Goal: Book appointment/travel/reservation

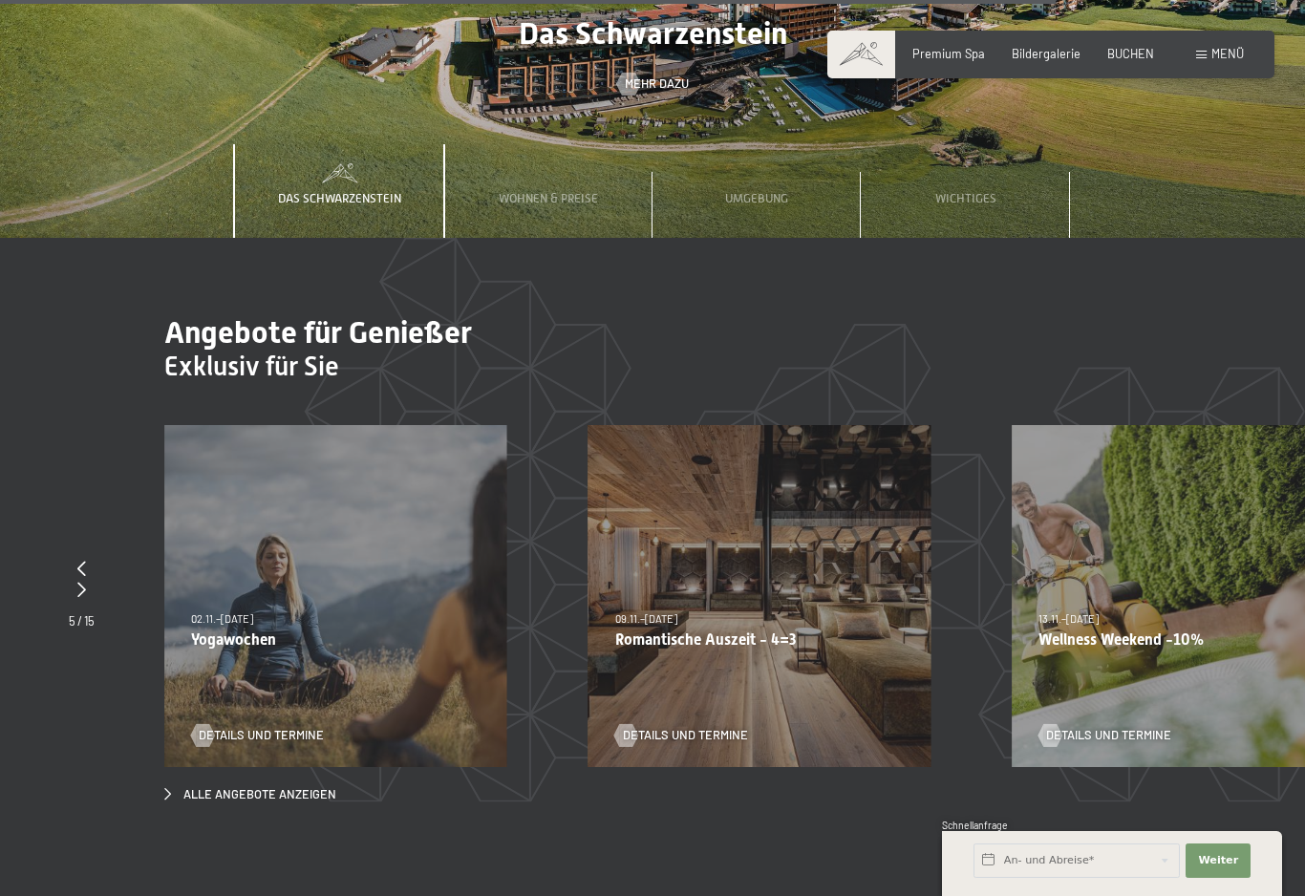
scroll to position [6731, 0]
click at [684, 726] on span "Details und Termine" at bounding box center [704, 734] width 125 height 17
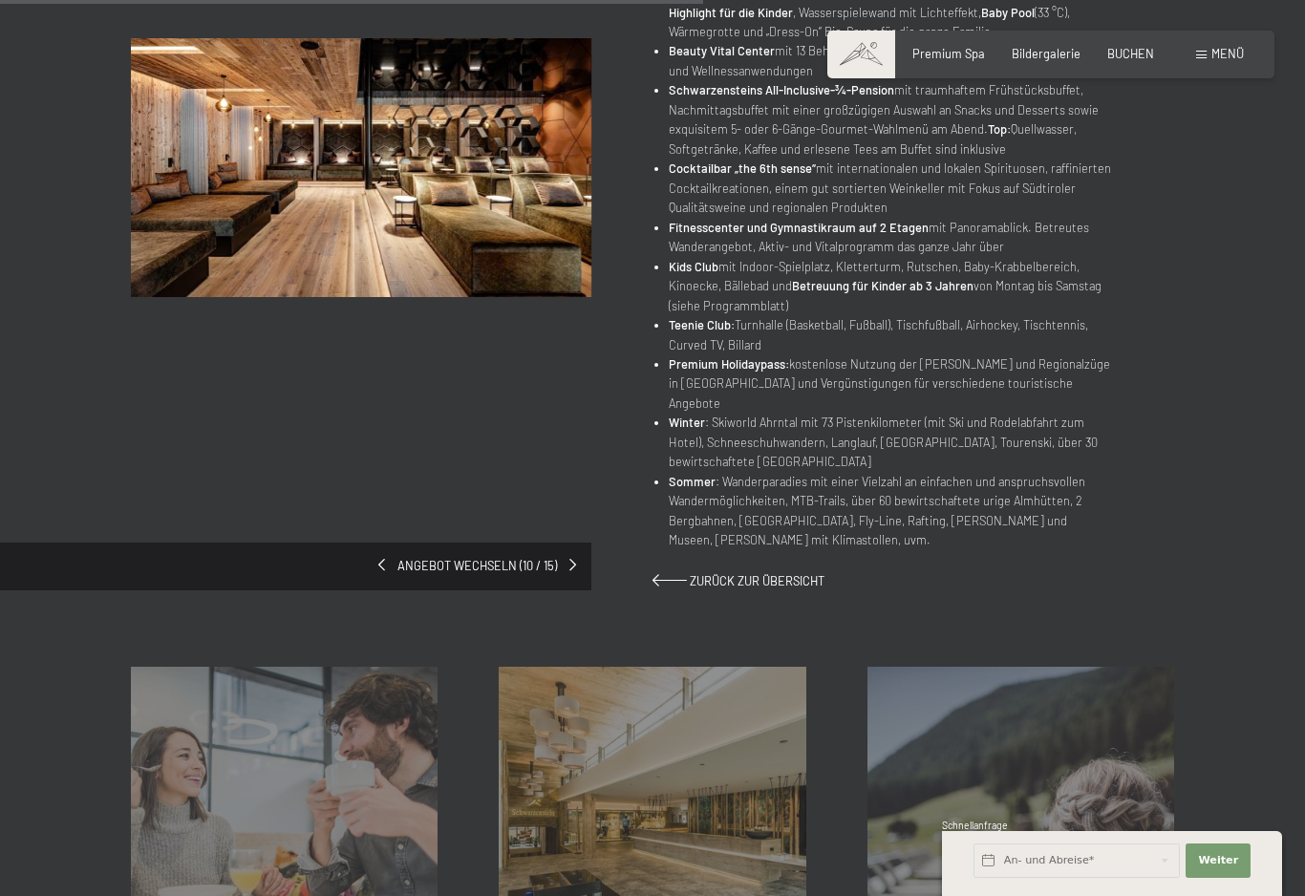
scroll to position [902, 0]
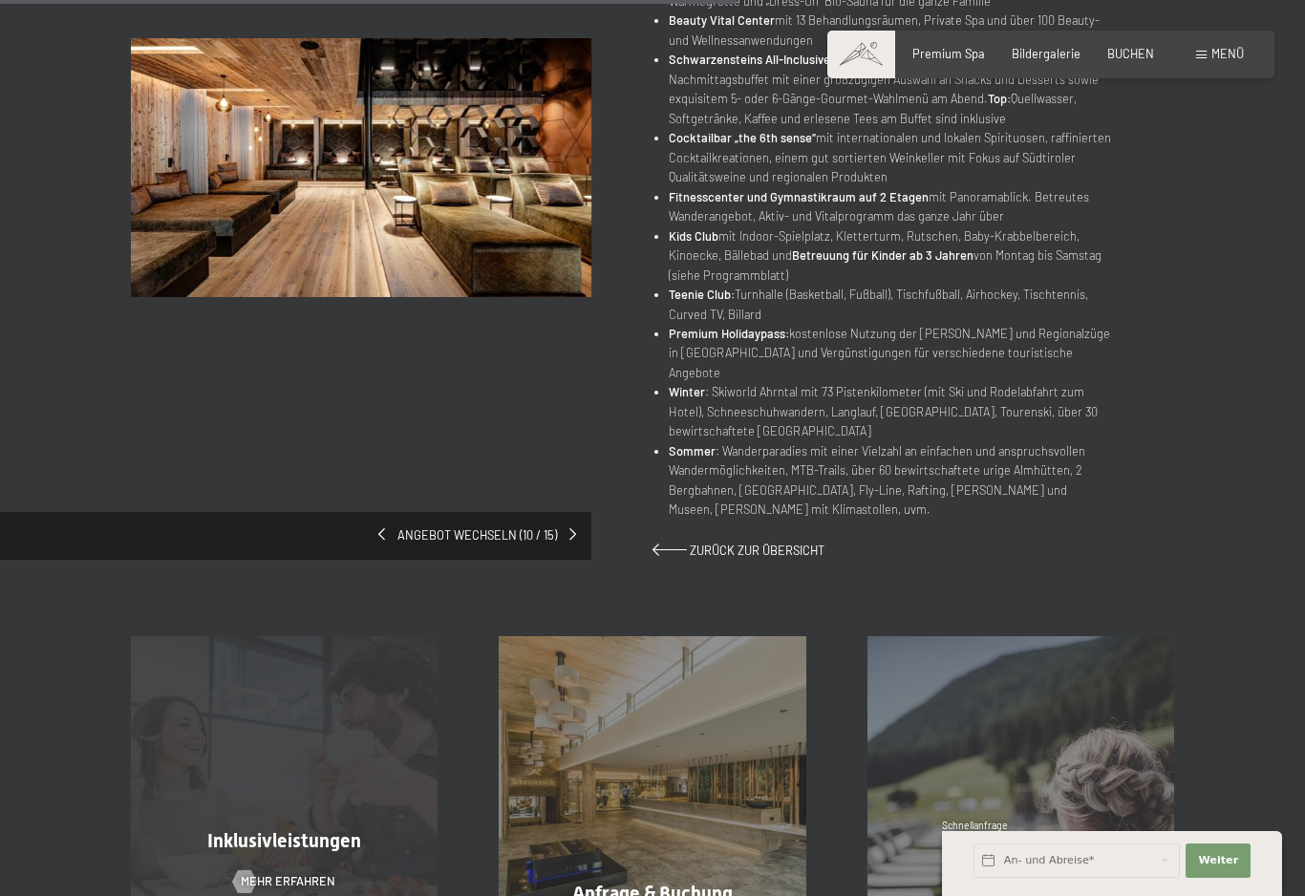
click at [383, 826] on div "Inklusivleistungen Mehr erfahren" at bounding box center [284, 789] width 368 height 307
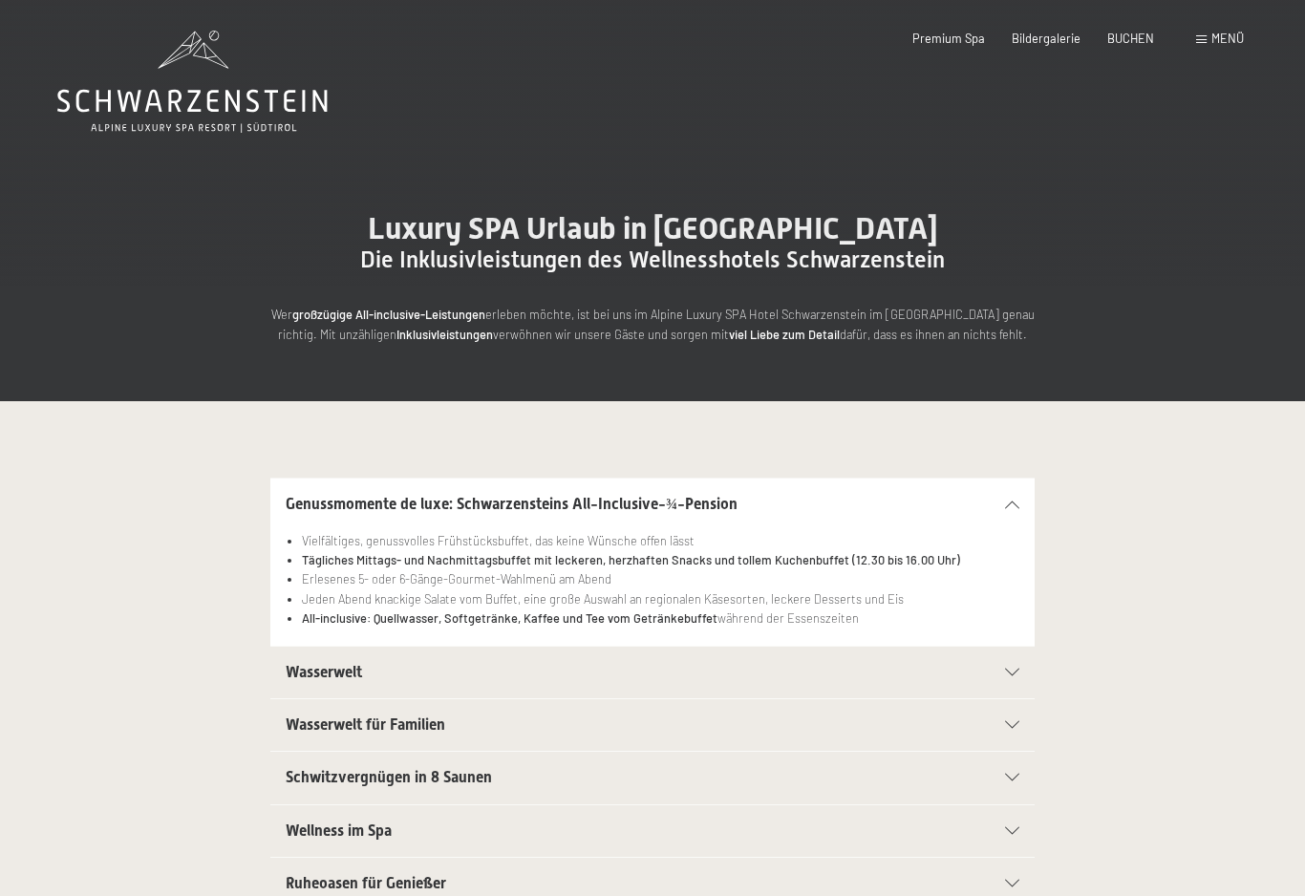
click at [563, 771] on h2 "Schwitzvergnügen in 8 Saunen" at bounding box center [616, 777] width 660 height 21
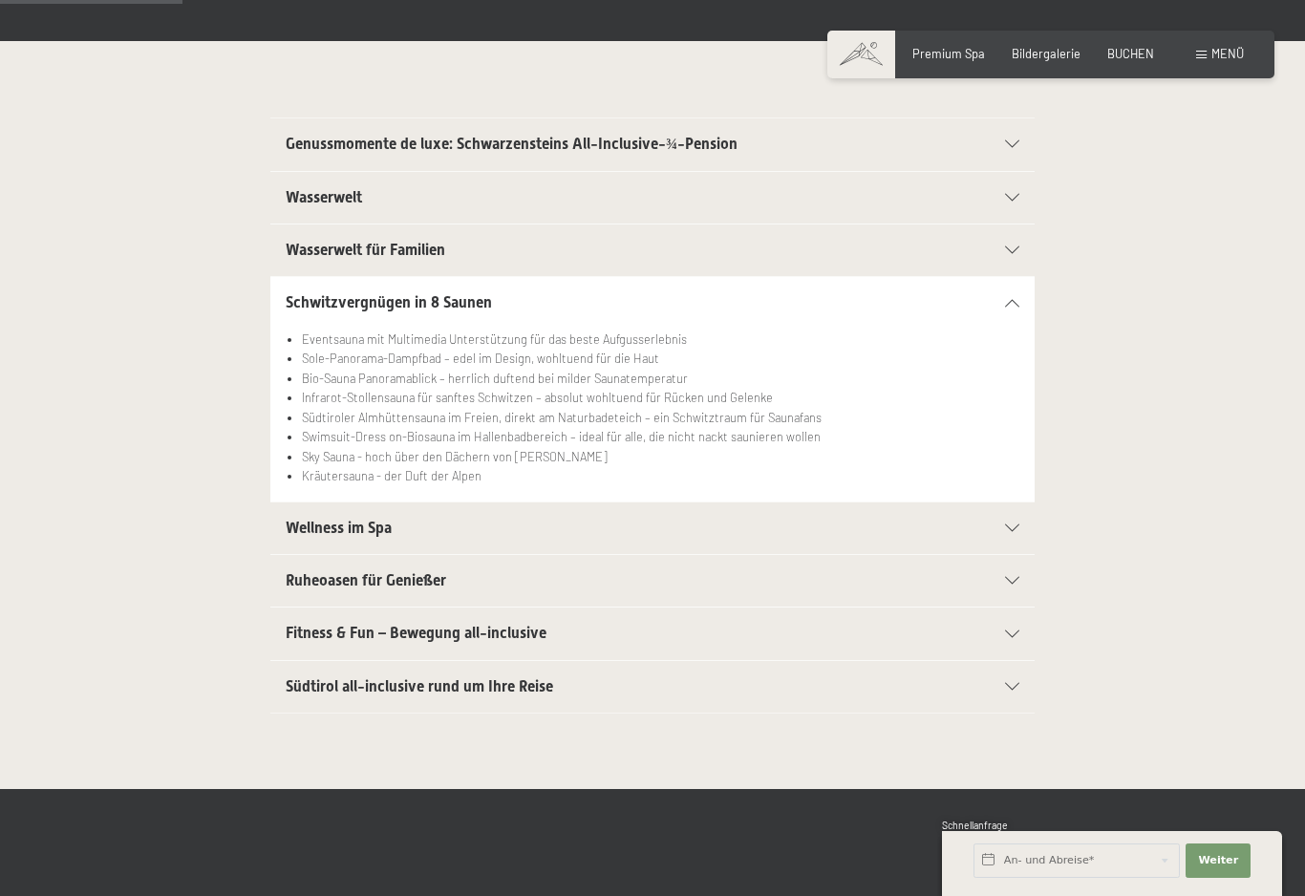
scroll to position [356, 0]
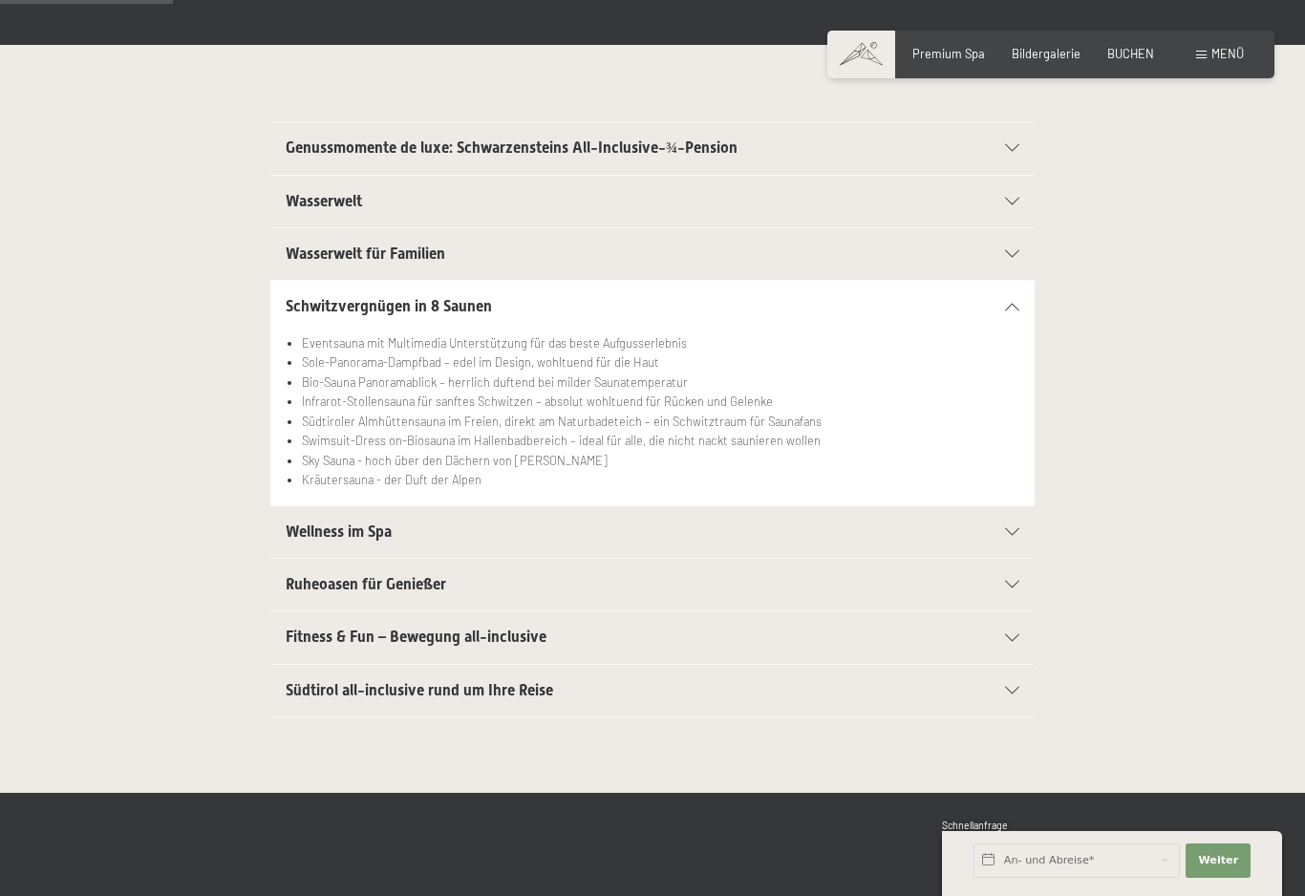
click at [701, 701] on div "Südtirol all-inclusive rund um Ihre Reise" at bounding box center [653, 691] width 734 height 52
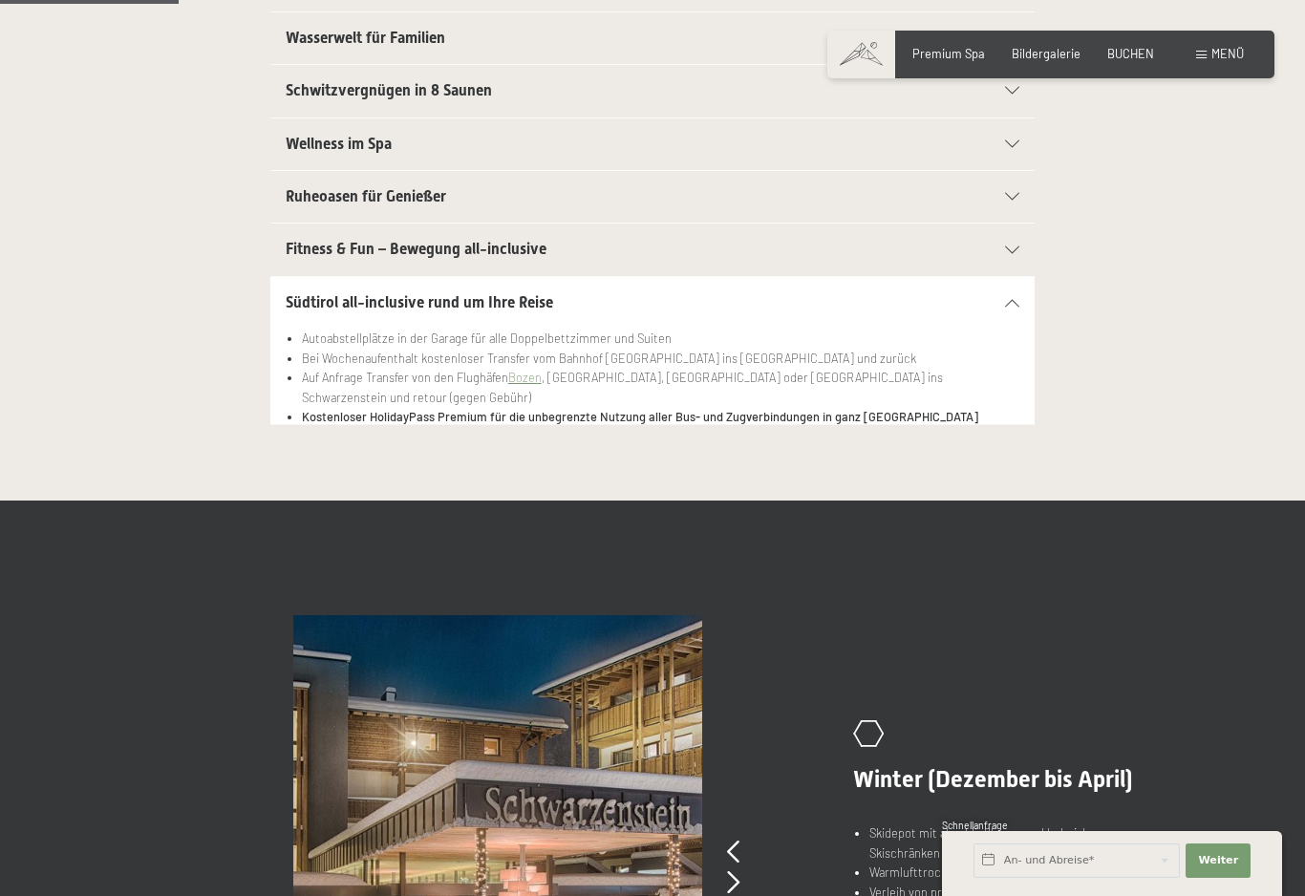
scroll to position [0, 0]
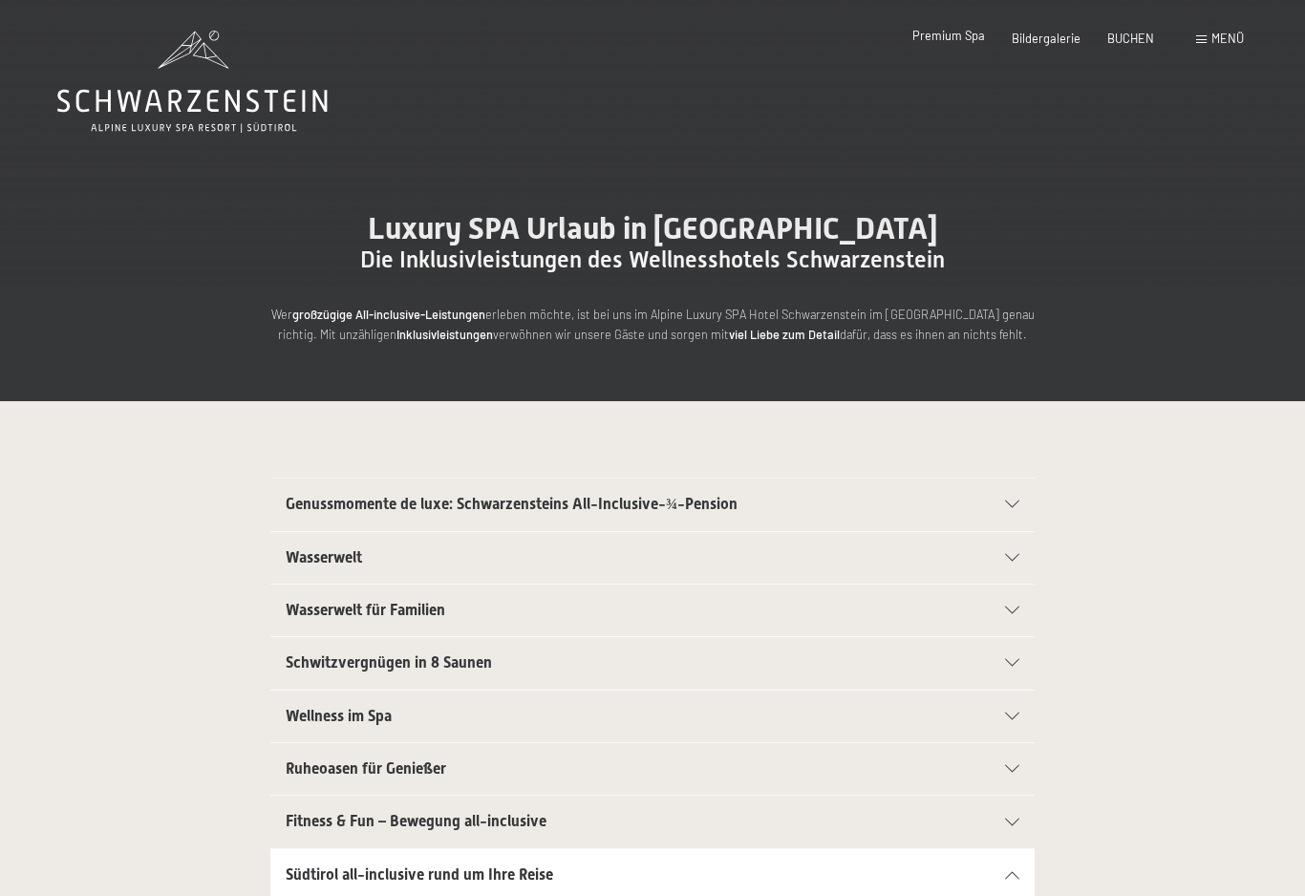
click at [965, 44] on div "Premium Spa" at bounding box center [948, 36] width 73 height 17
click at [957, 41] on span "Premium Spa" at bounding box center [948, 35] width 73 height 15
click at [963, 42] on span "Premium Spa" at bounding box center [948, 35] width 73 height 15
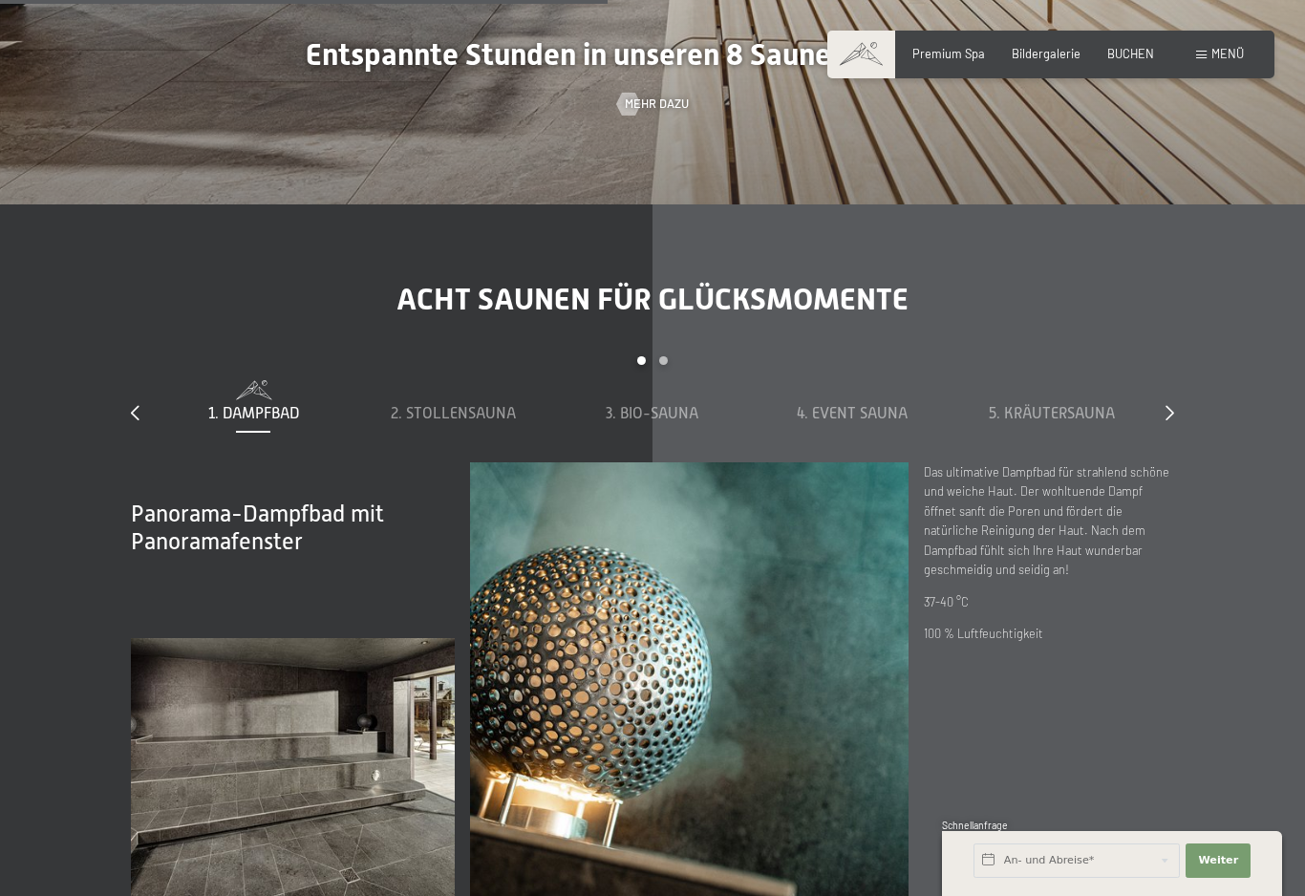
scroll to position [5500, 0]
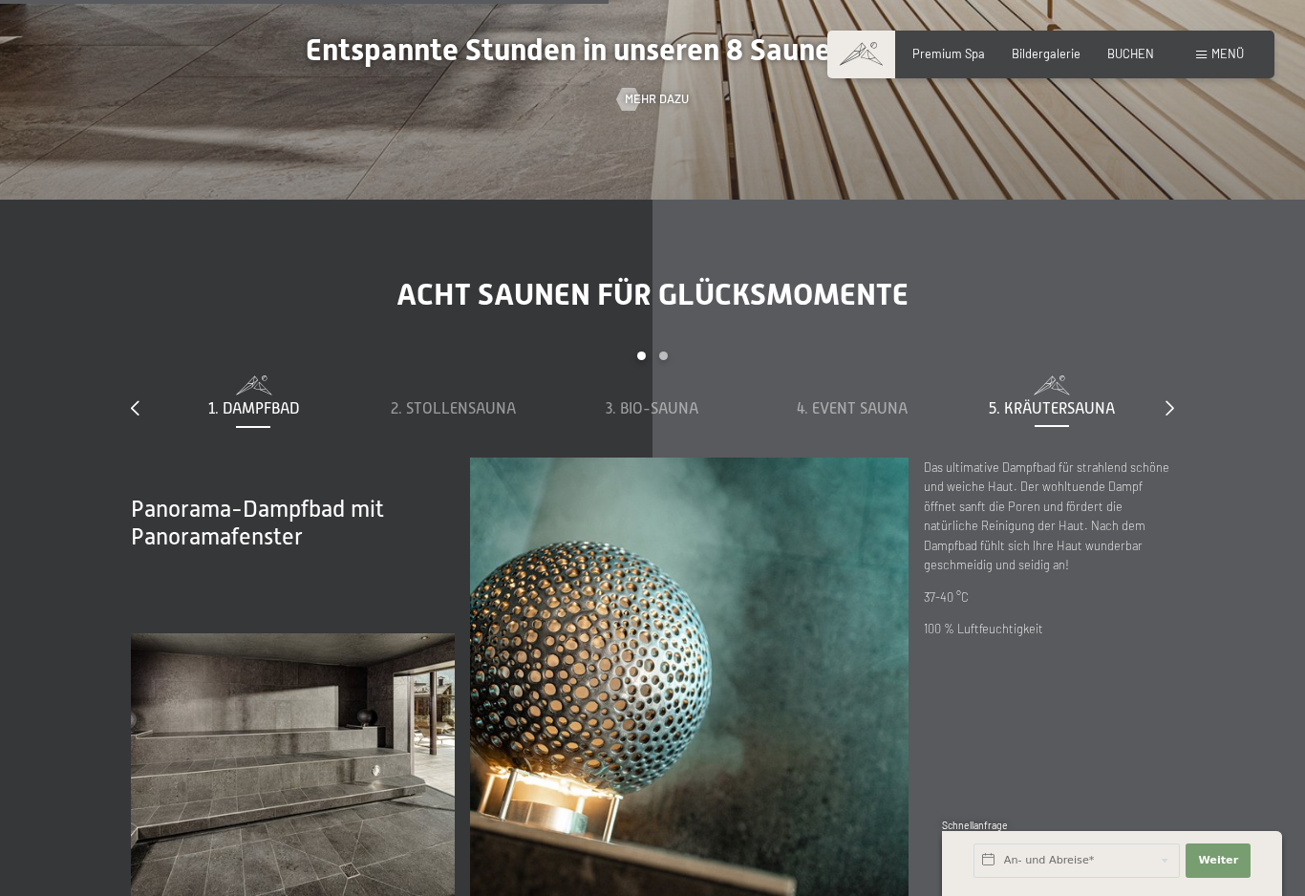
click at [1087, 400] on span "5. Kräutersauna" at bounding box center [1052, 408] width 126 height 17
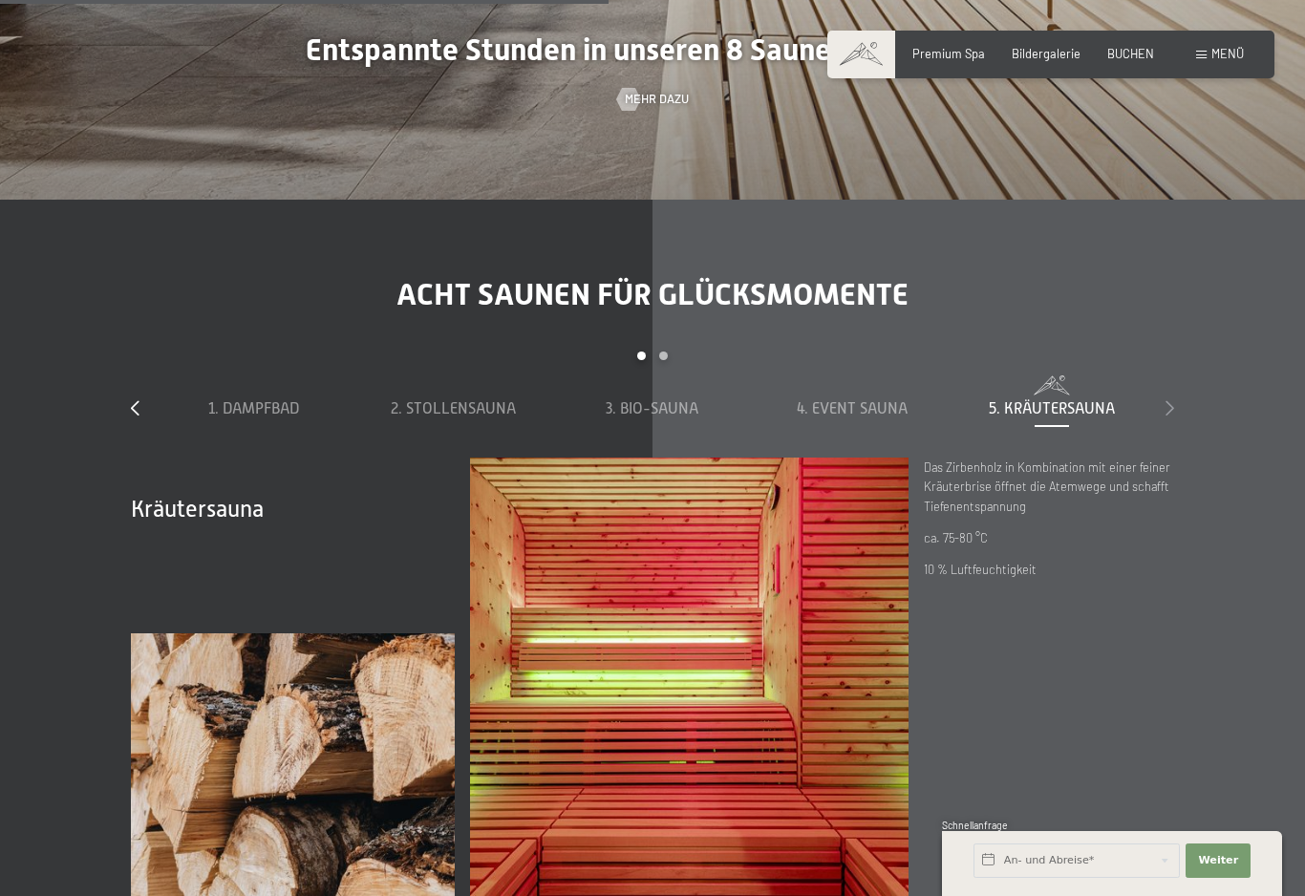
click at [1171, 406] on div at bounding box center [1169, 408] width 9 height 21
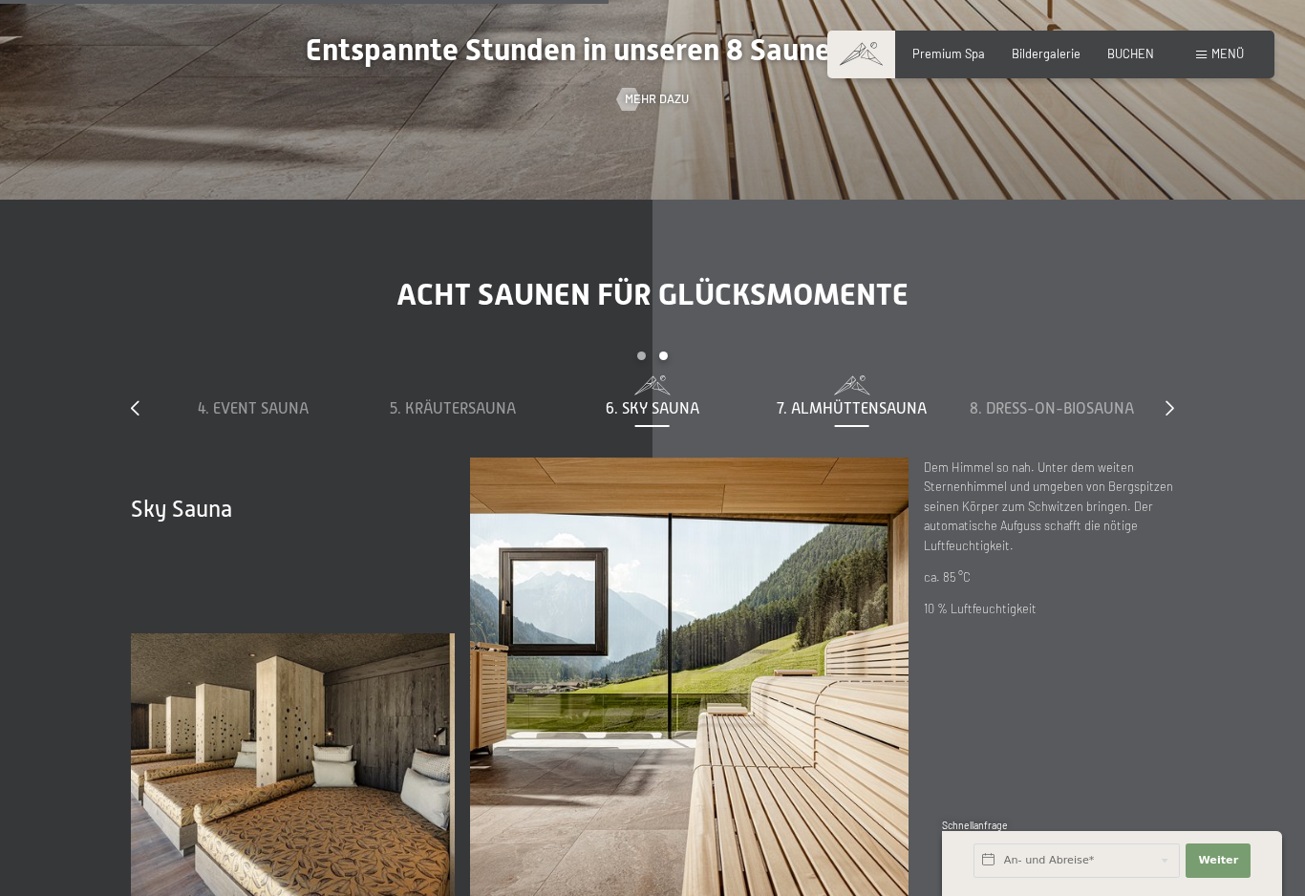
click at [871, 400] on span "7. Almhüttensauna" at bounding box center [852, 408] width 150 height 17
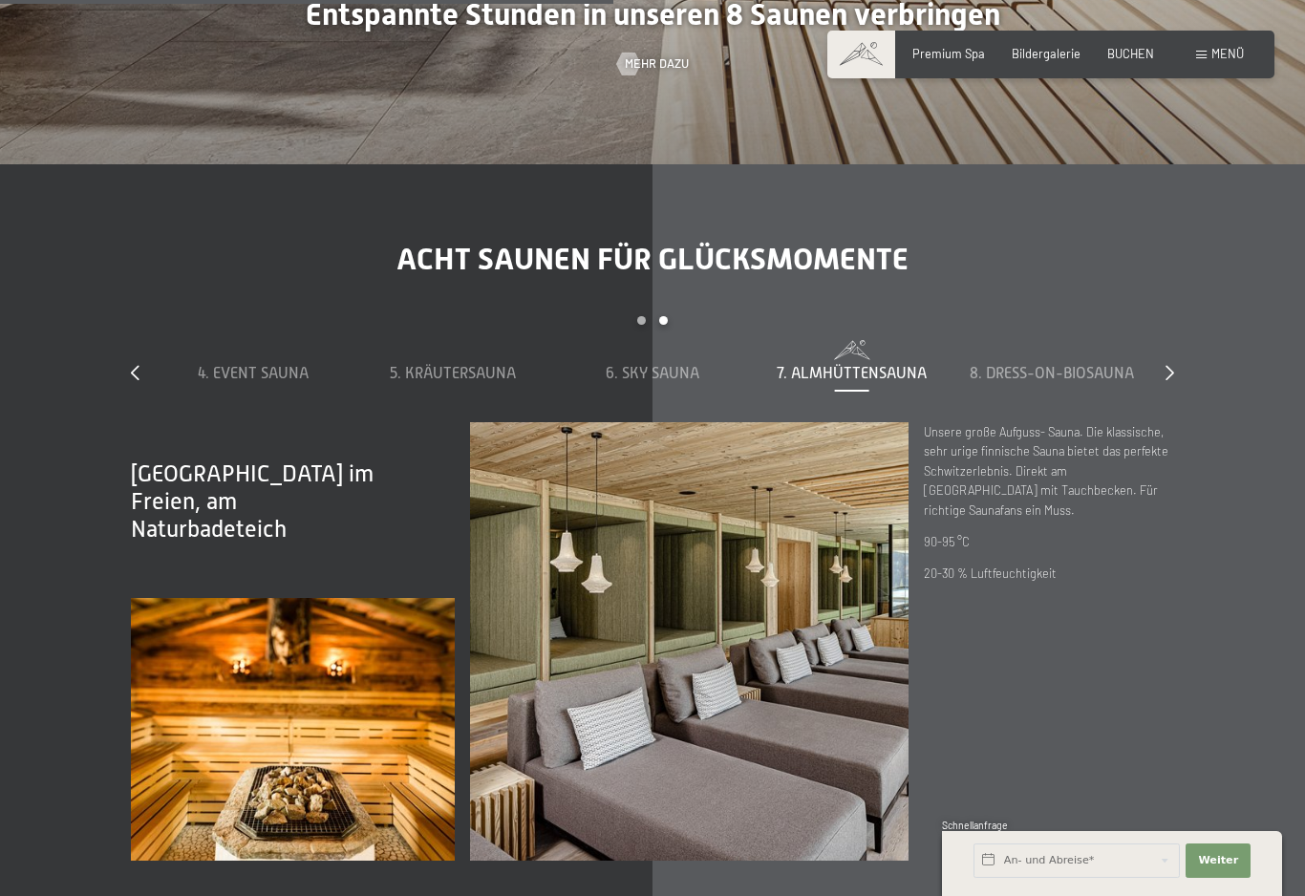
scroll to position [5537, 0]
click at [1071, 364] on span "8. Dress-on-Biosauna" at bounding box center [1052, 372] width 164 height 17
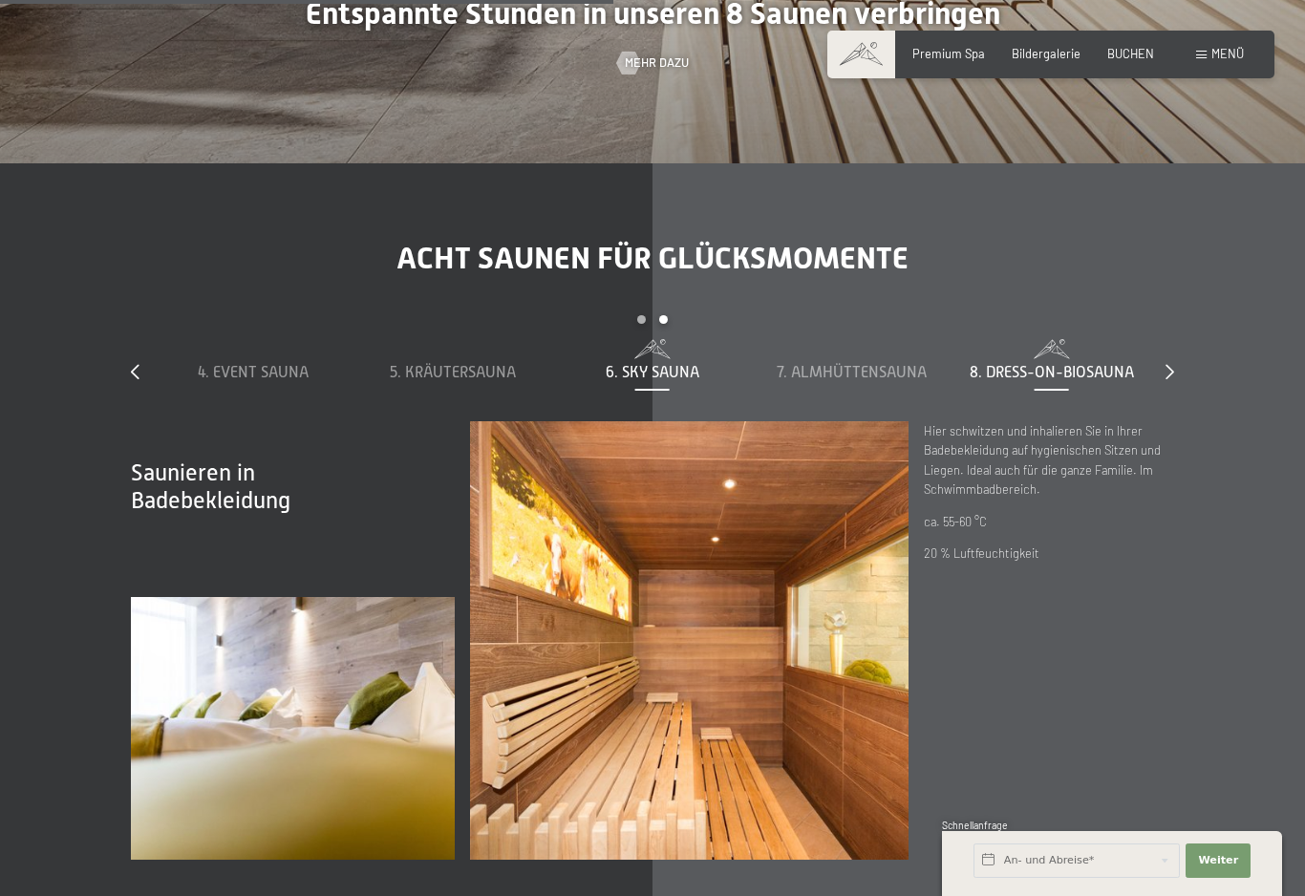
click at [646, 364] on span "6. Sky Sauna" at bounding box center [653, 372] width 94 height 17
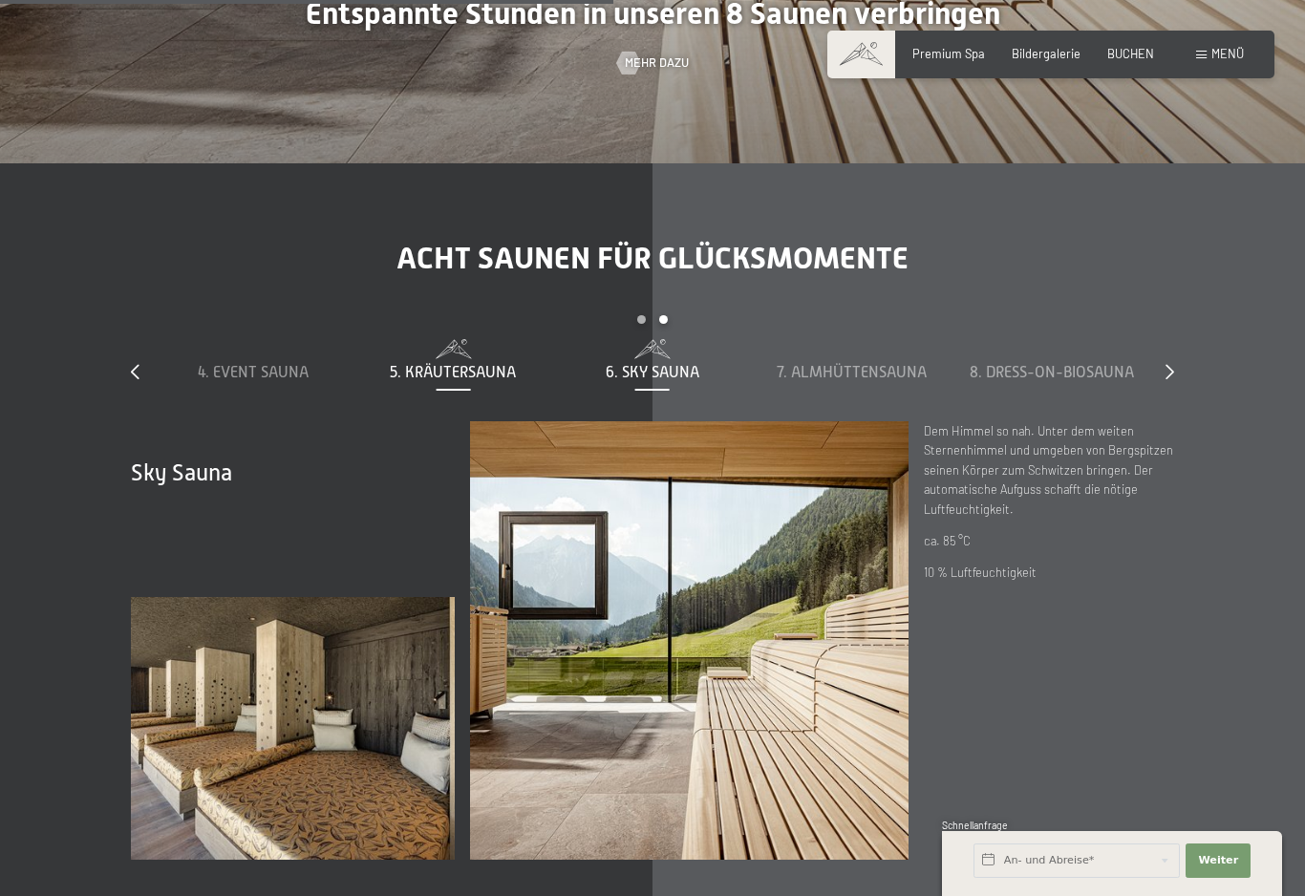
click at [481, 364] on span "5. Kräutersauna" at bounding box center [453, 372] width 126 height 17
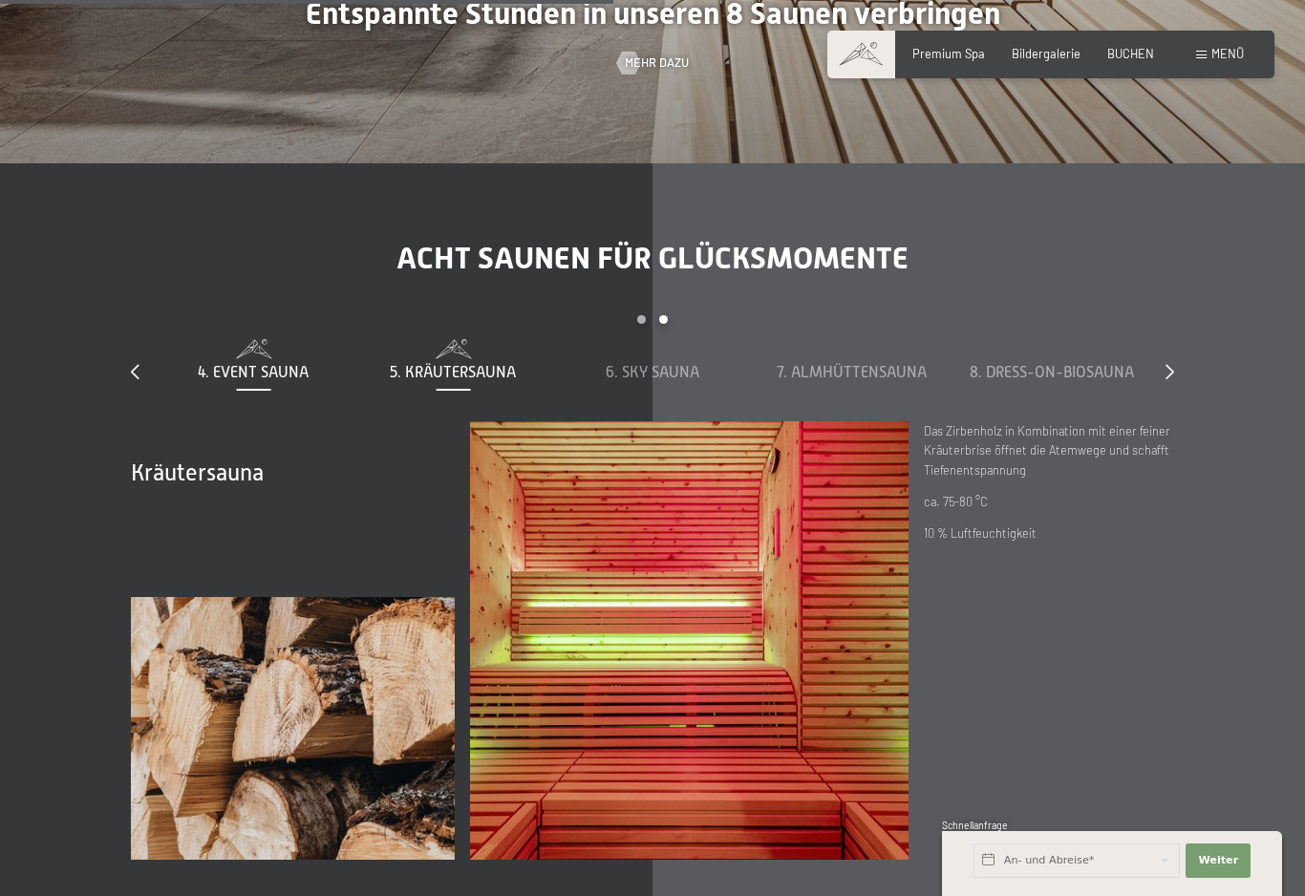
click at [284, 364] on span "4. Event Sauna" at bounding box center [253, 372] width 111 height 17
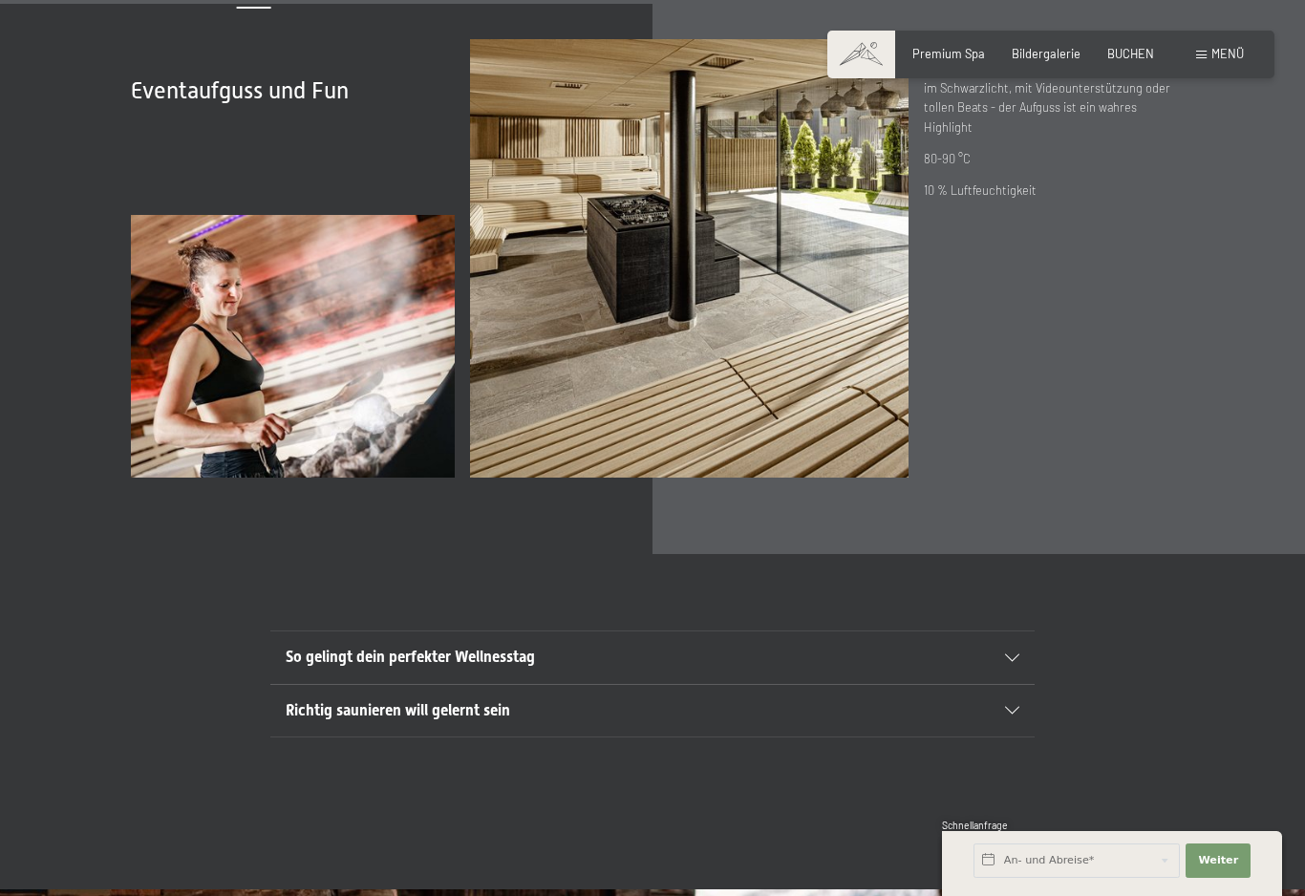
scroll to position [5922, 0]
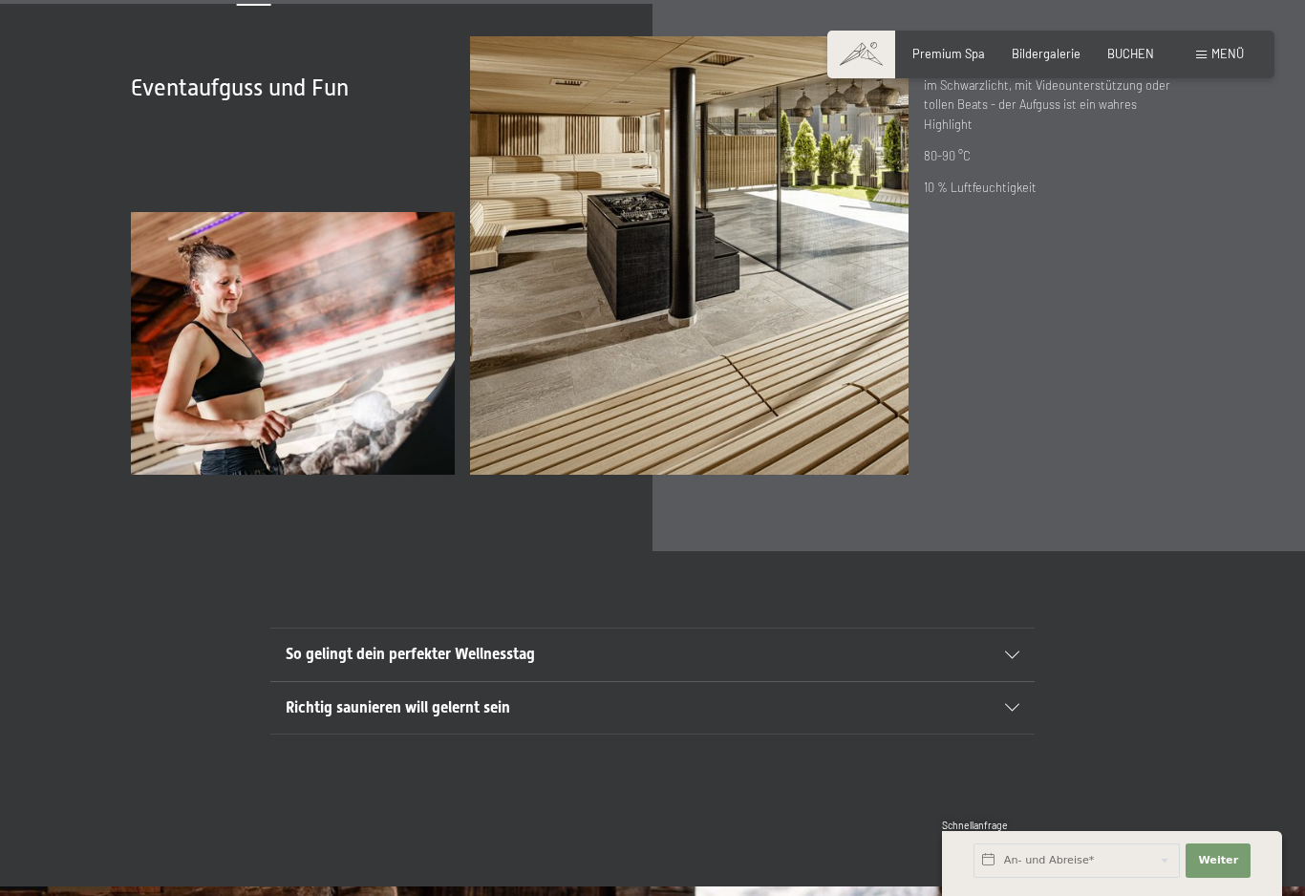
click at [612, 715] on div "Richtig saunieren will gelernt sein" at bounding box center [653, 708] width 734 height 52
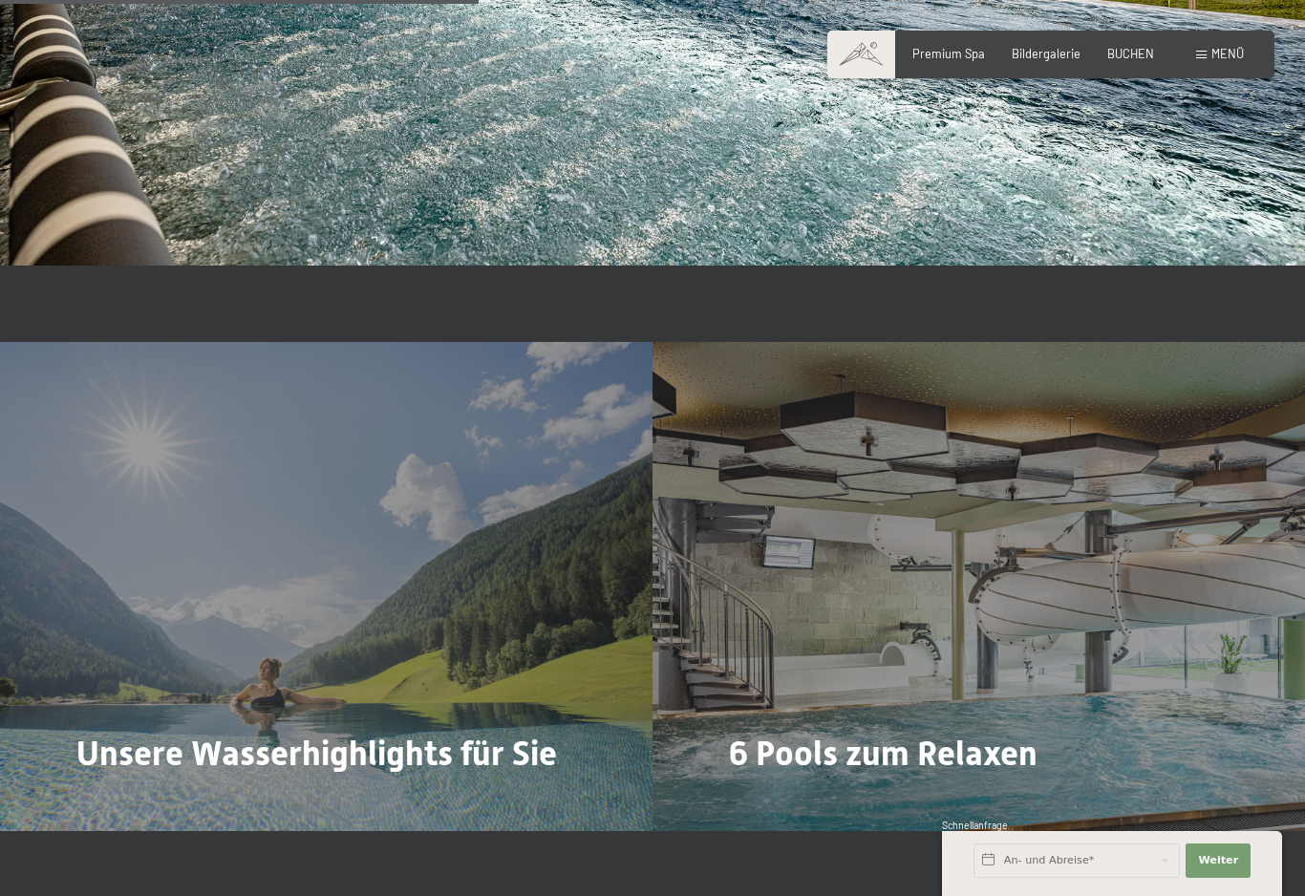
scroll to position [3942, 0]
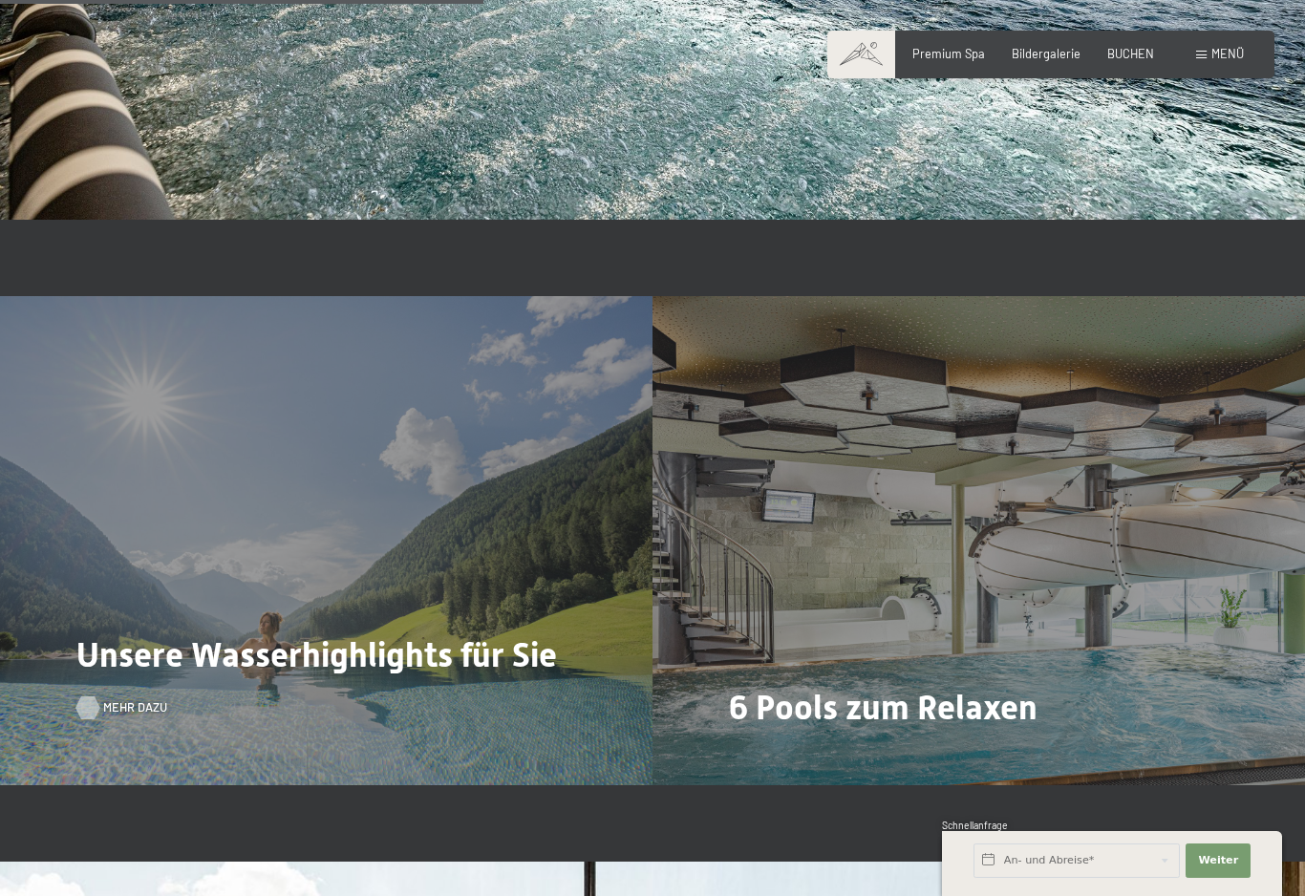
click at [89, 696] on div at bounding box center [87, 707] width 13 height 23
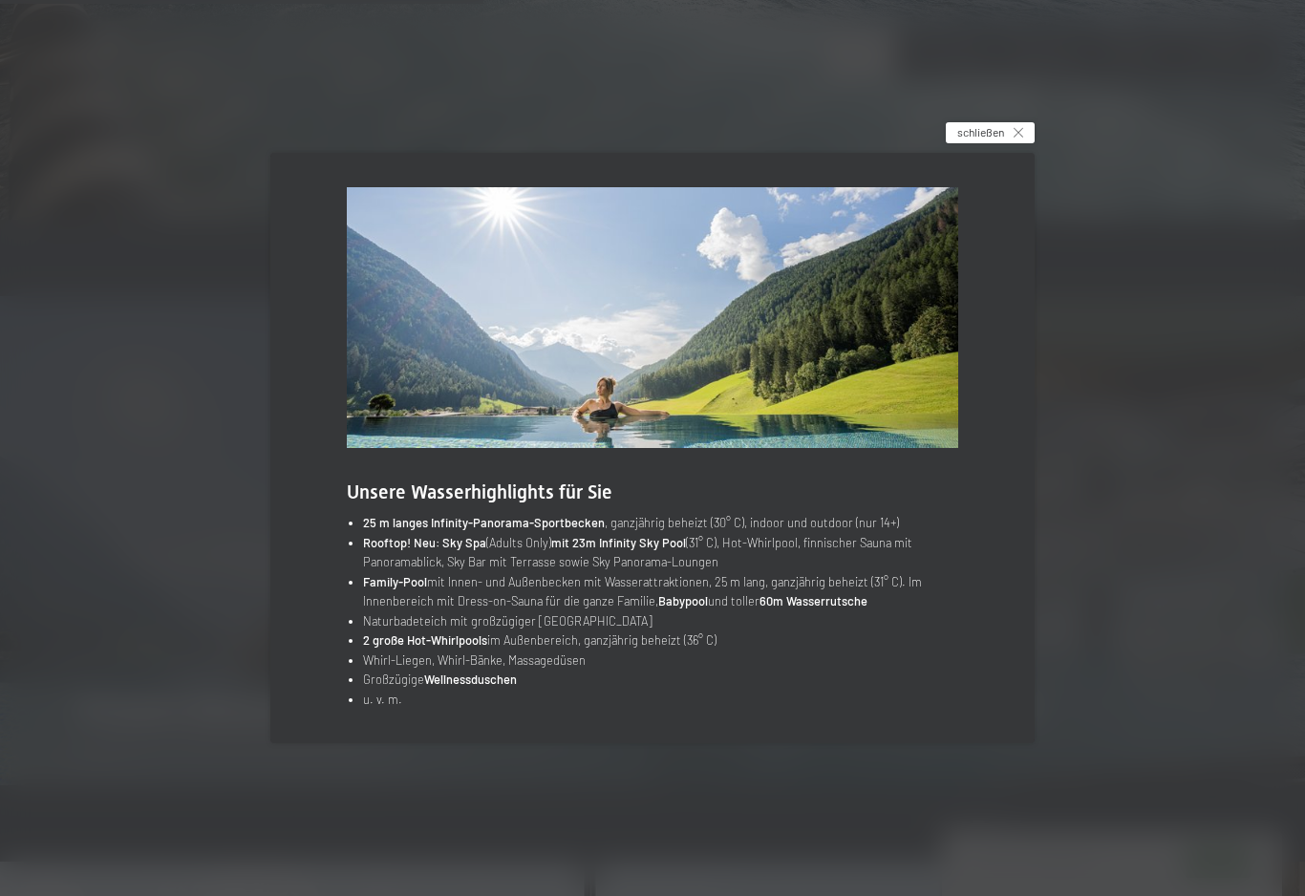
click at [1021, 138] on div "schließen" at bounding box center [990, 132] width 89 height 21
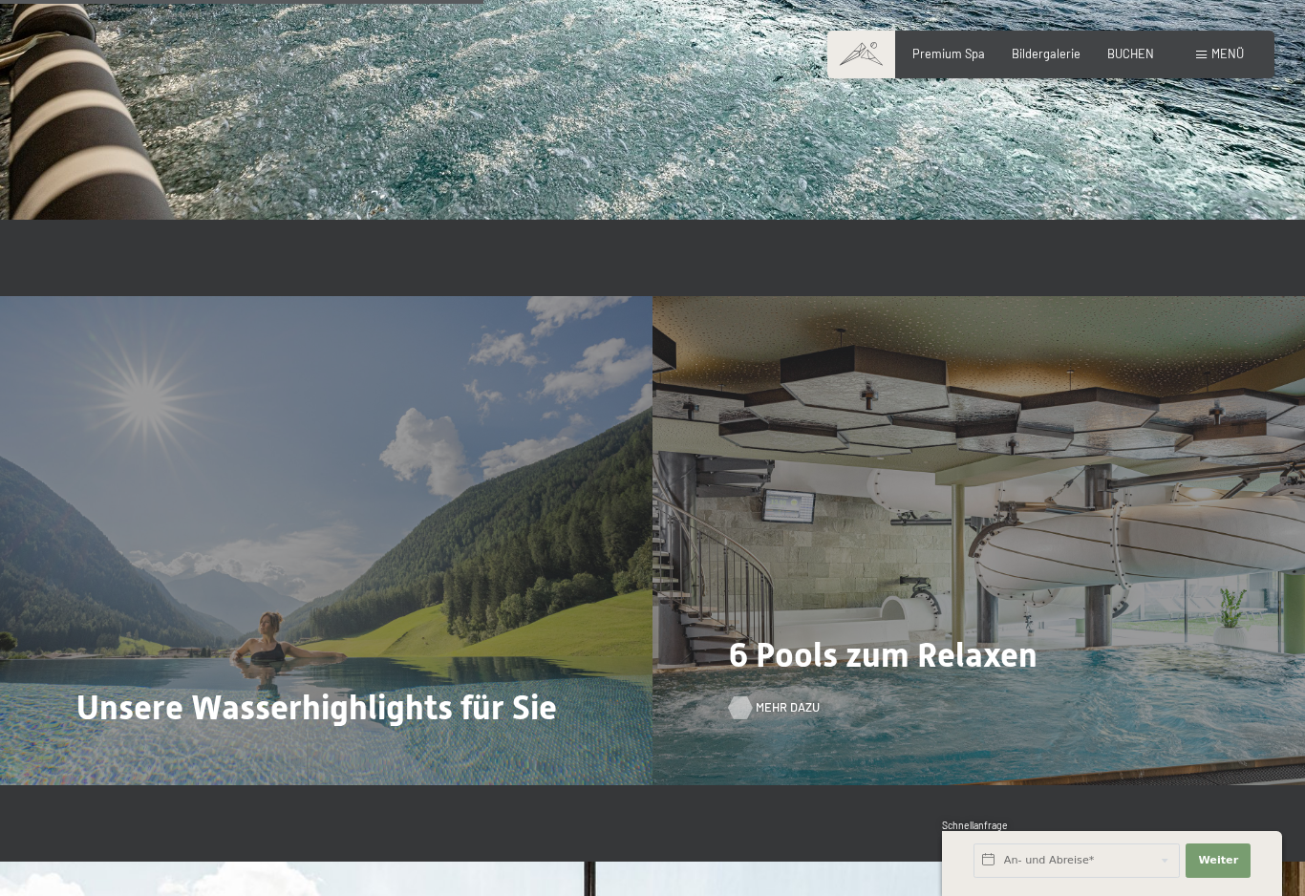
click at [791, 699] on span "Mehr dazu" at bounding box center [788, 707] width 64 height 17
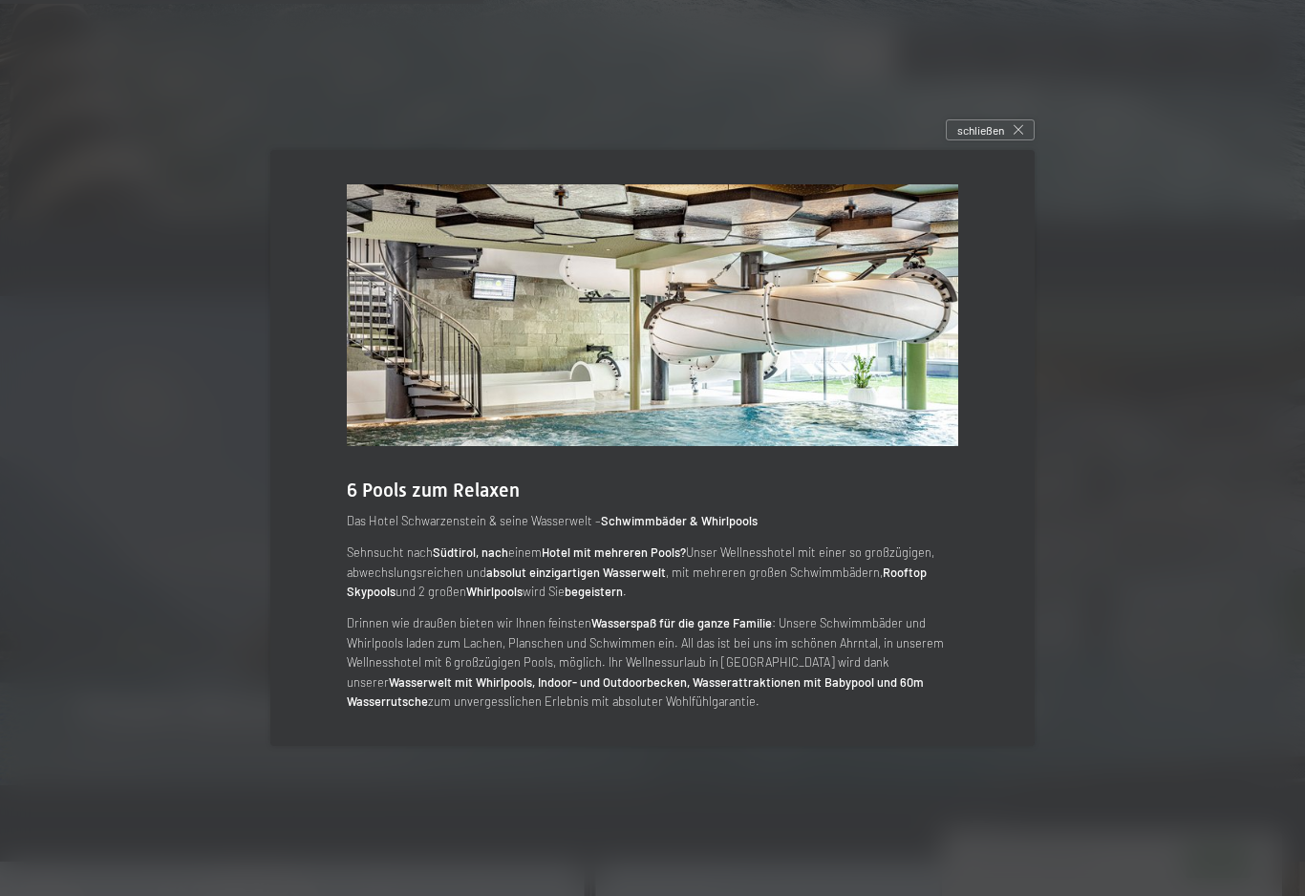
click at [24, 677] on div at bounding box center [652, 448] width 1305 height 896
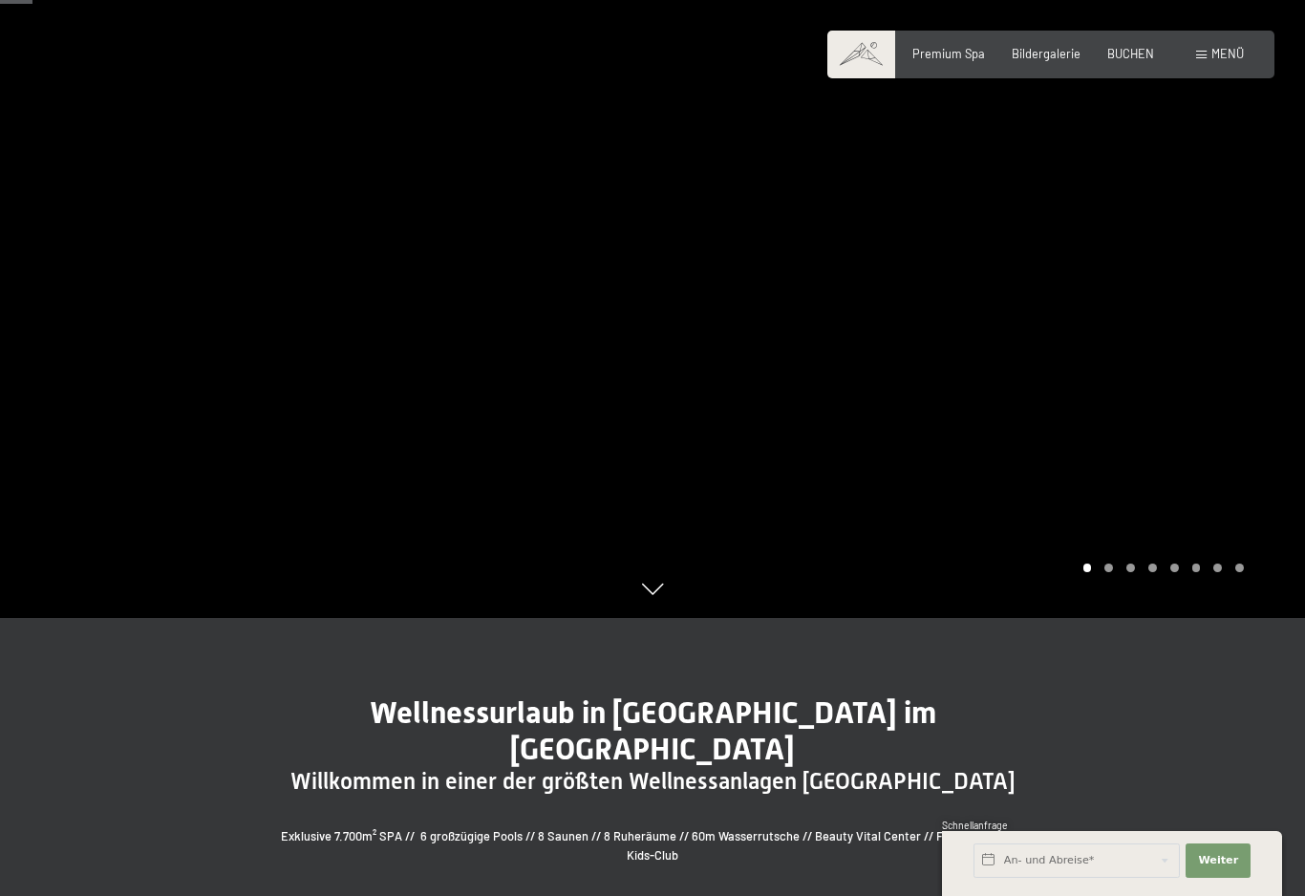
scroll to position [0, 0]
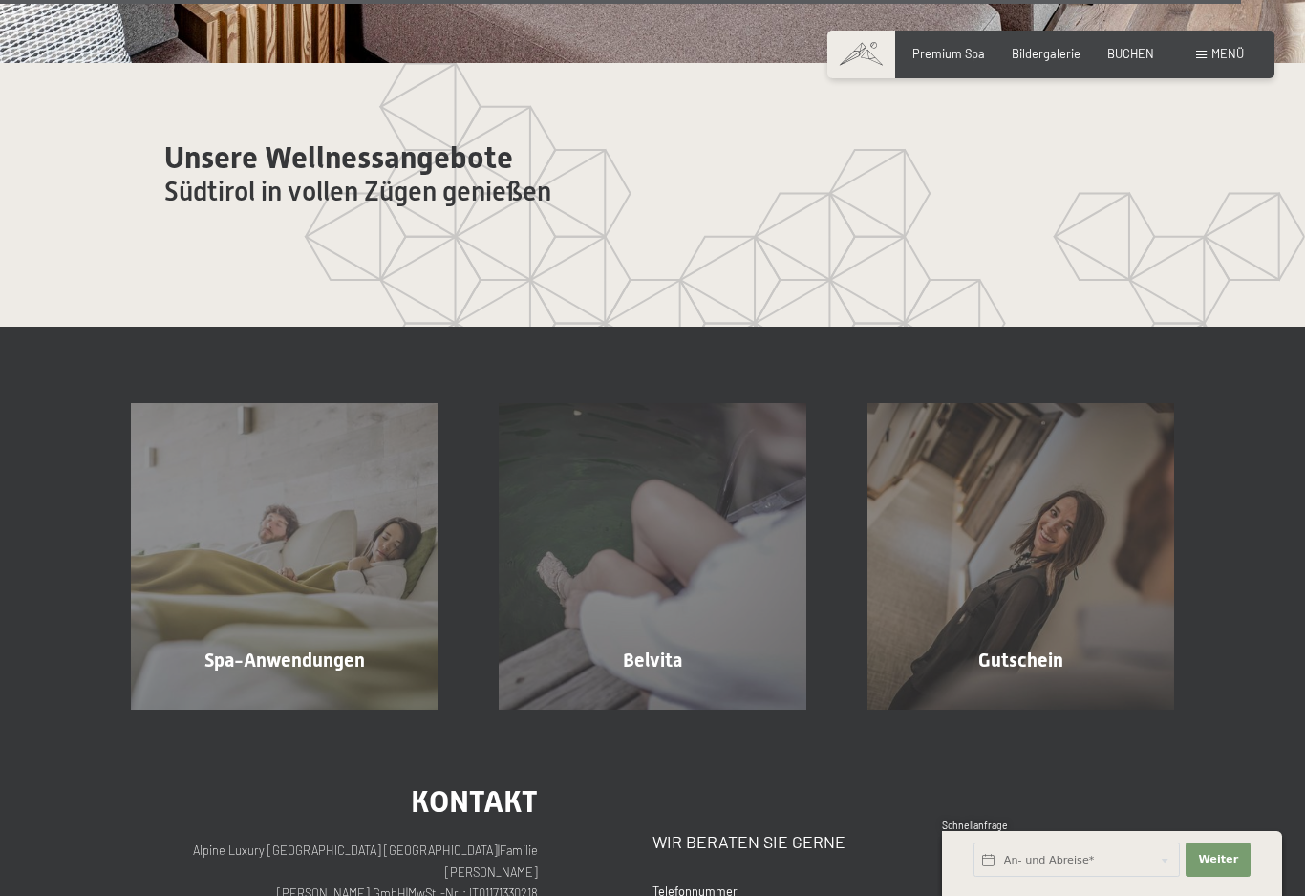
scroll to position [9842, 0]
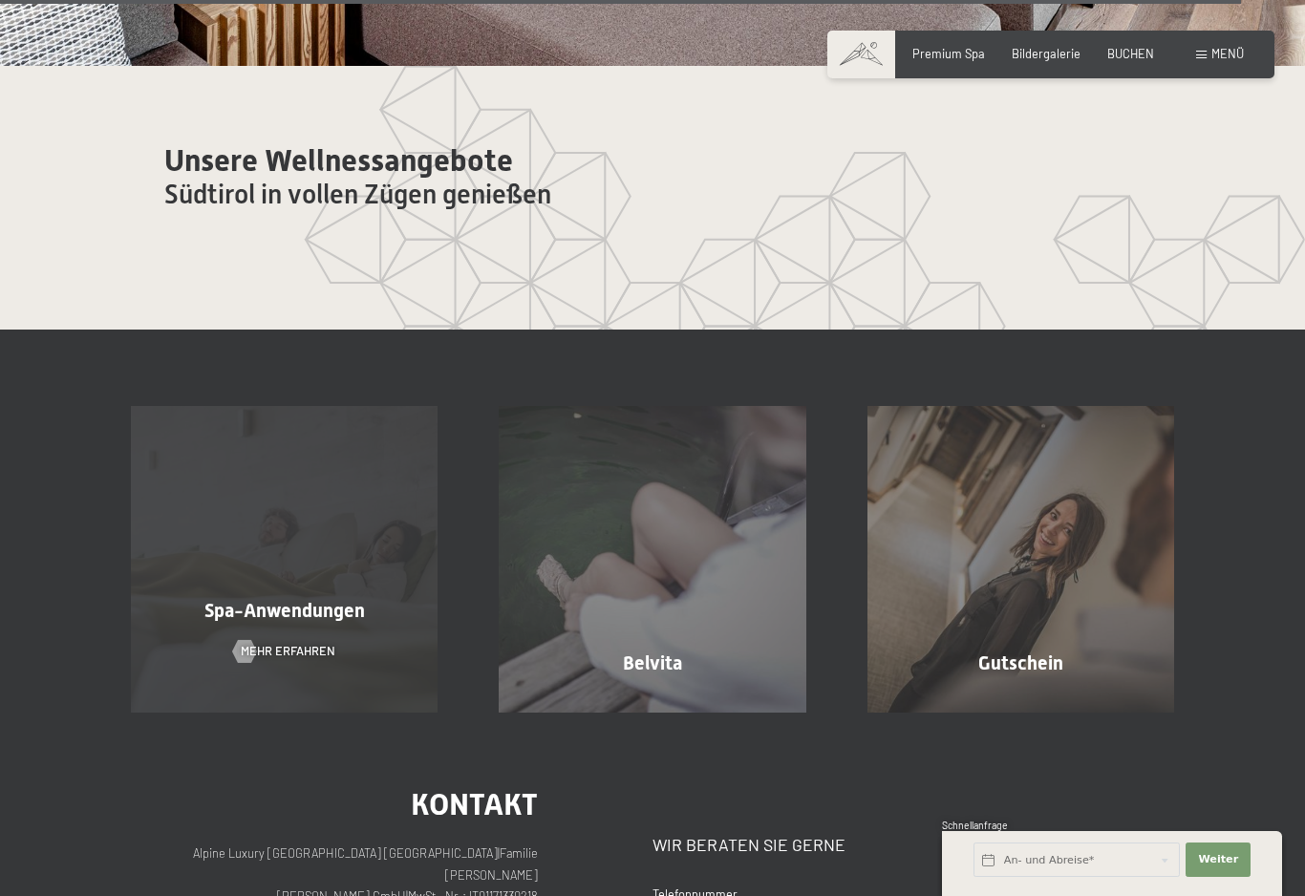
click at [170, 636] on div "Spa-Anwendungen Mehr erfahren" at bounding box center [284, 559] width 368 height 307
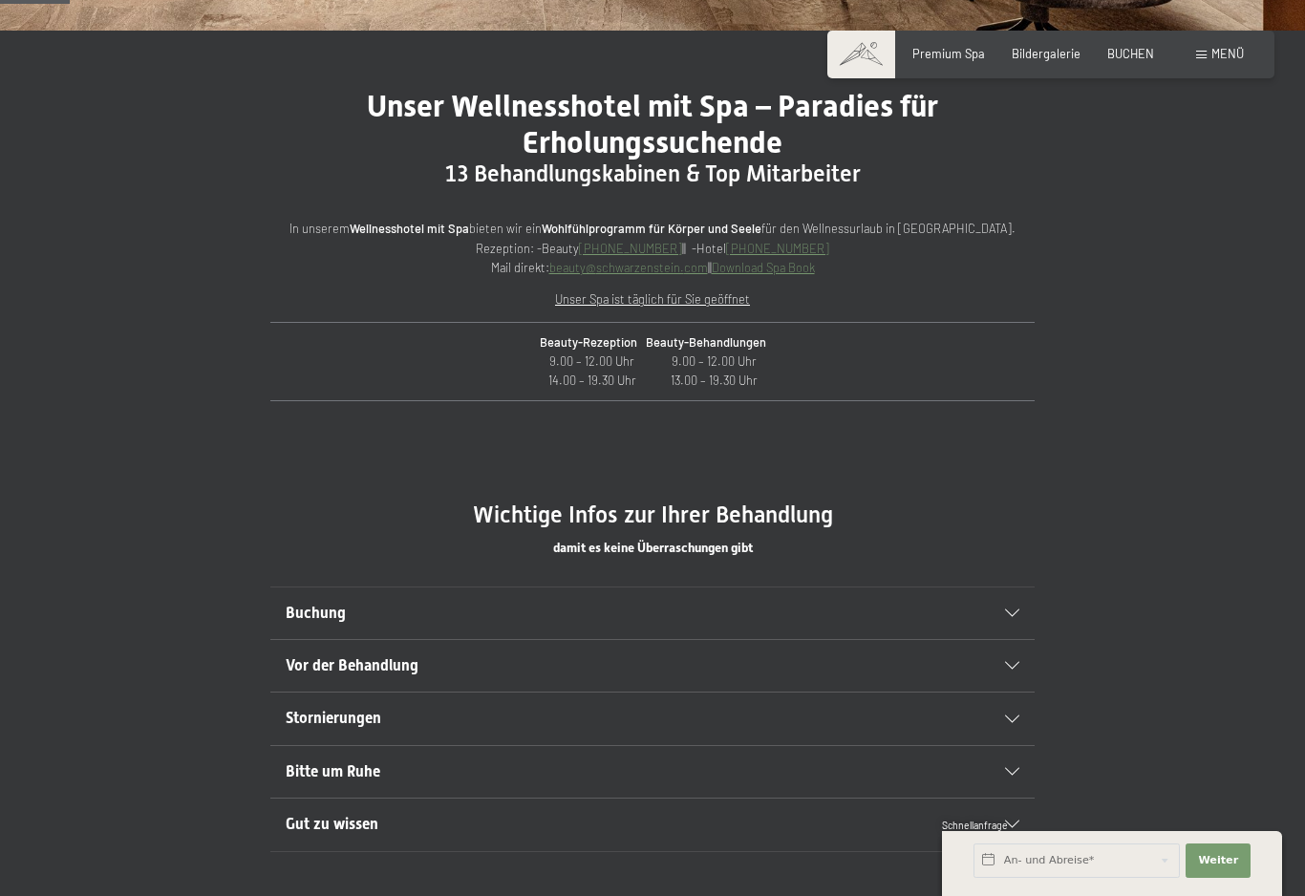
scroll to position [643, 0]
click at [309, 621] on span "Buchung" at bounding box center [316, 612] width 60 height 18
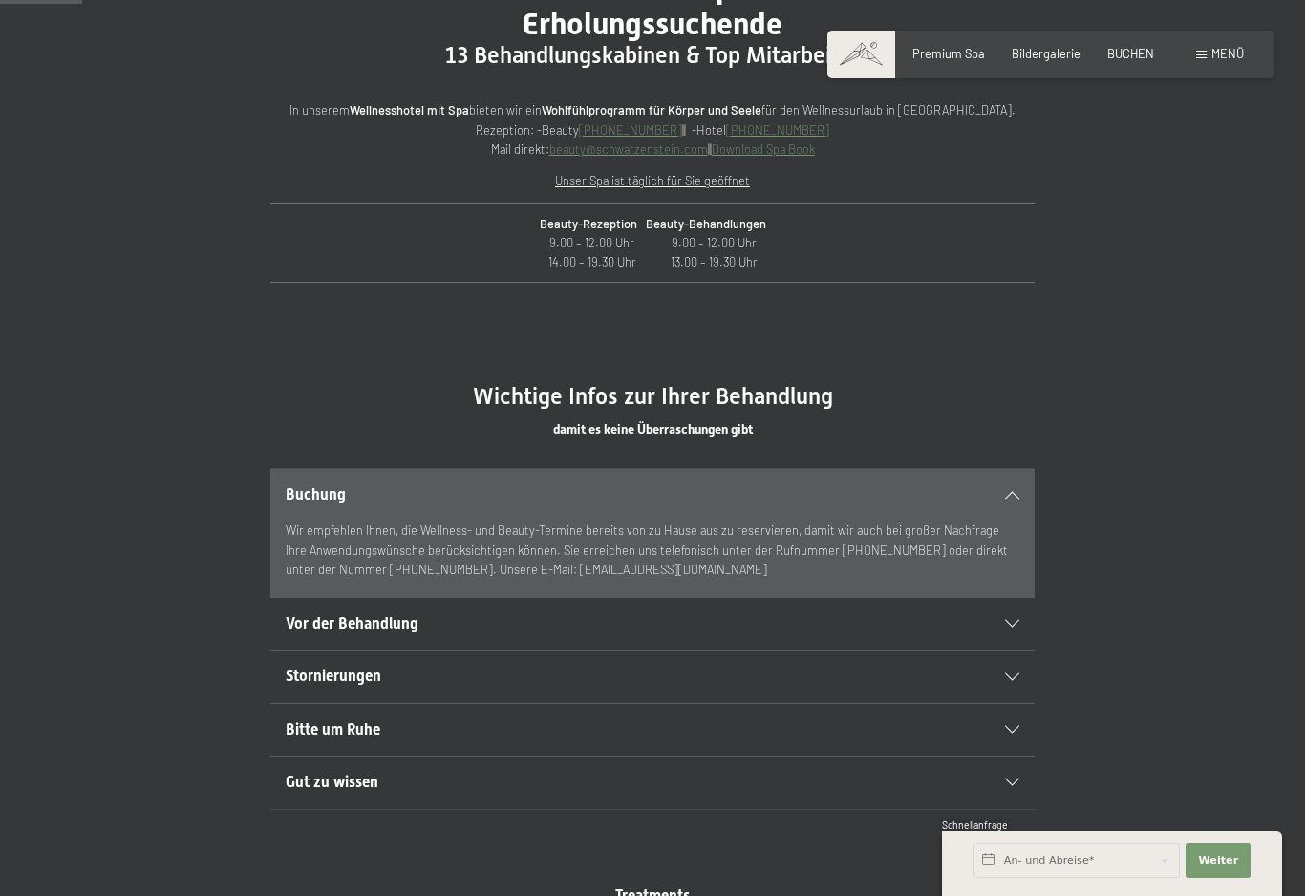
scroll to position [758, 0]
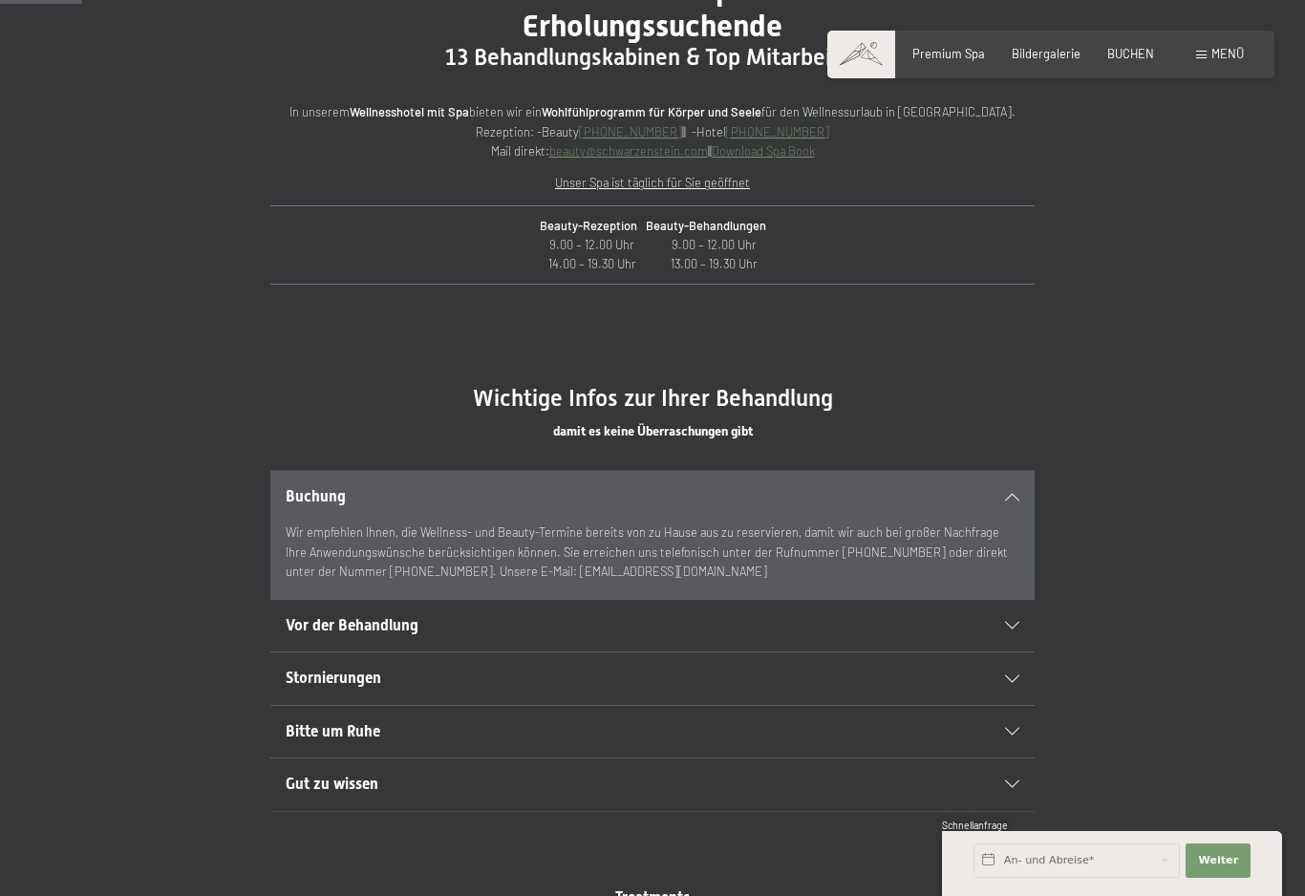
click at [291, 740] on span "Bitte um Ruhe" at bounding box center [333, 731] width 95 height 18
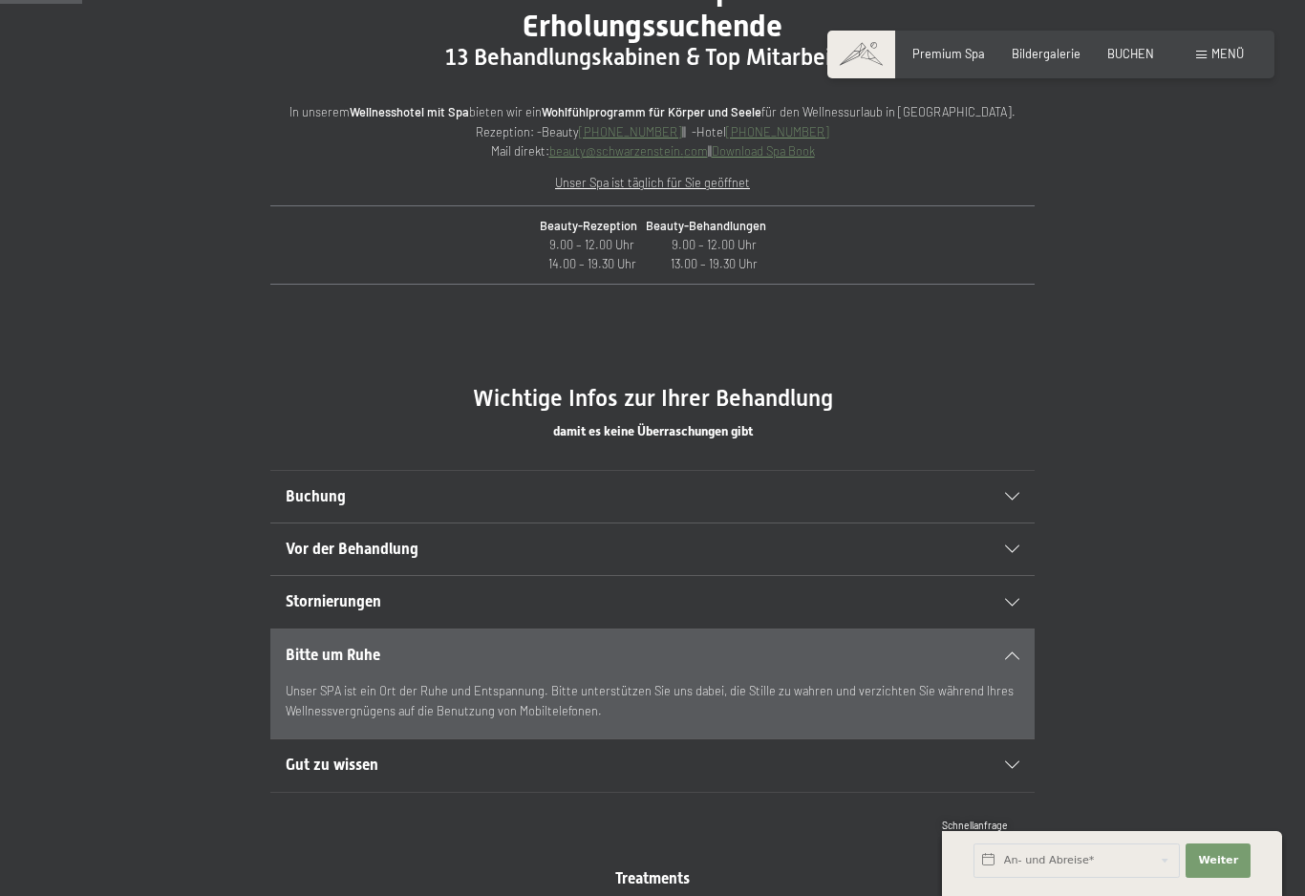
click at [296, 774] on span "Gut zu wissen" at bounding box center [332, 765] width 93 height 18
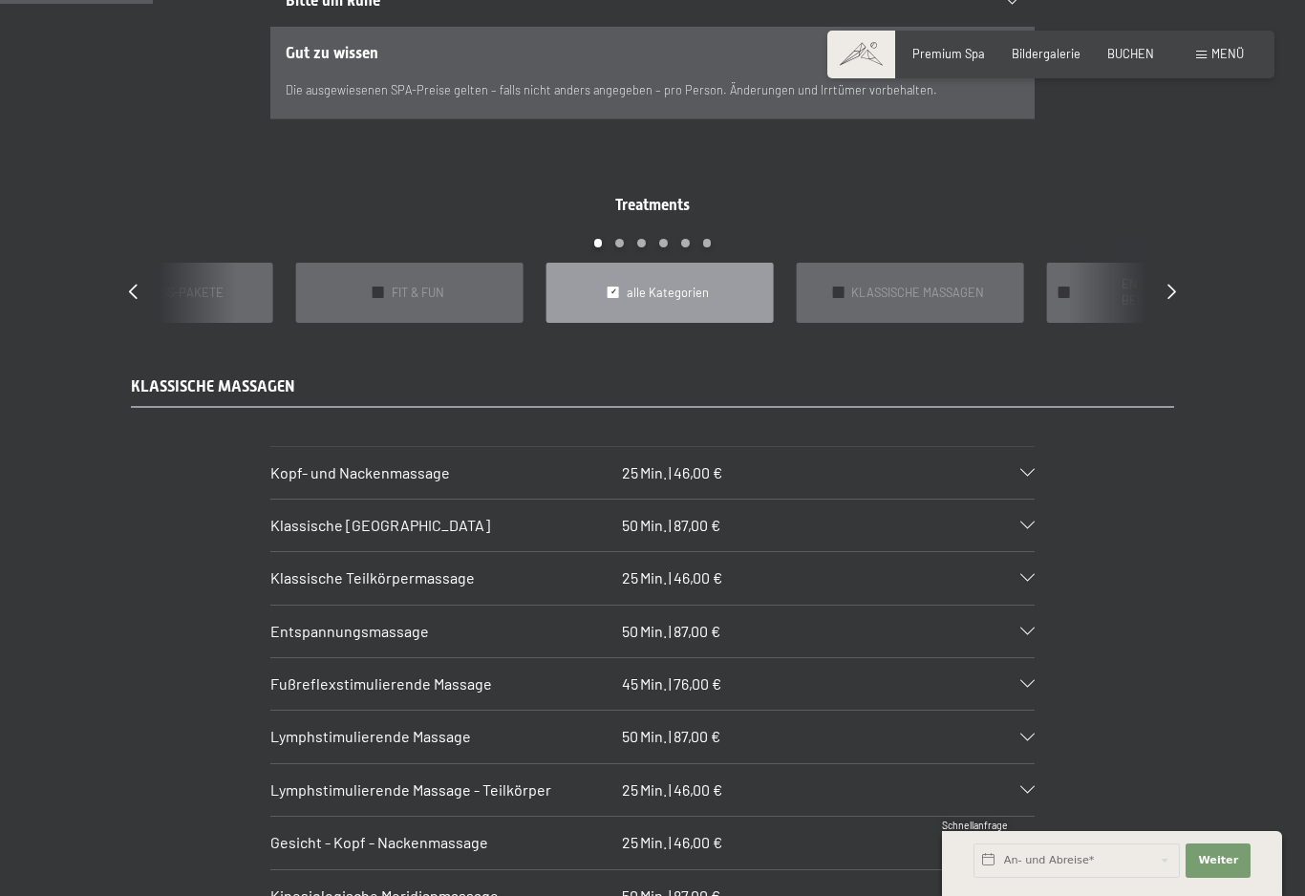
scroll to position [1412, 0]
click at [1032, 629] on icon at bounding box center [1027, 633] width 14 height 8
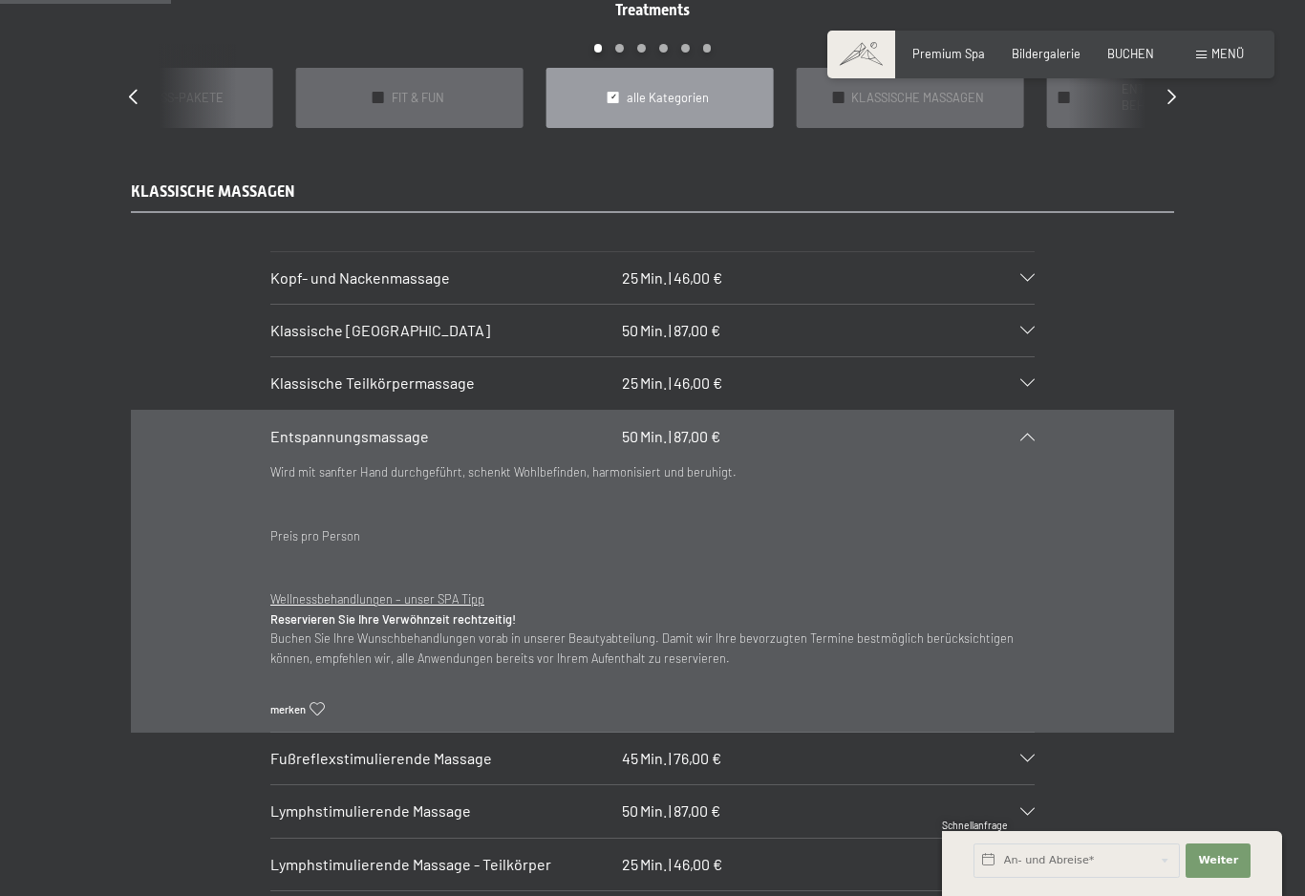
scroll to position [1589, 0]
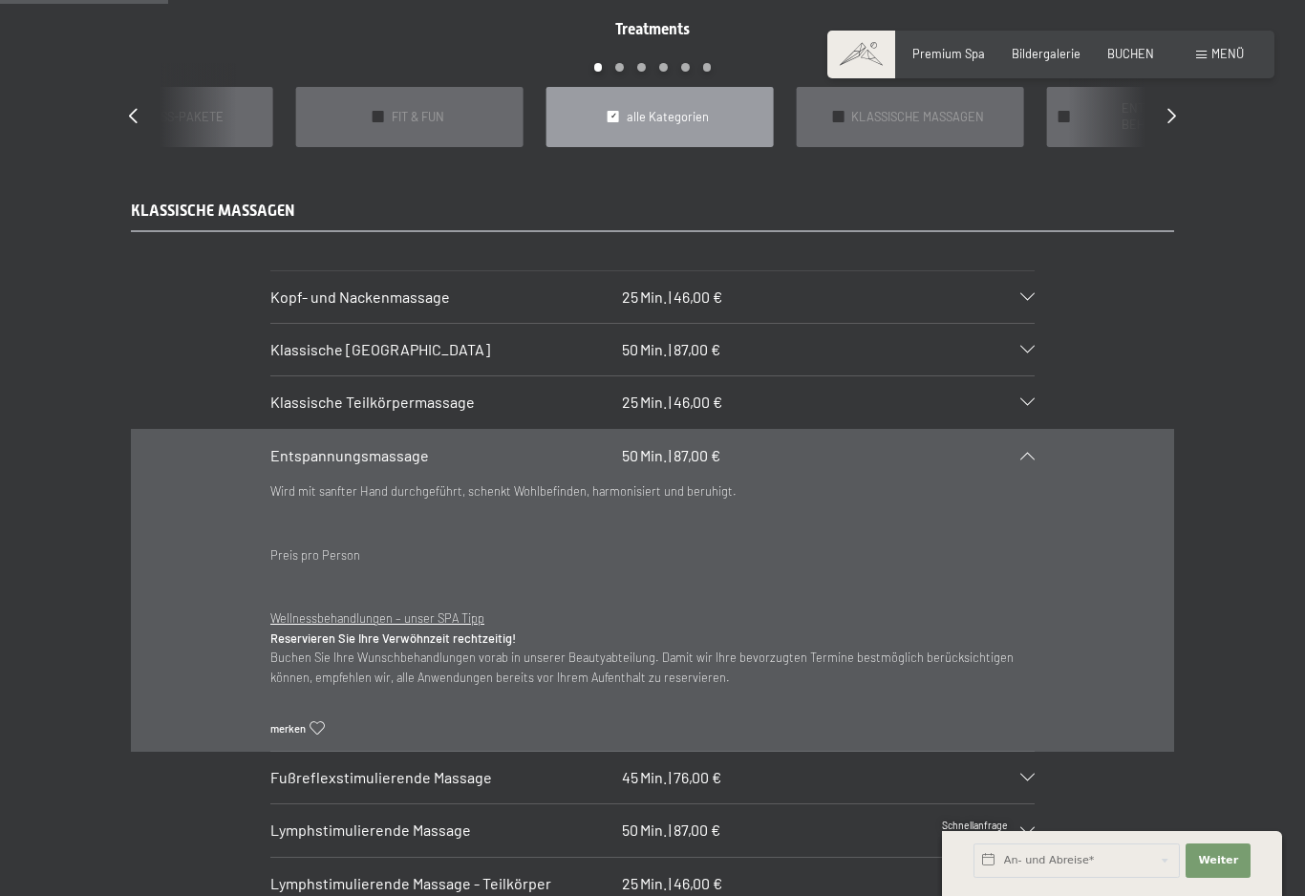
click at [1031, 399] on icon at bounding box center [1027, 402] width 14 height 8
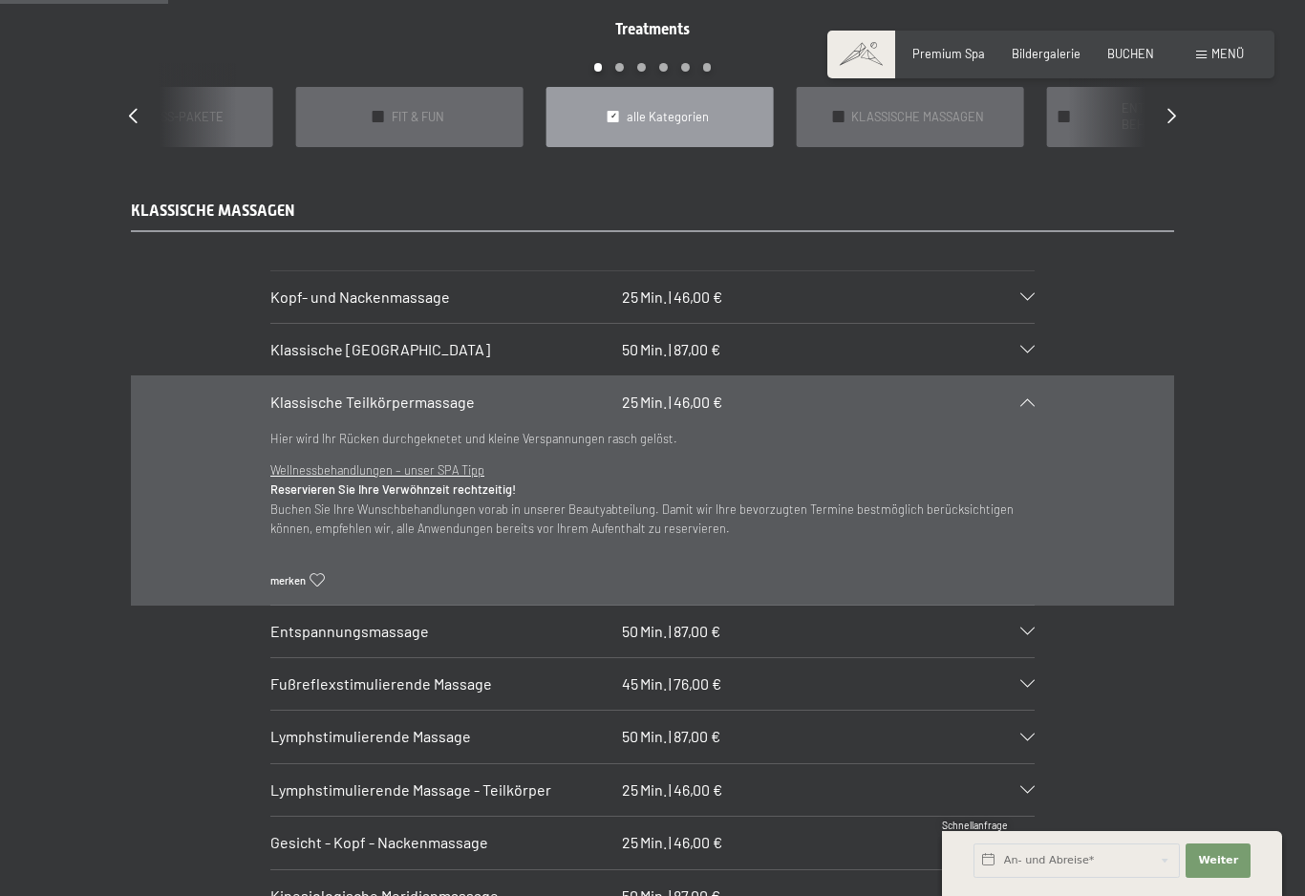
click at [1015, 304] on div "Kopf- und Nackenmassage 25 Min. | 46,00 €" at bounding box center [652, 297] width 764 height 52
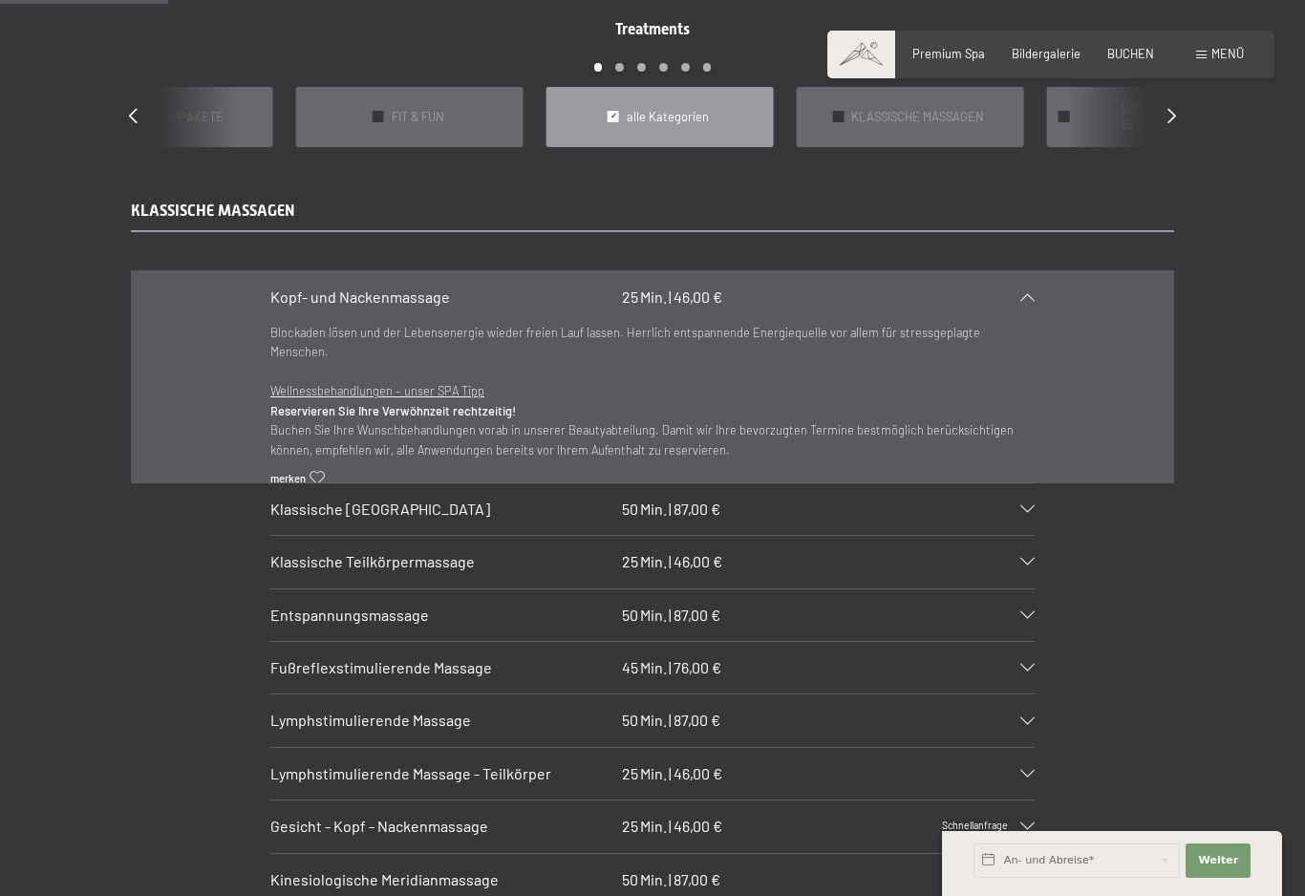
click at [1023, 305] on div "Kopf- und Nackenmassage 25 Min. | 46,00 €" at bounding box center [652, 297] width 764 height 52
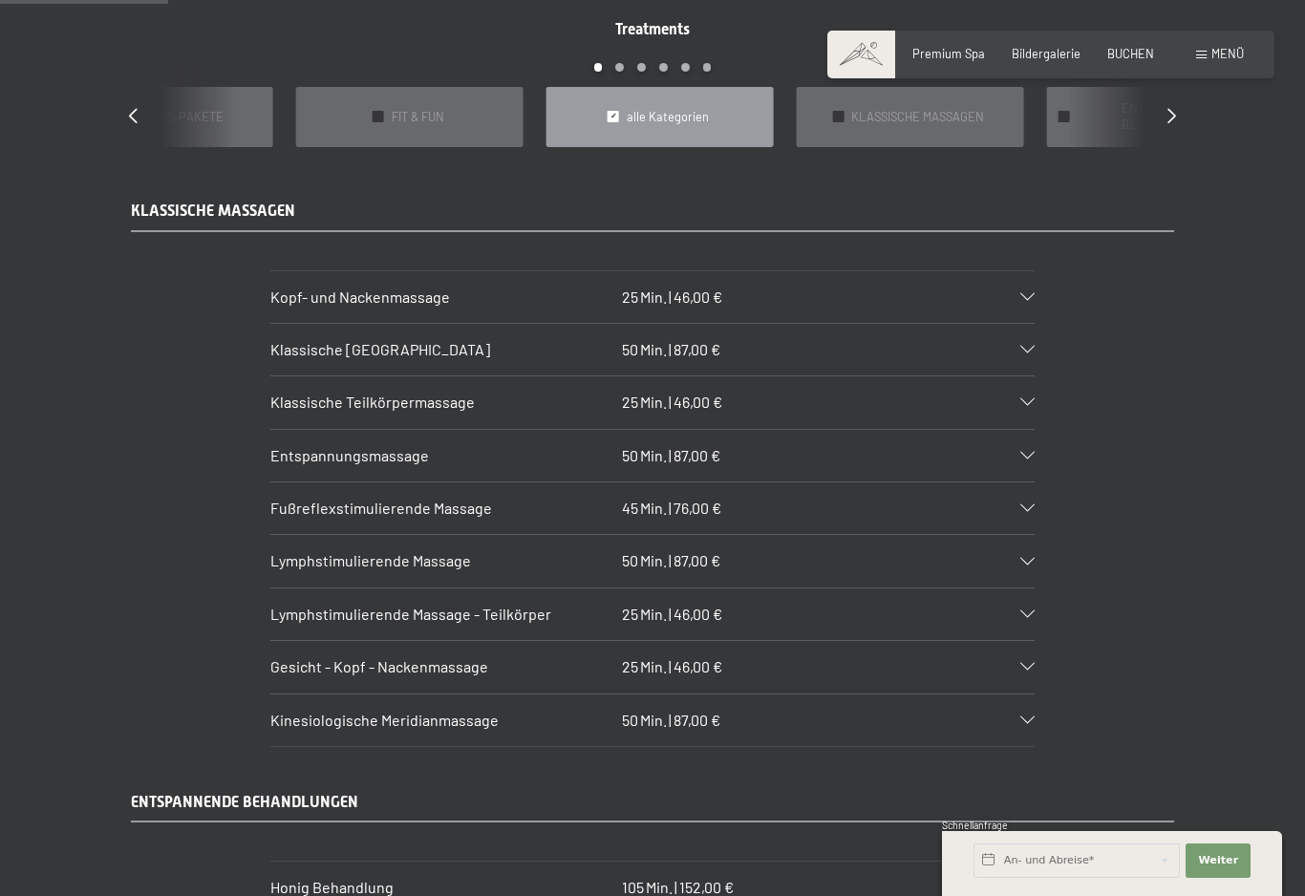
click at [1025, 346] on icon at bounding box center [1027, 350] width 14 height 8
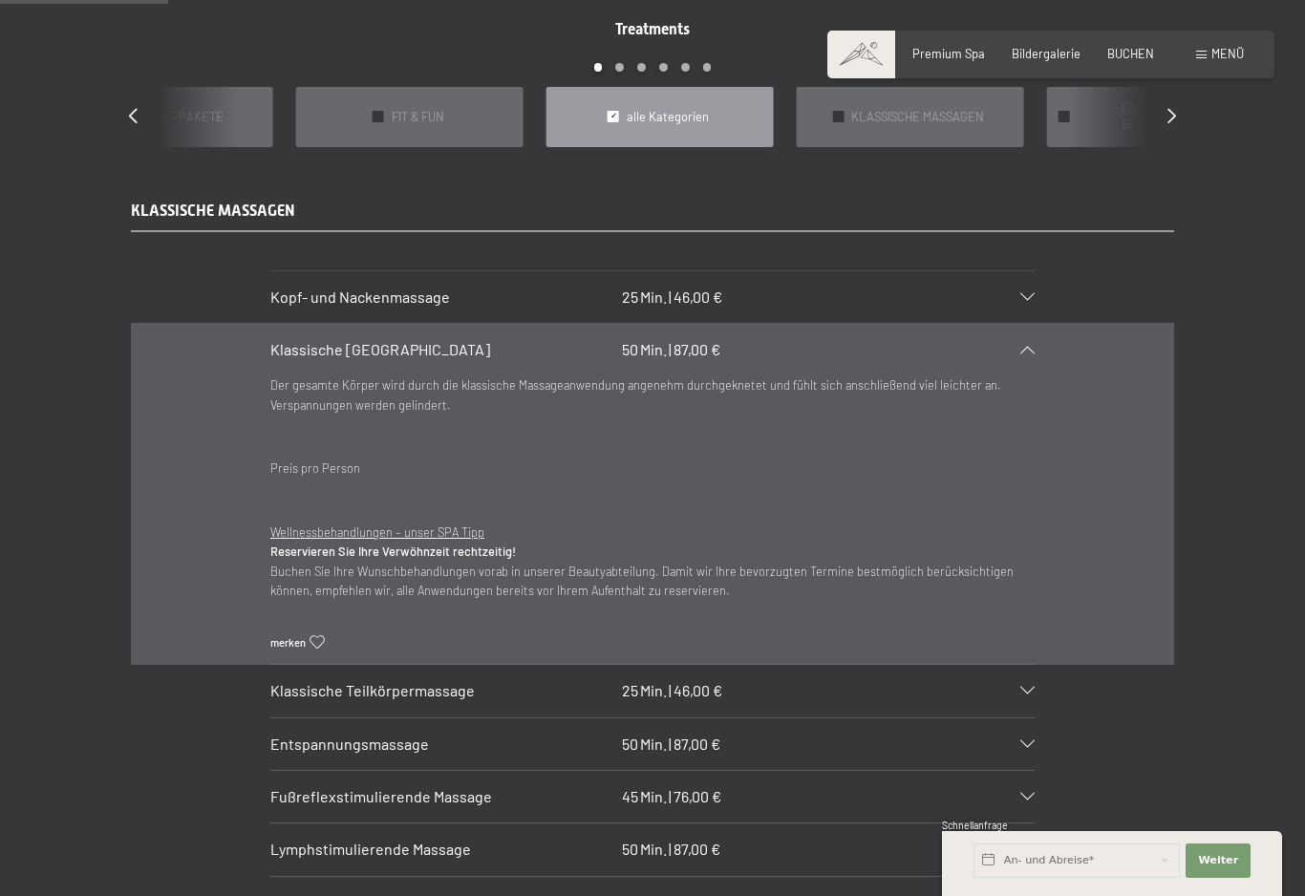
click at [1029, 348] on icon at bounding box center [1027, 350] width 14 height 8
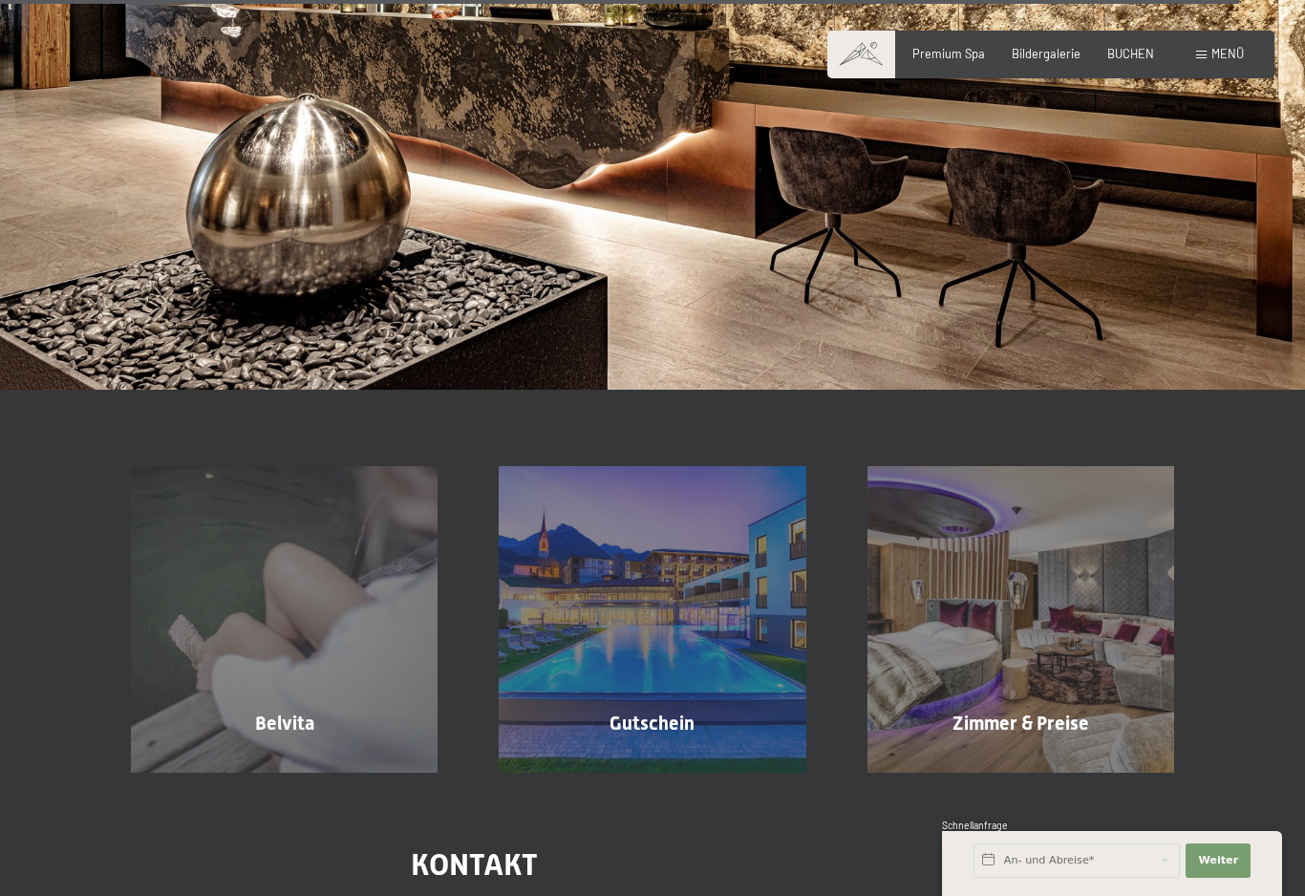
scroll to position [11551, 0]
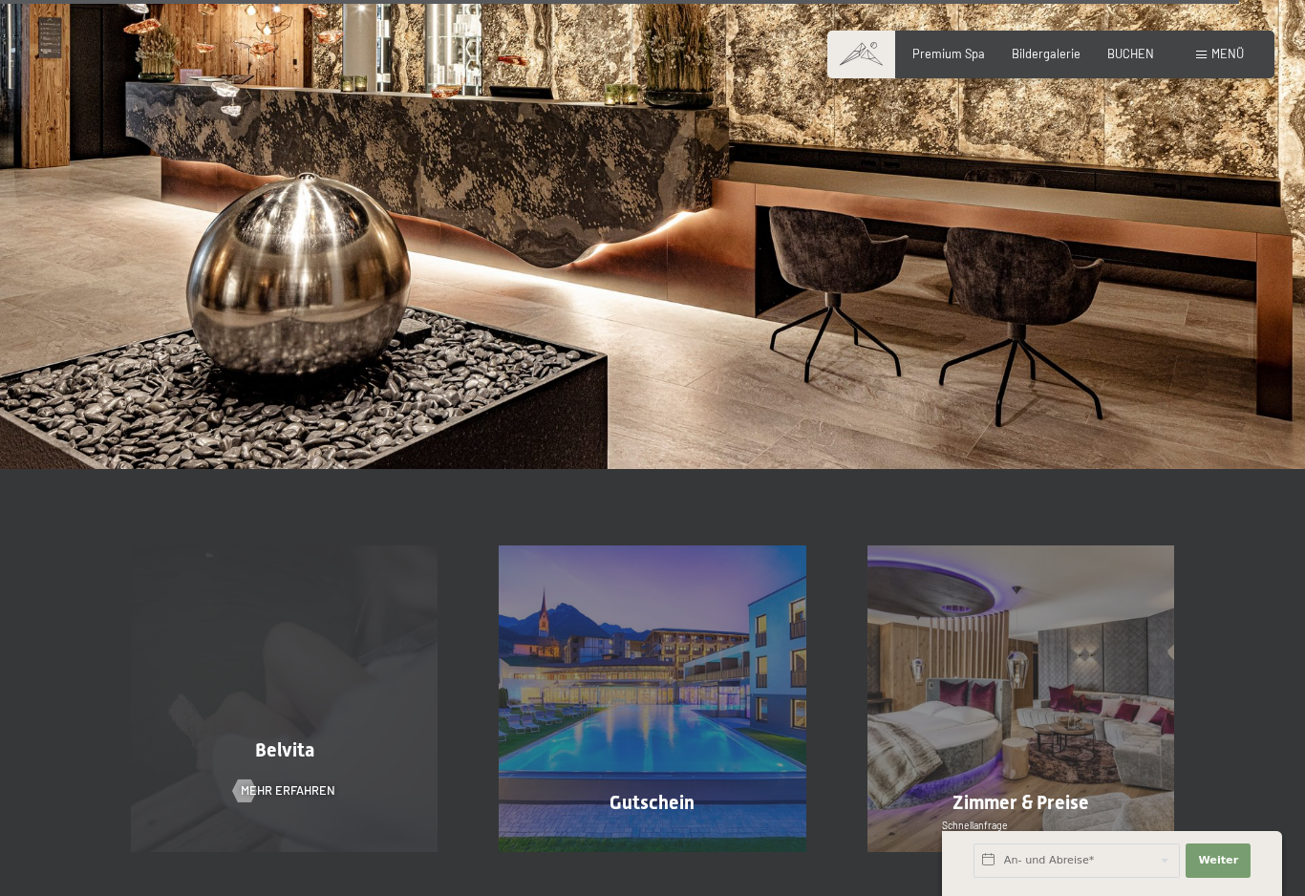
click at [188, 745] on div "Belvita Mehr erfahren" at bounding box center [284, 698] width 368 height 307
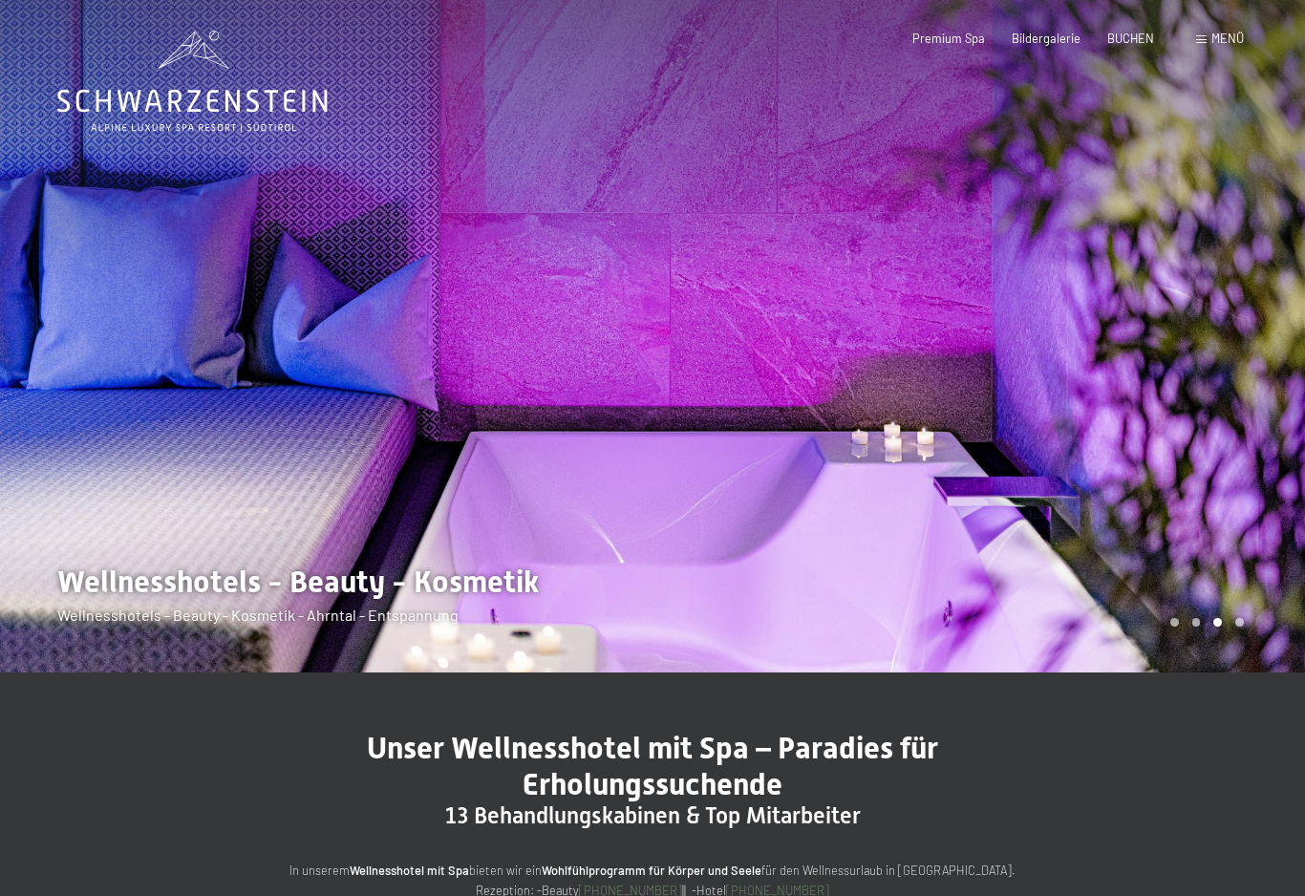
click at [1207, 35] on span at bounding box center [1201, 39] width 11 height 9
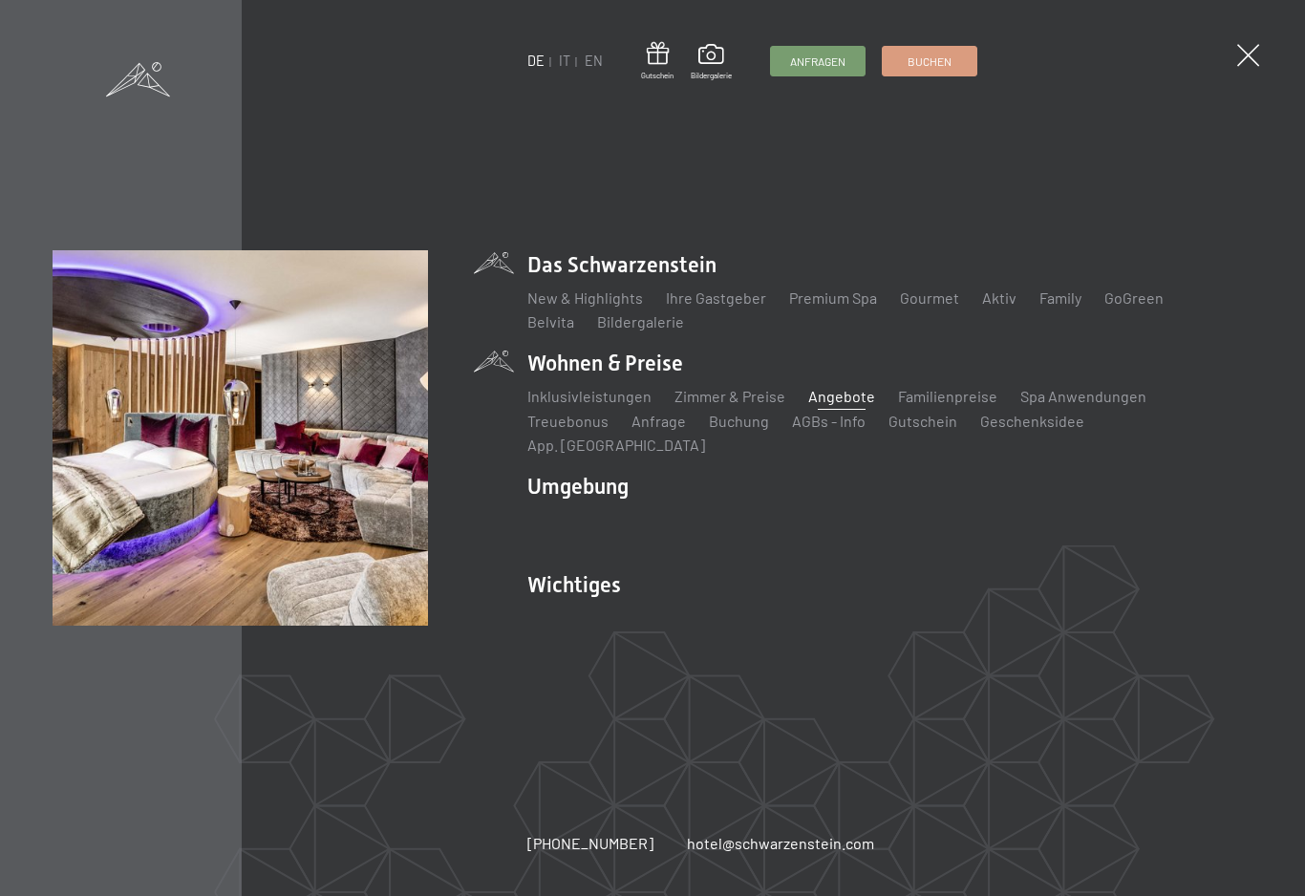
click at [815, 404] on link "Angebote" at bounding box center [841, 396] width 67 height 18
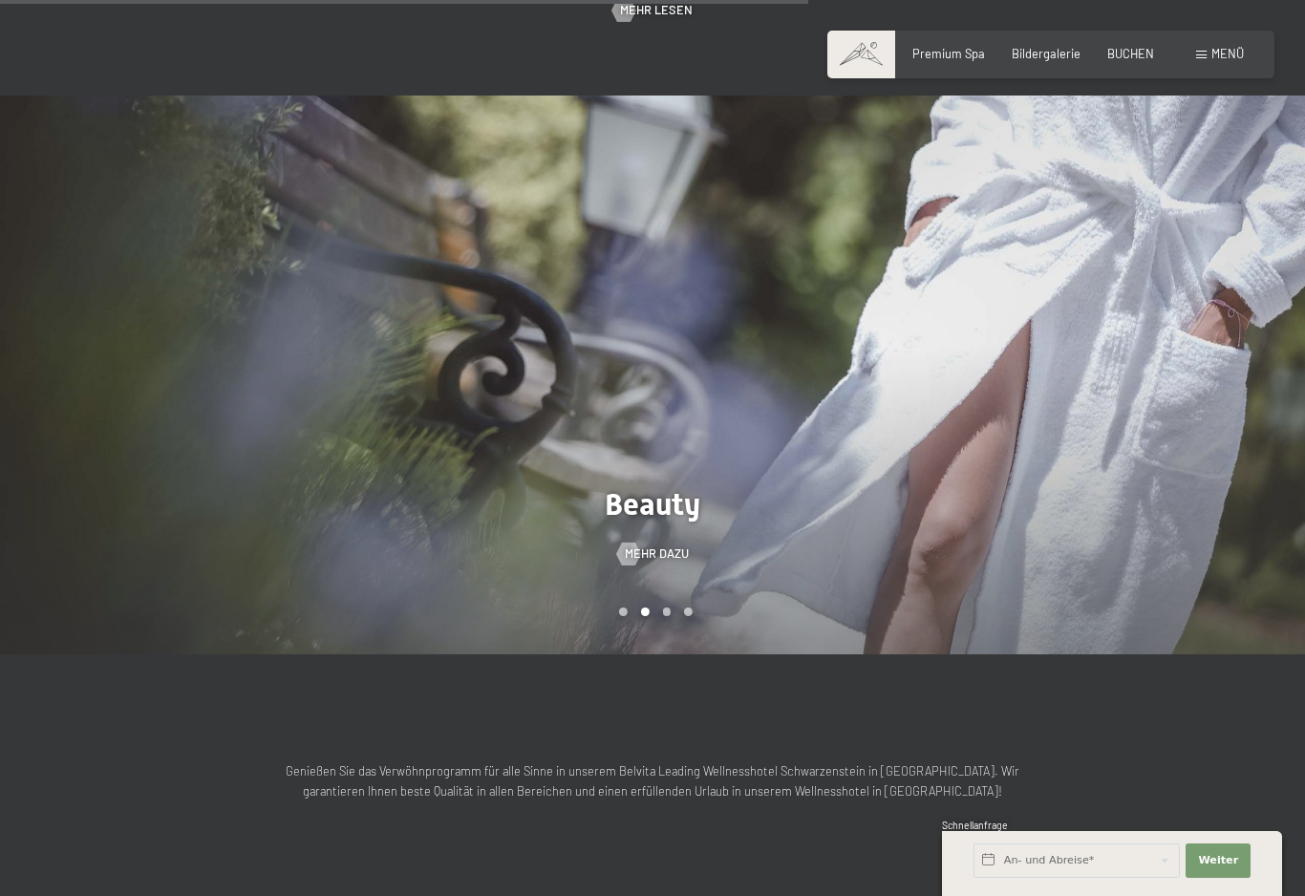
scroll to position [1539, 0]
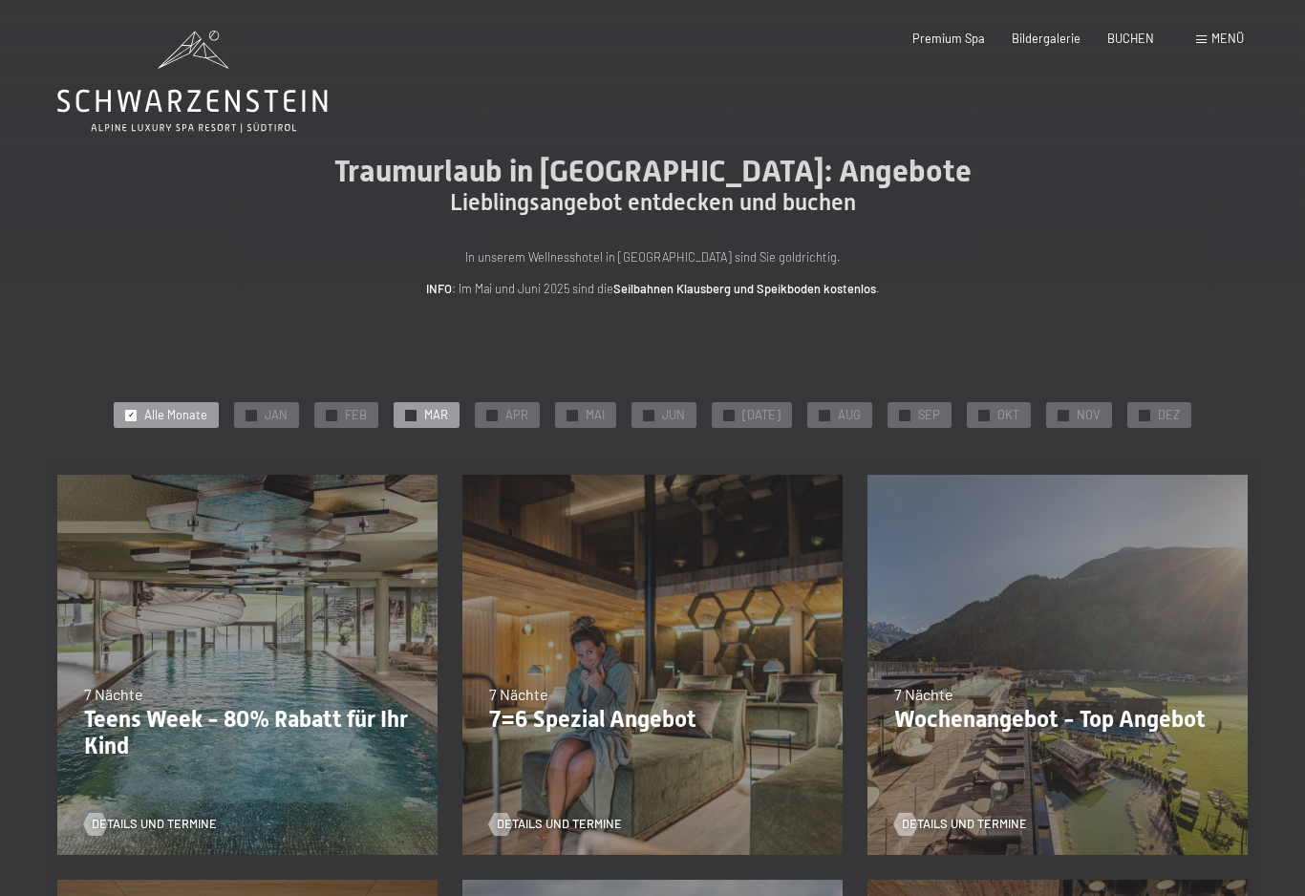
click at [436, 402] on div "✓ MAR" at bounding box center [427, 415] width 66 height 27
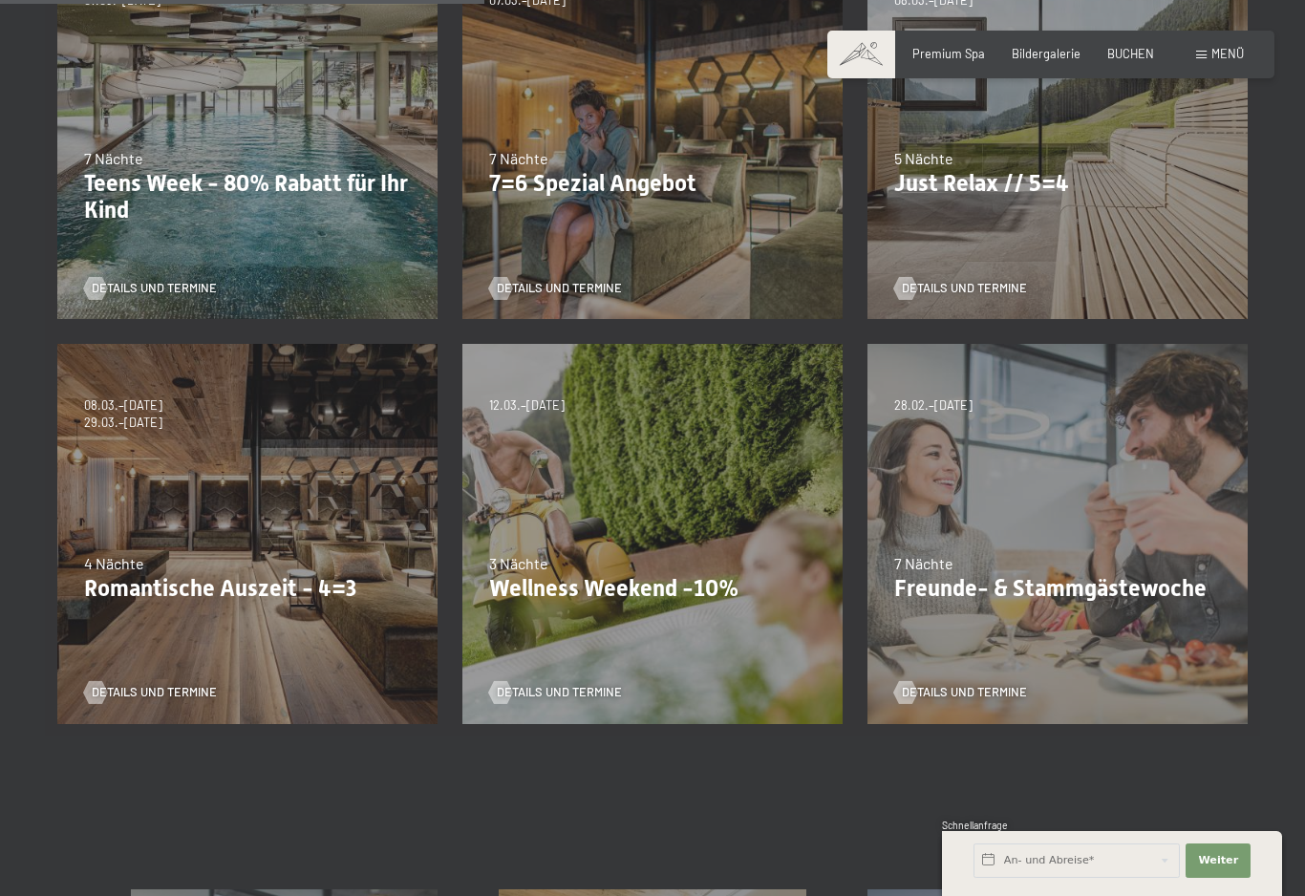
scroll to position [537, 0]
click at [288, 588] on p "Romantische Auszeit - 4=3" at bounding box center [247, 588] width 327 height 28
click at [176, 696] on span "Details und Termine" at bounding box center [173, 691] width 125 height 17
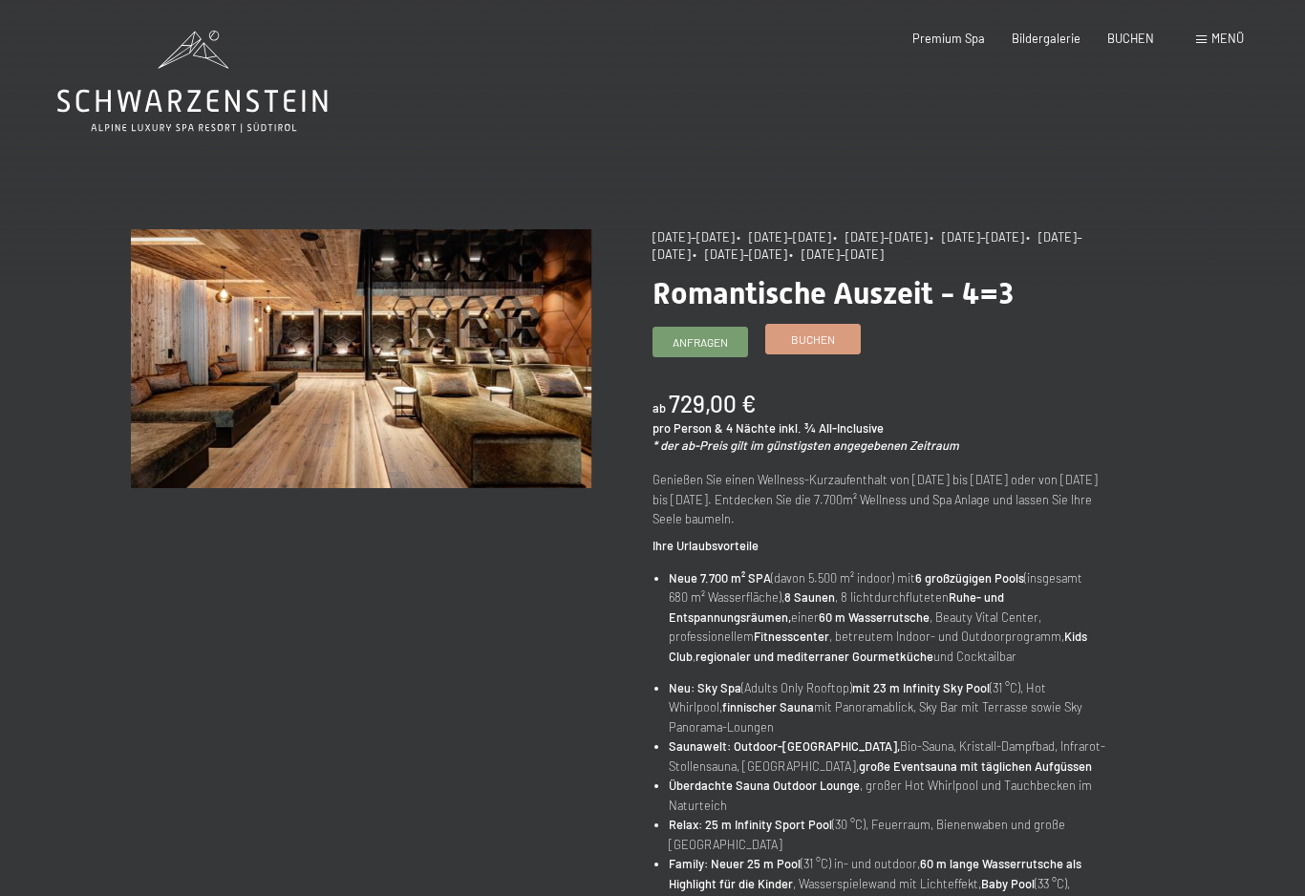
click at [820, 343] on span "Buchen" at bounding box center [813, 339] width 44 height 16
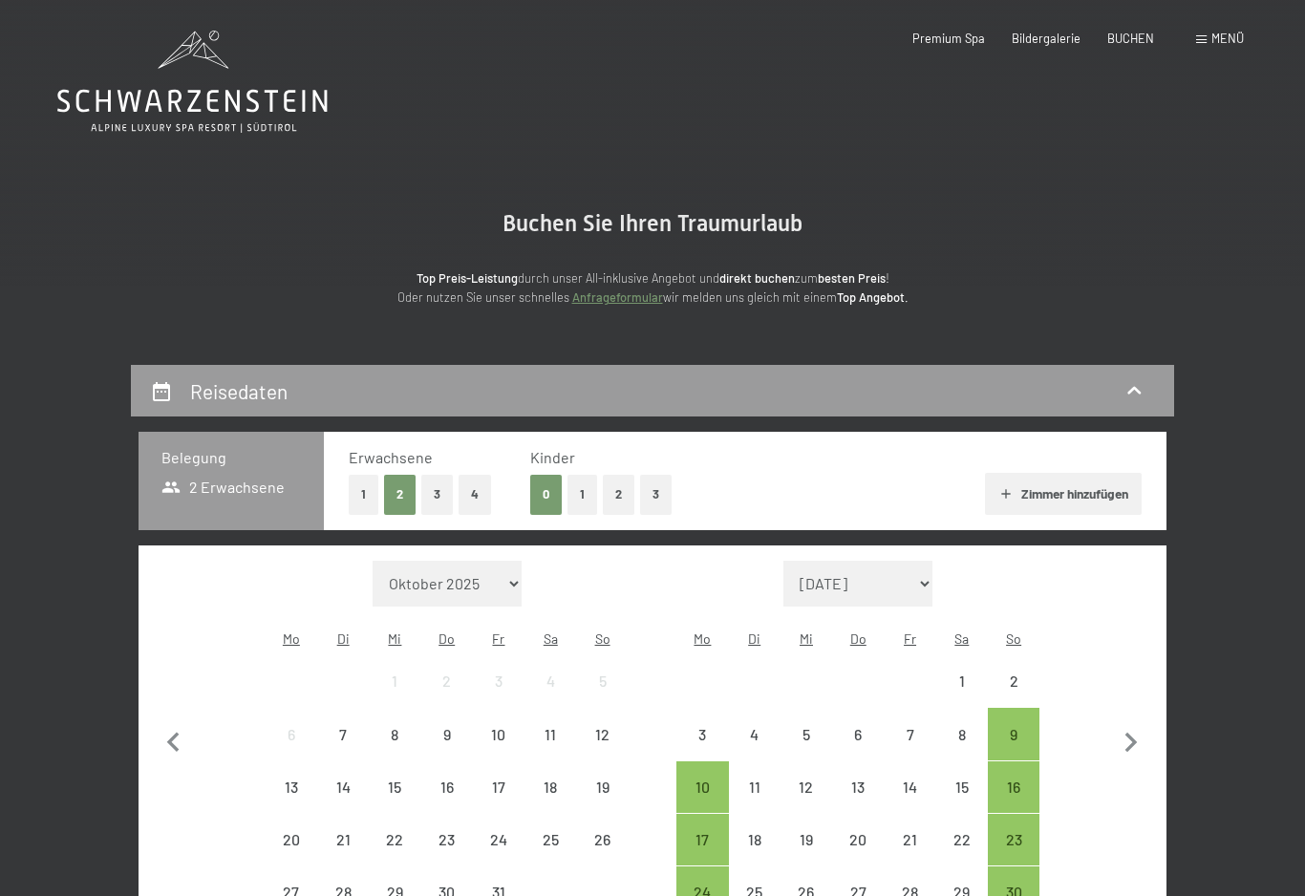
select select "[DATE]"
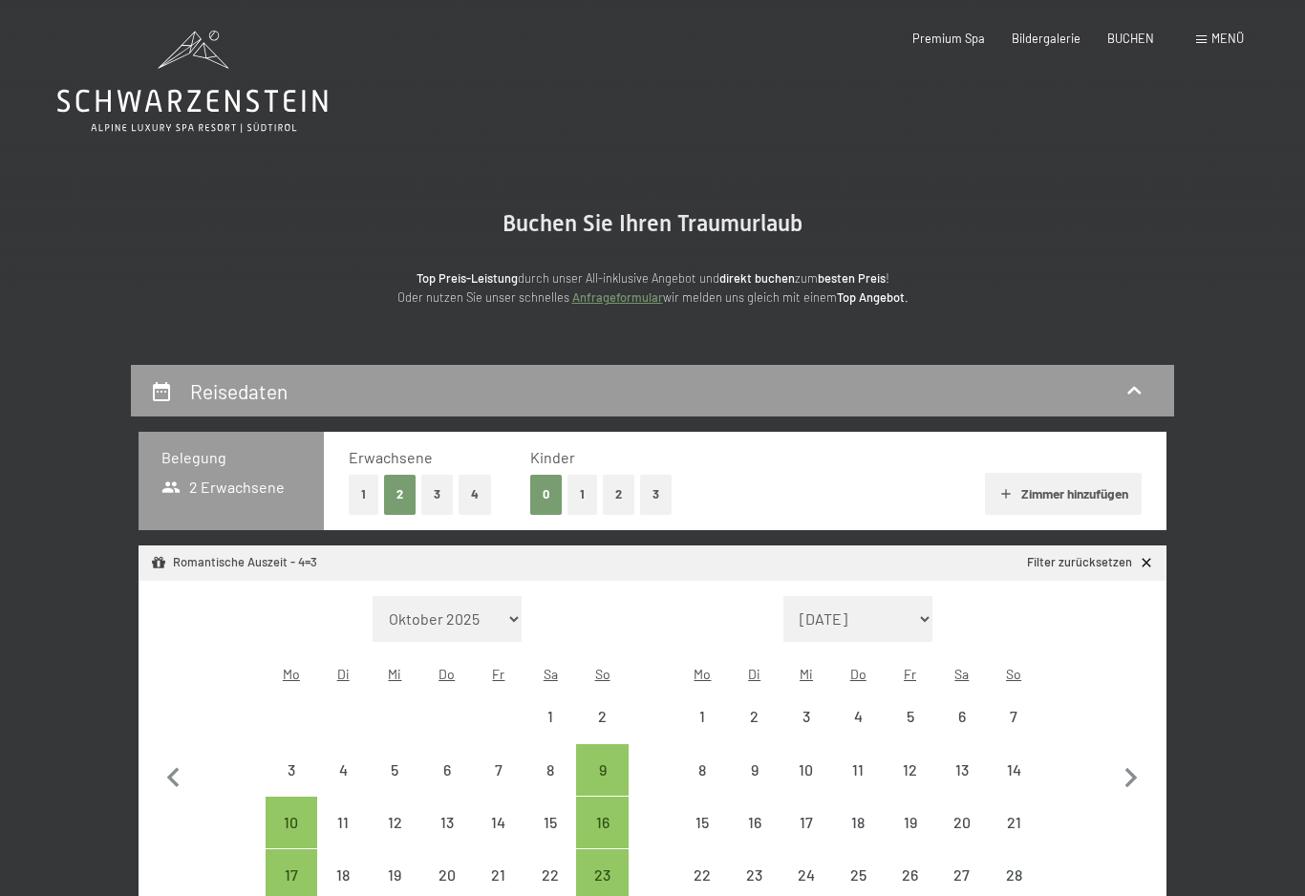
select select "2025-11-01"
select select "2025-12-01"
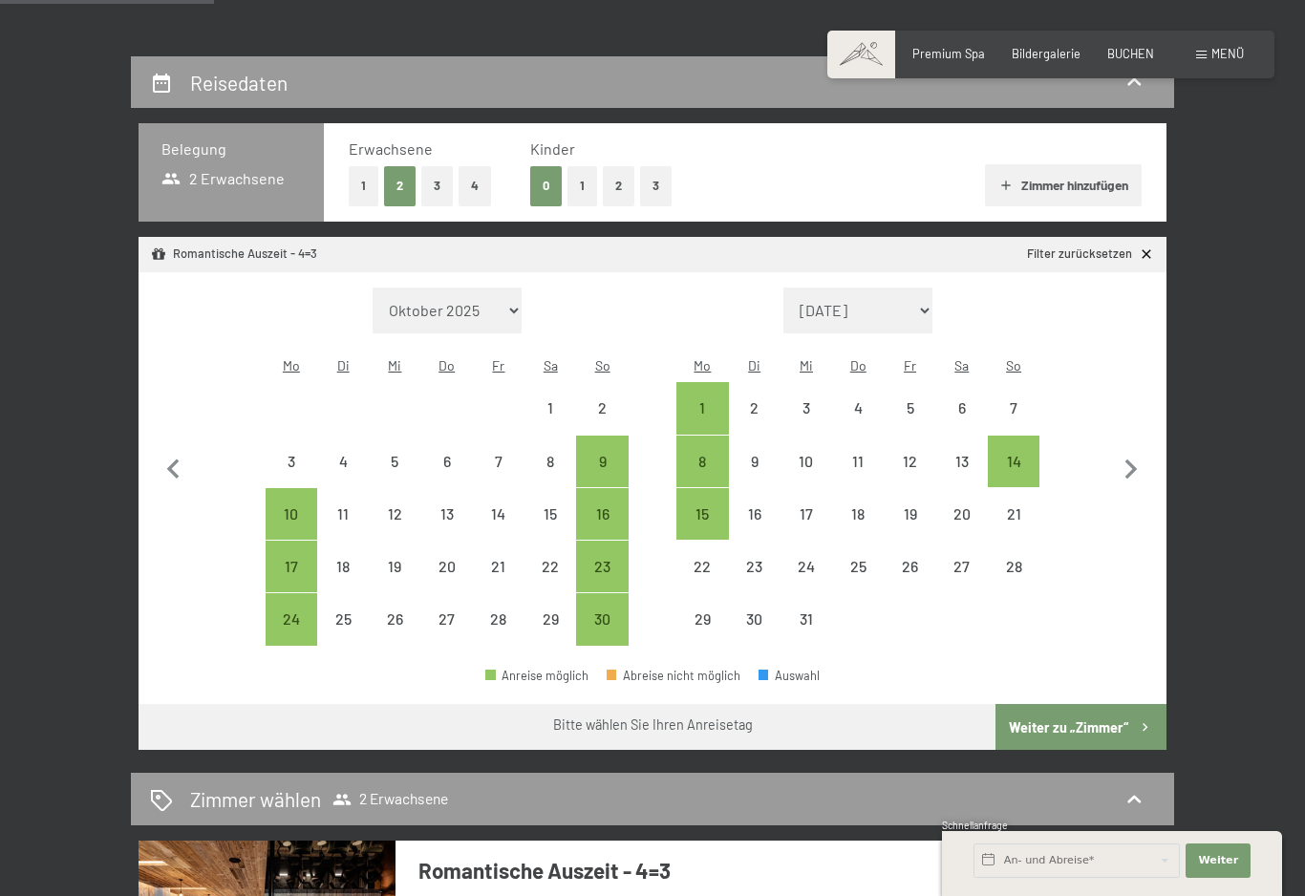
scroll to position [307, 0]
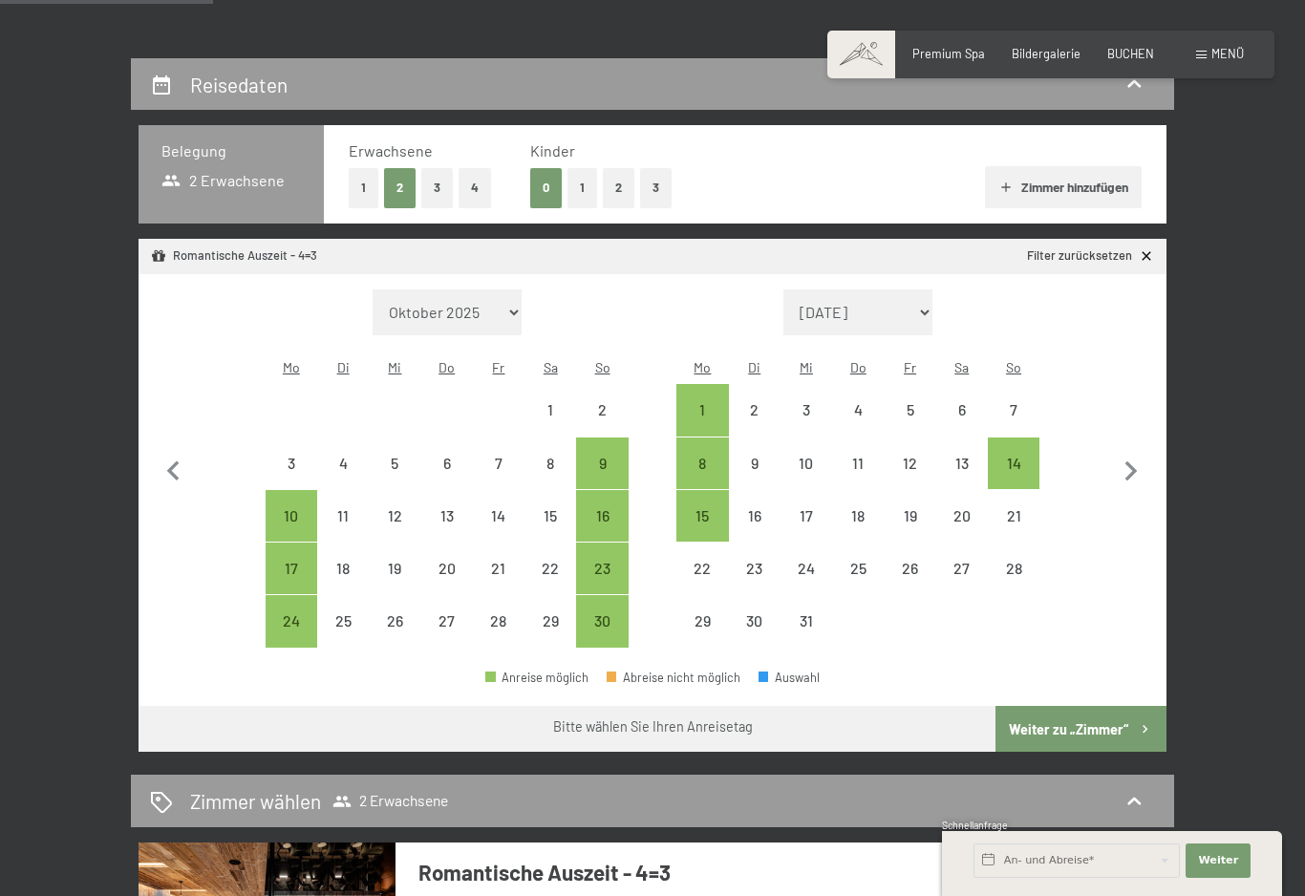
click at [798, 679] on div "Anreise möglich Abreise nicht möglich Auswahl" at bounding box center [653, 685] width 1028 height 43
click at [792, 674] on div "Auswahl" at bounding box center [788, 678] width 61 height 12
click at [791, 673] on div "Auswahl" at bounding box center [788, 678] width 61 height 12
click at [1148, 461] on icon "button" at bounding box center [1131, 472] width 40 height 40
select select "2025-12-01"
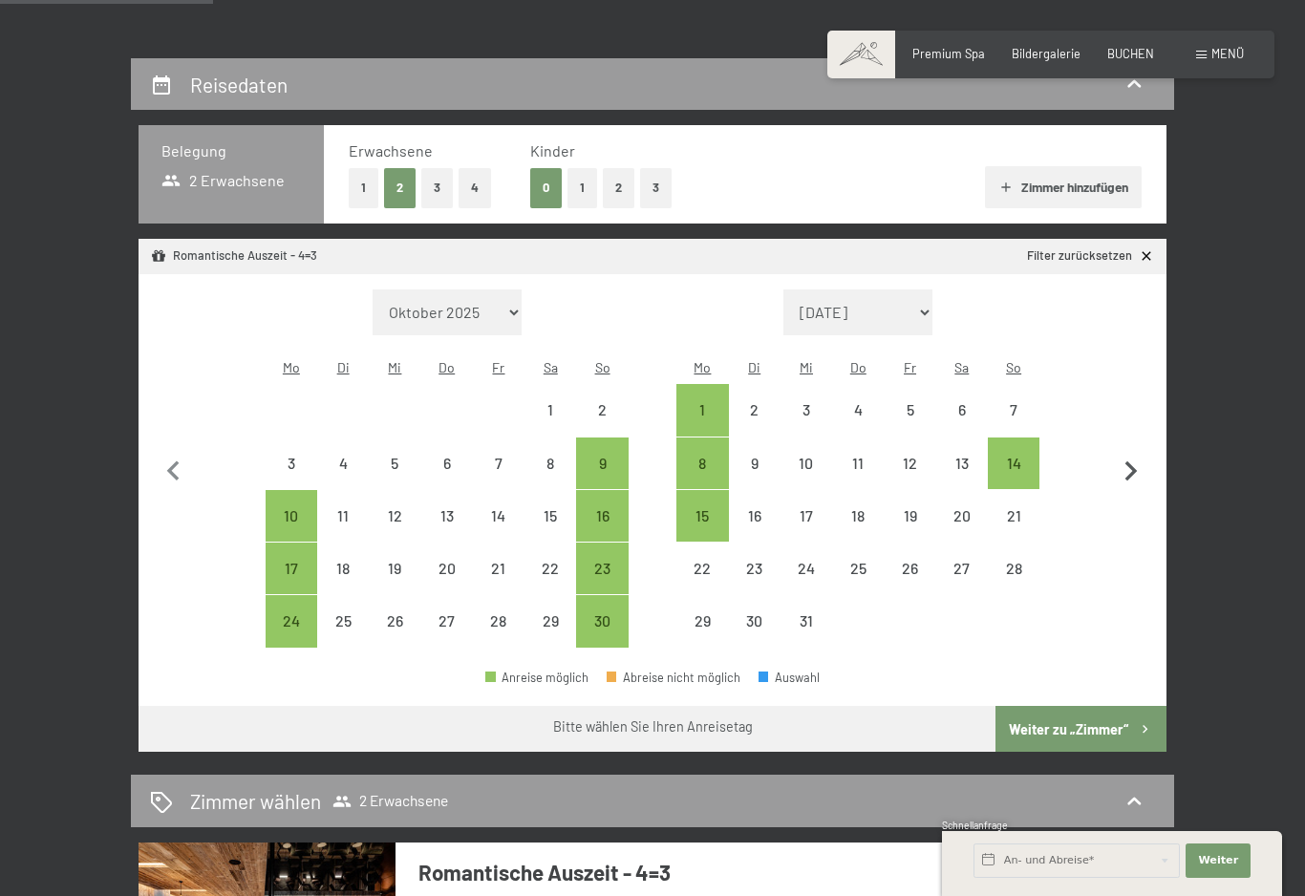
select select "2026-01-01"
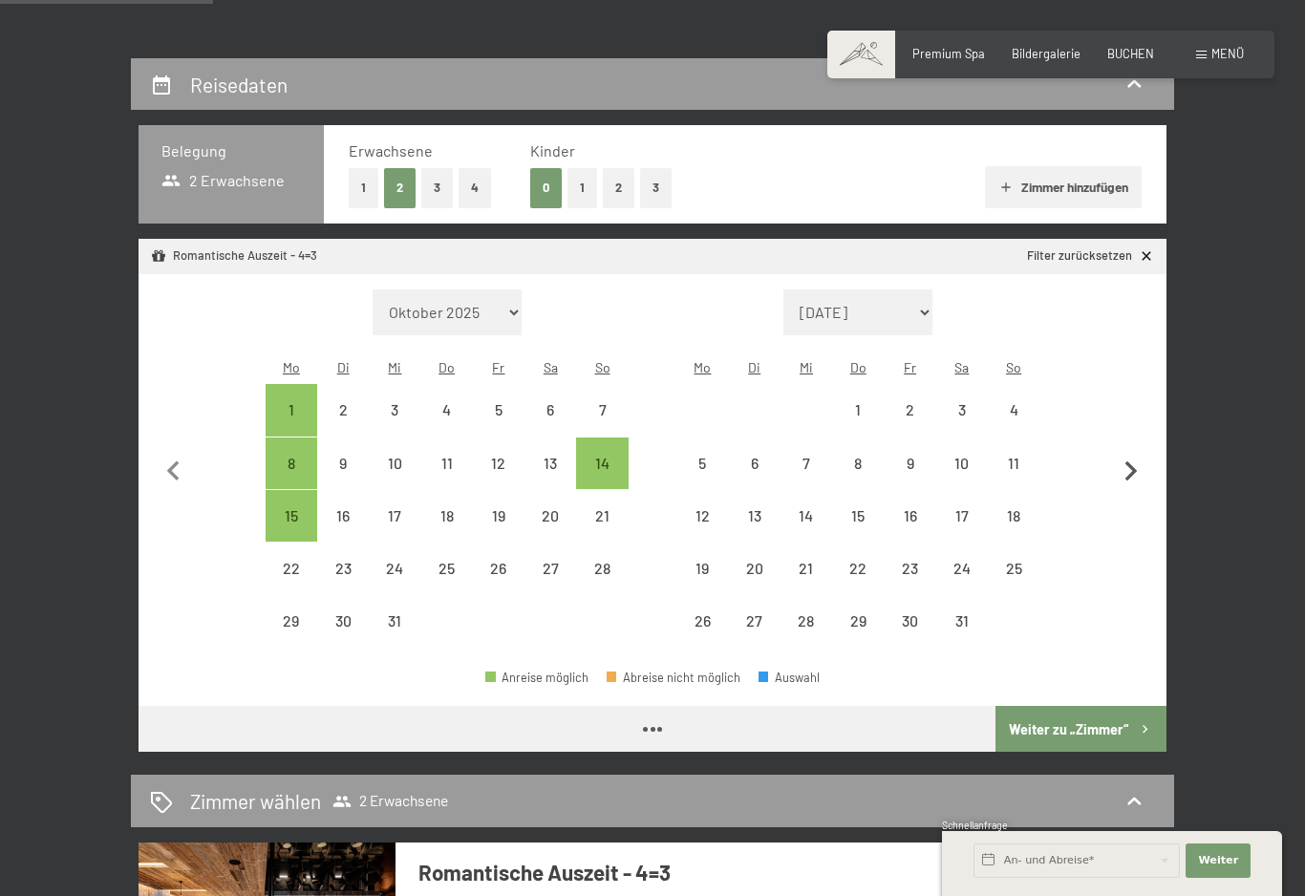
select select "2025-12-01"
select select "2026-01-01"
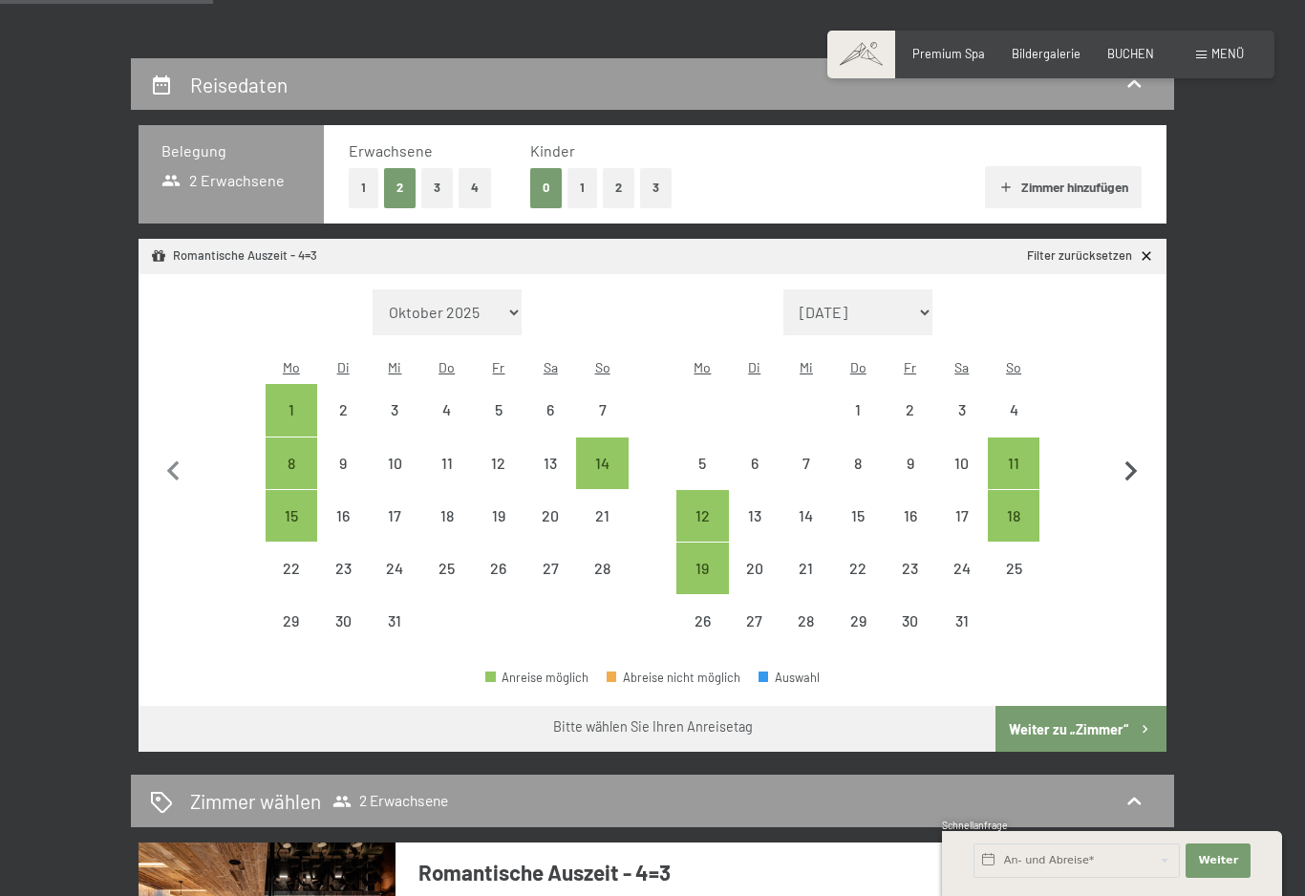
click at [1147, 465] on icon "button" at bounding box center [1131, 472] width 40 height 40
select select "2026-01-01"
select select "2026-02-01"
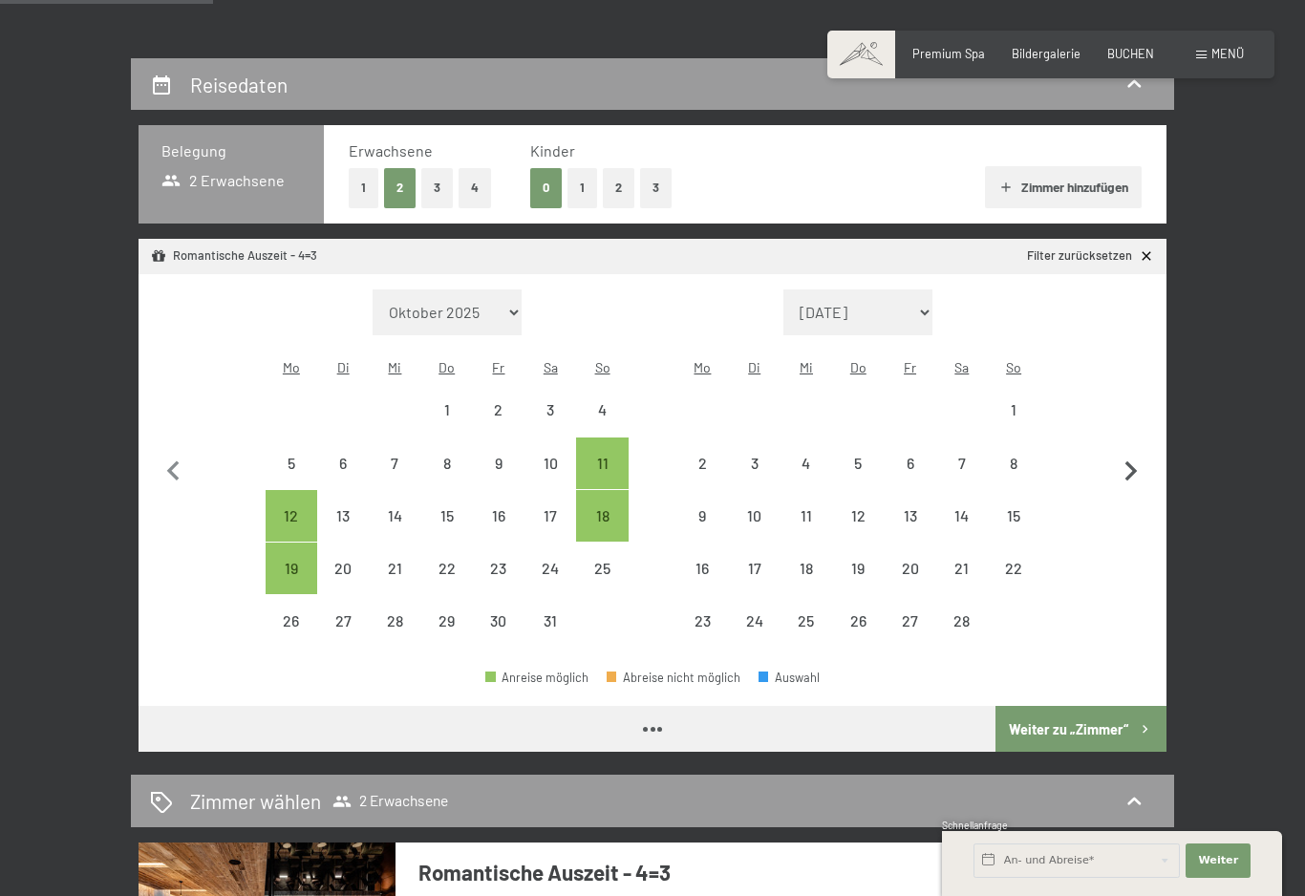
select select "2026-01-01"
select select "2026-02-01"
click at [1132, 468] on icon "button" at bounding box center [1131, 471] width 12 height 20
select select "2026-02-01"
select select "2026-03-01"
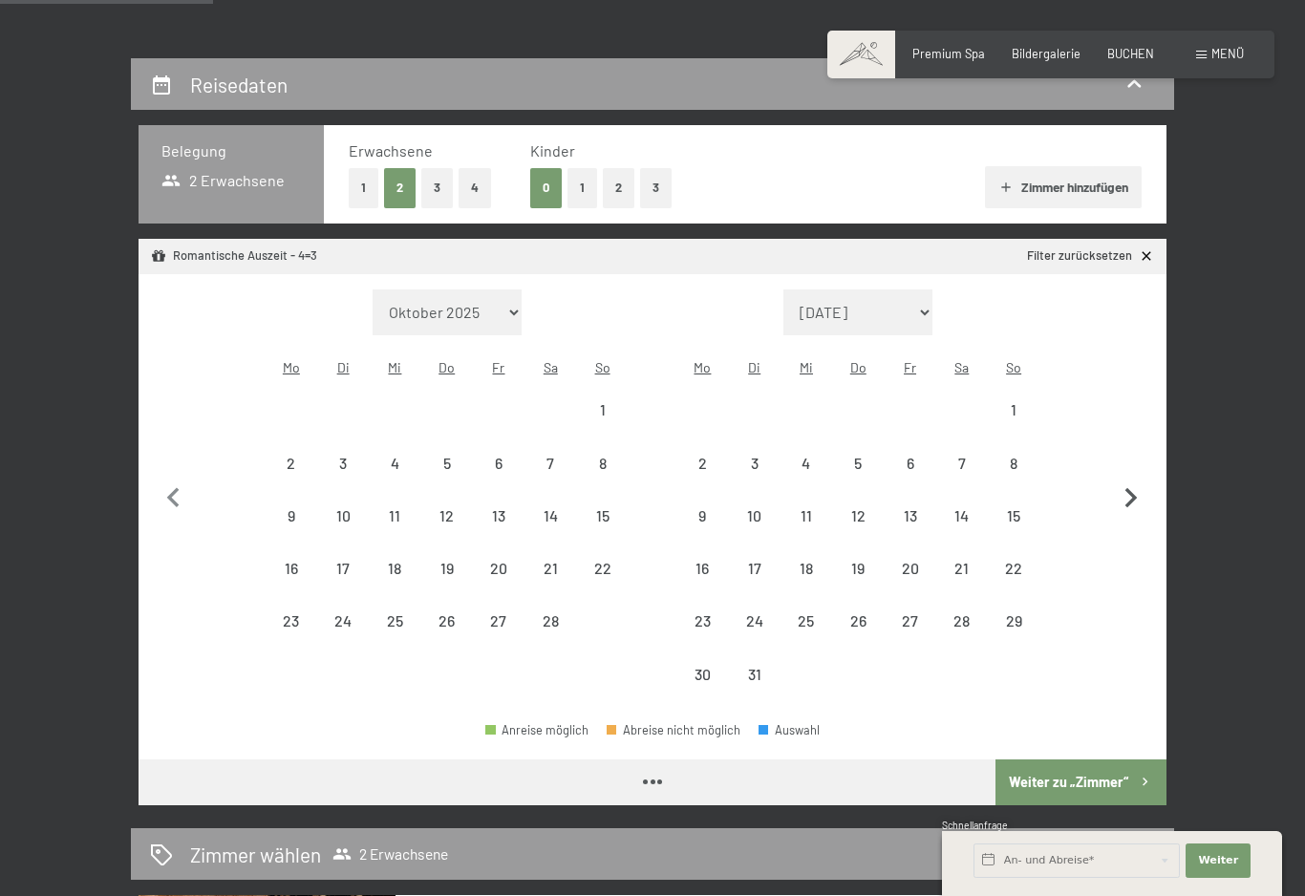
select select "2026-02-01"
select select "2026-03-01"
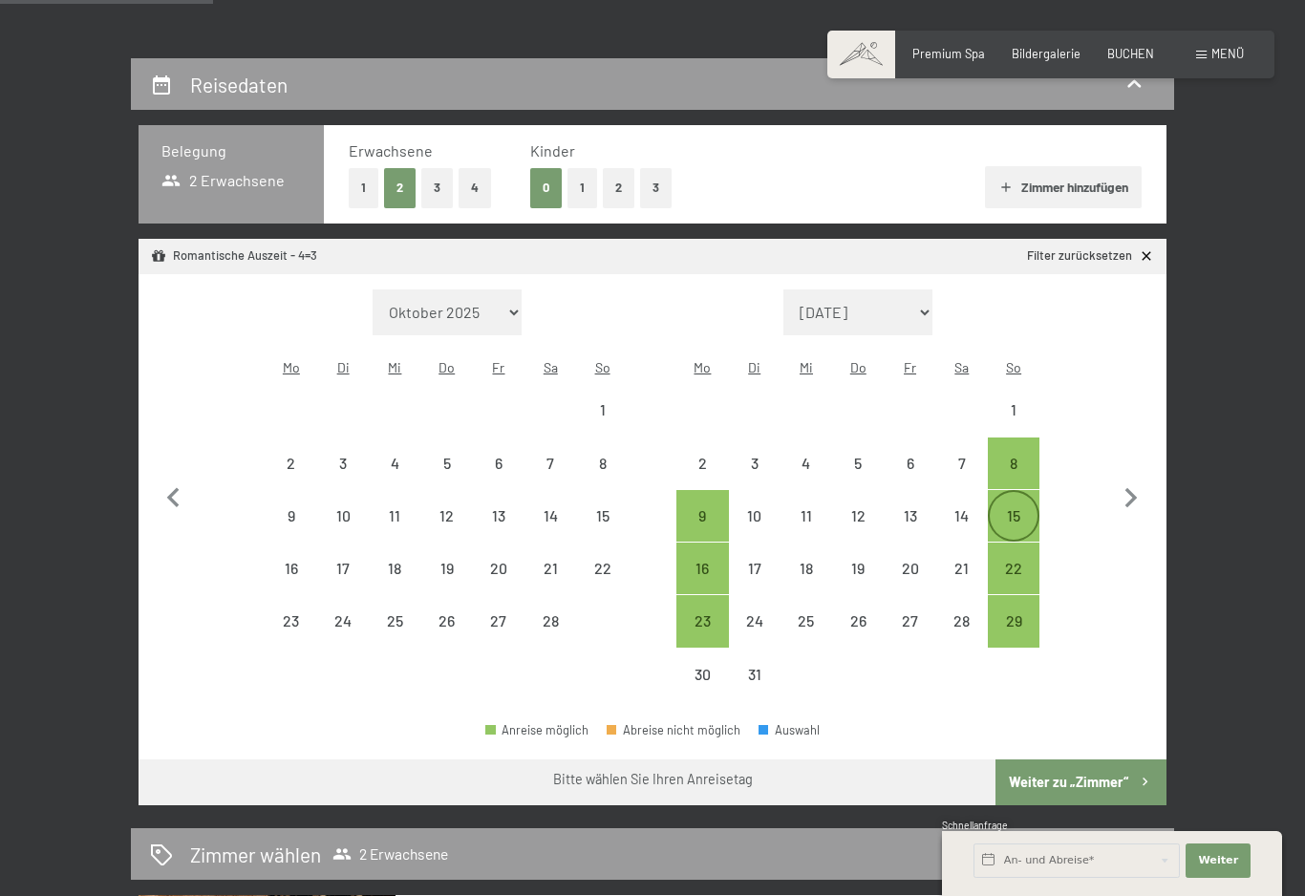
click at [1012, 517] on div "15" at bounding box center [1014, 532] width 48 height 48
select select "2026-02-01"
select select "2026-03-01"
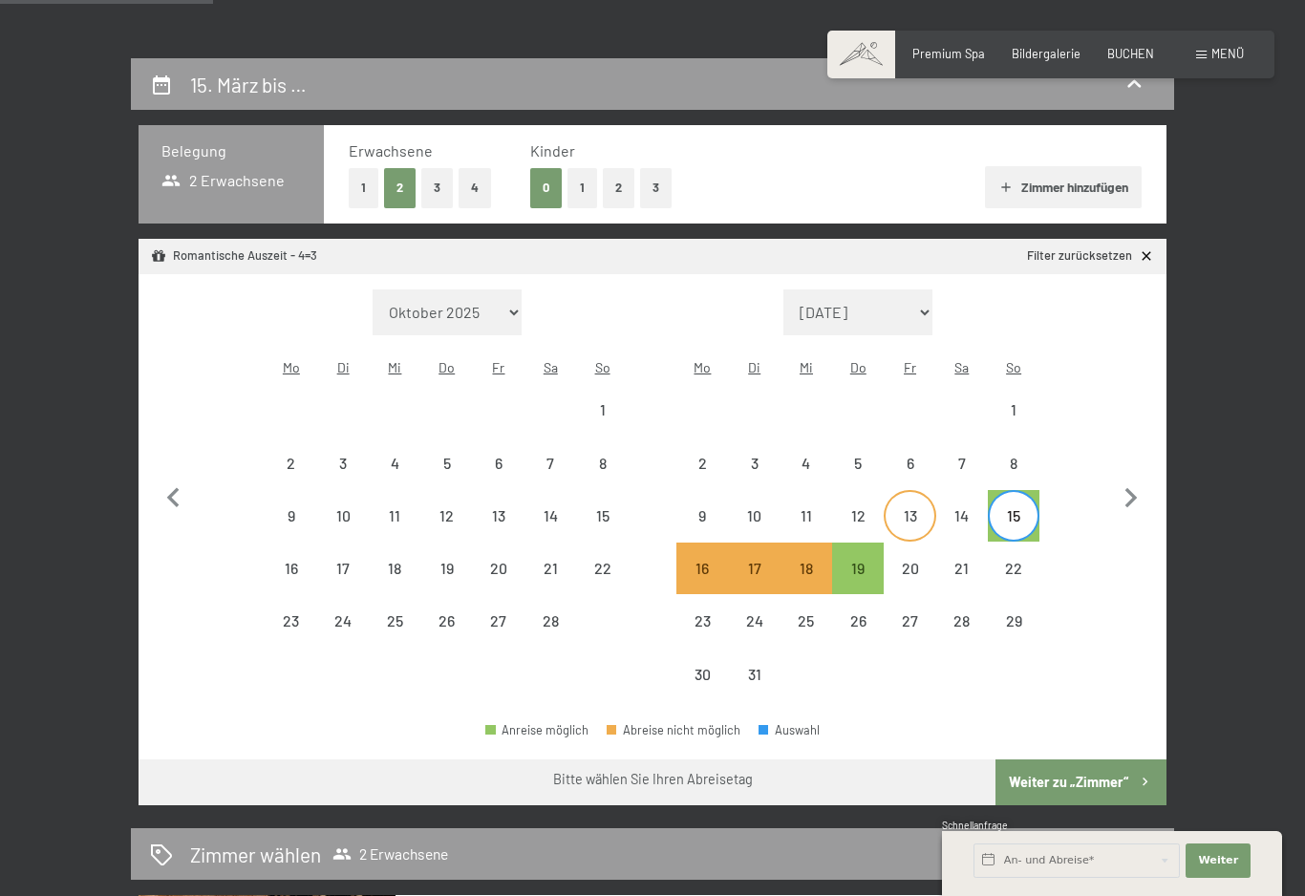
click at [923, 508] on div "13" at bounding box center [910, 532] width 48 height 48
select select "2026-02-01"
select select "2026-03-01"
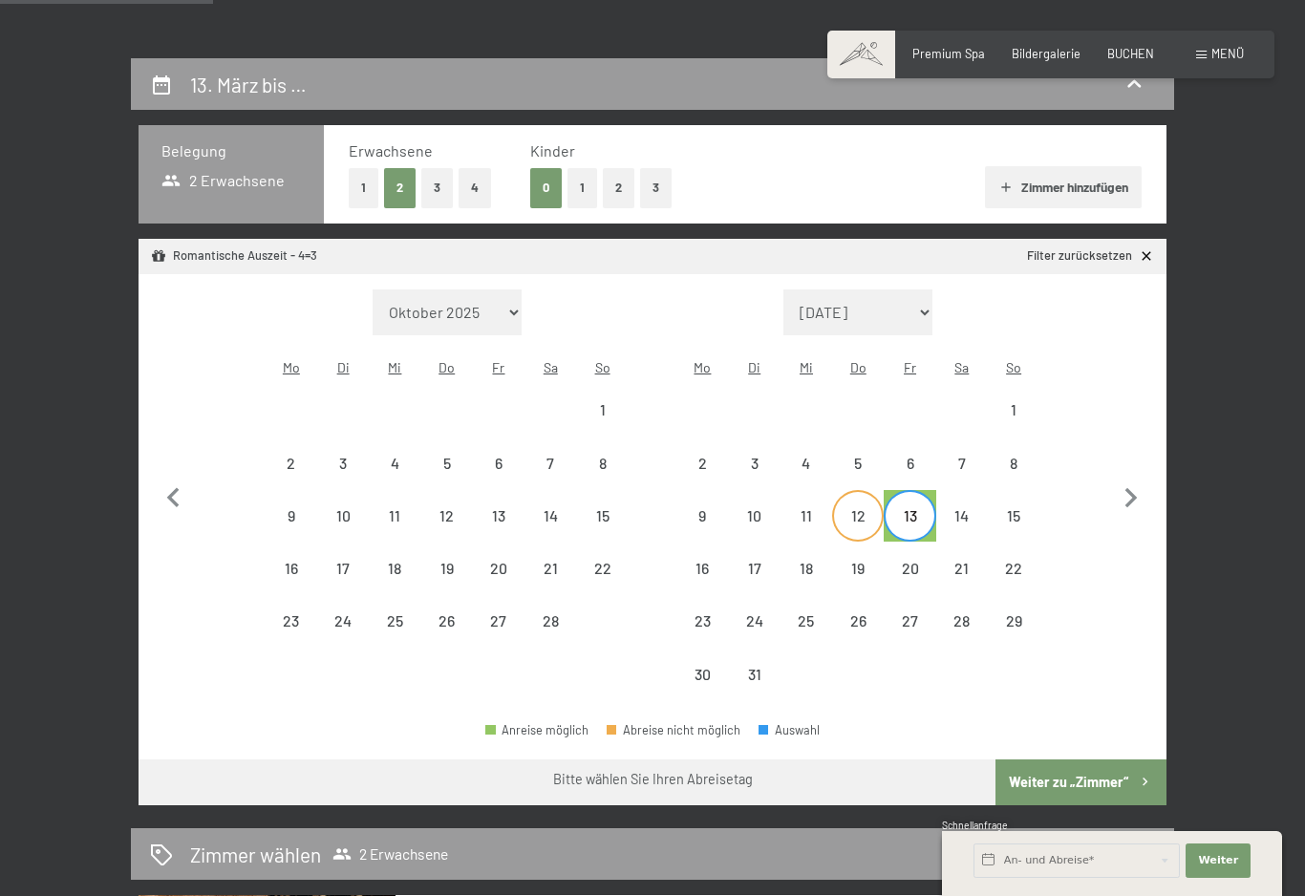
click at [860, 508] on div "12" at bounding box center [858, 532] width 48 height 48
select select "2026-02-01"
select select "2026-03-01"
click at [818, 508] on div "11" at bounding box center [806, 532] width 48 height 48
select select "2026-02-01"
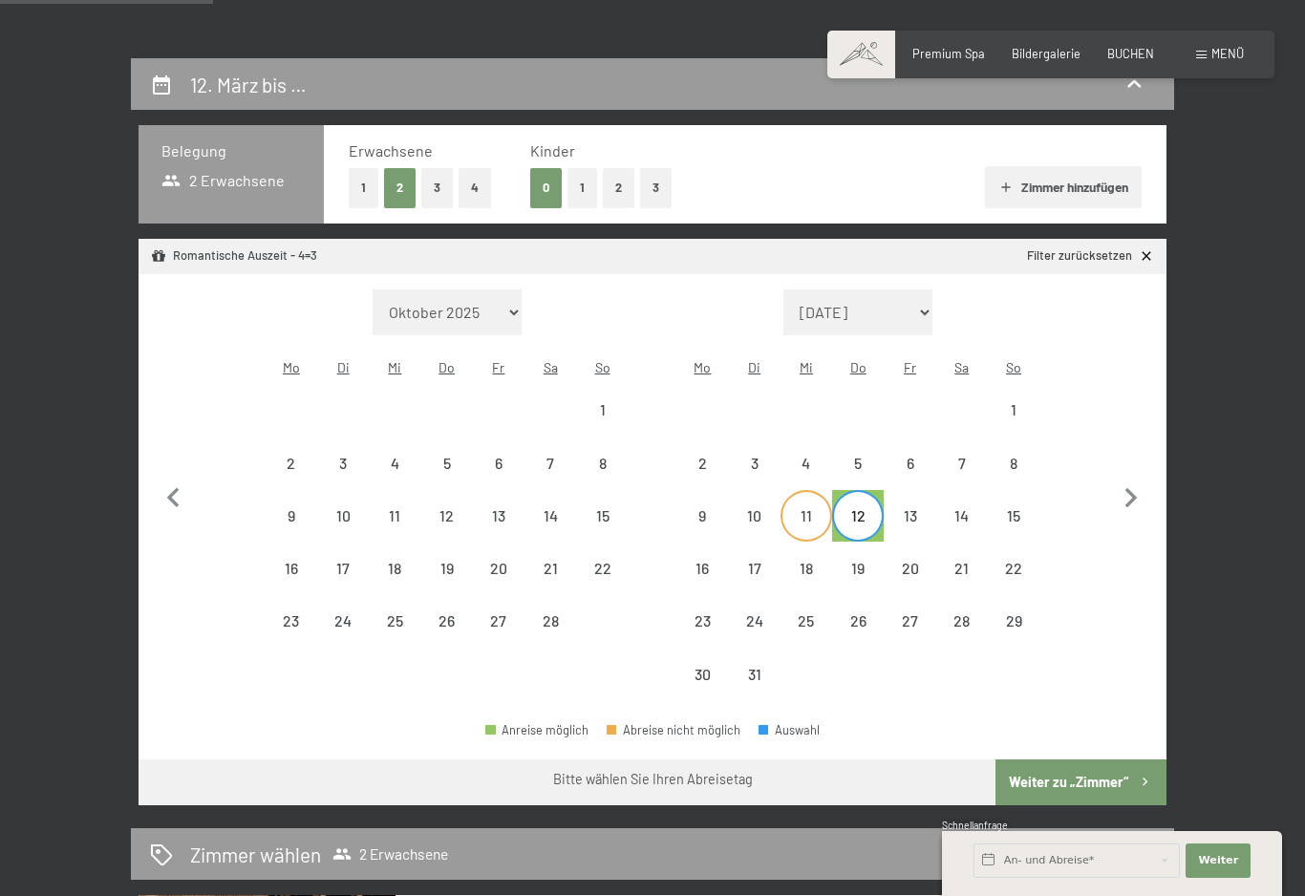
select select "2026-03-01"
click at [1095, 767] on button "Weiter zu „Zimmer“" at bounding box center [1080, 782] width 171 height 46
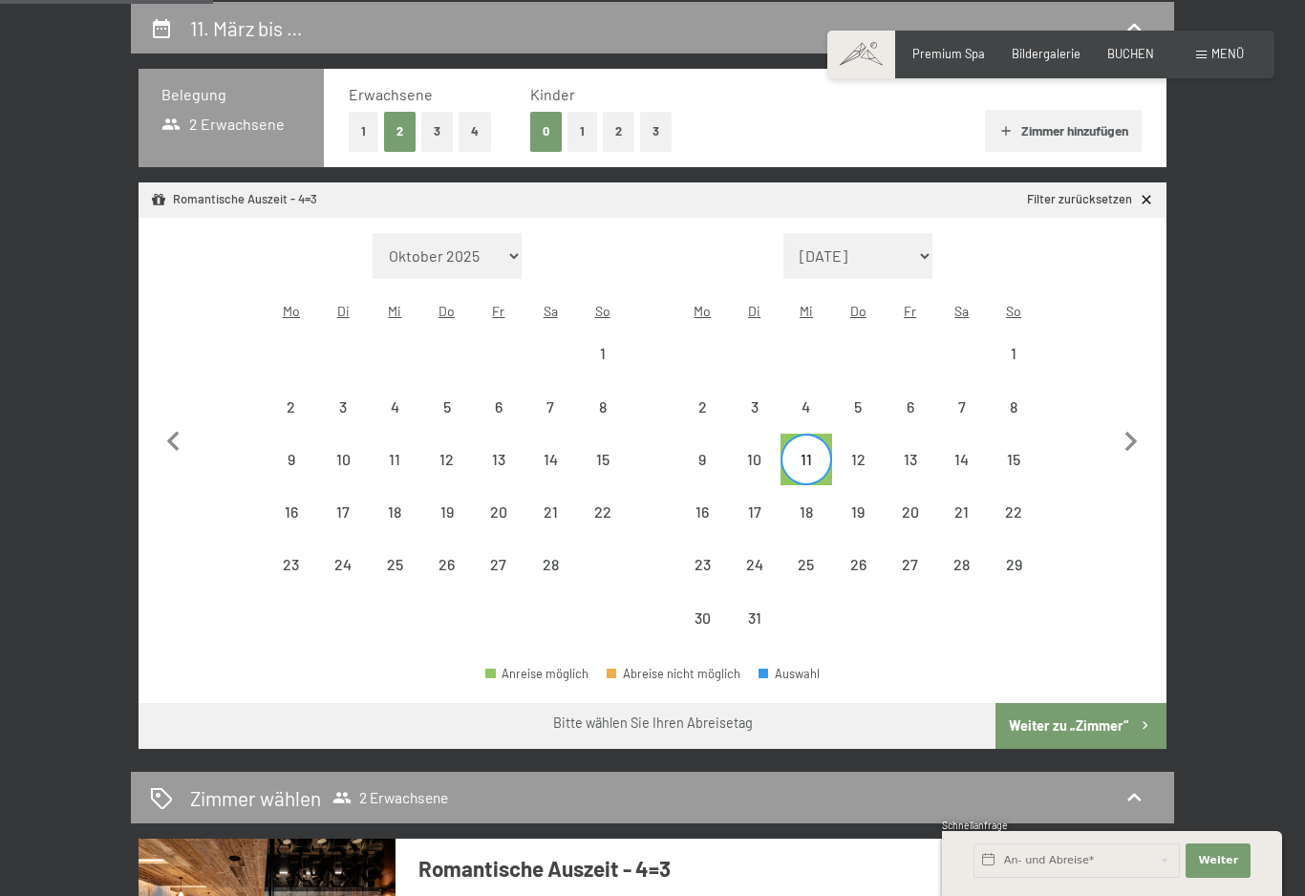
select select "2026-02-01"
select select "2026-03-01"
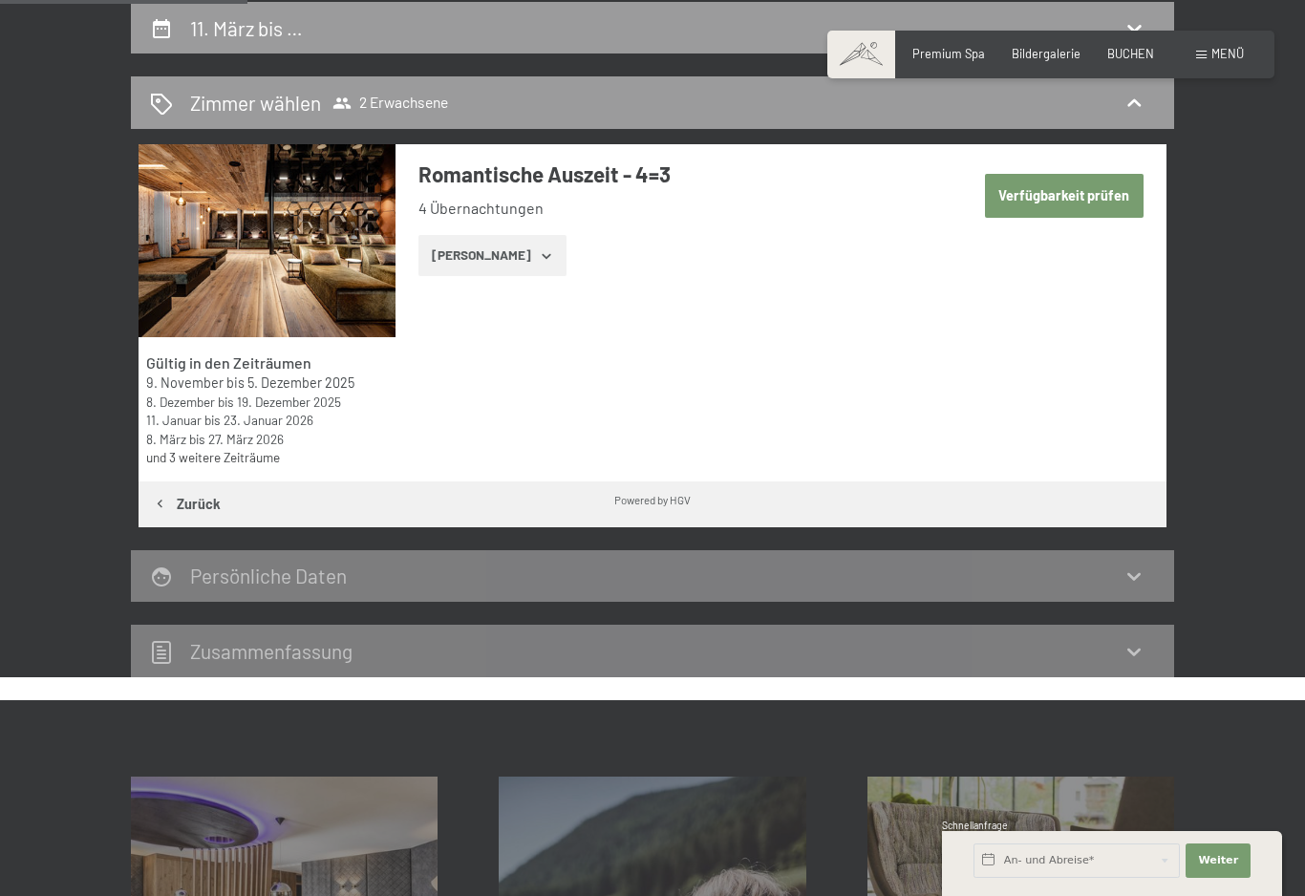
click at [516, 258] on button "Zeige Zimmer" at bounding box center [492, 256] width 148 height 42
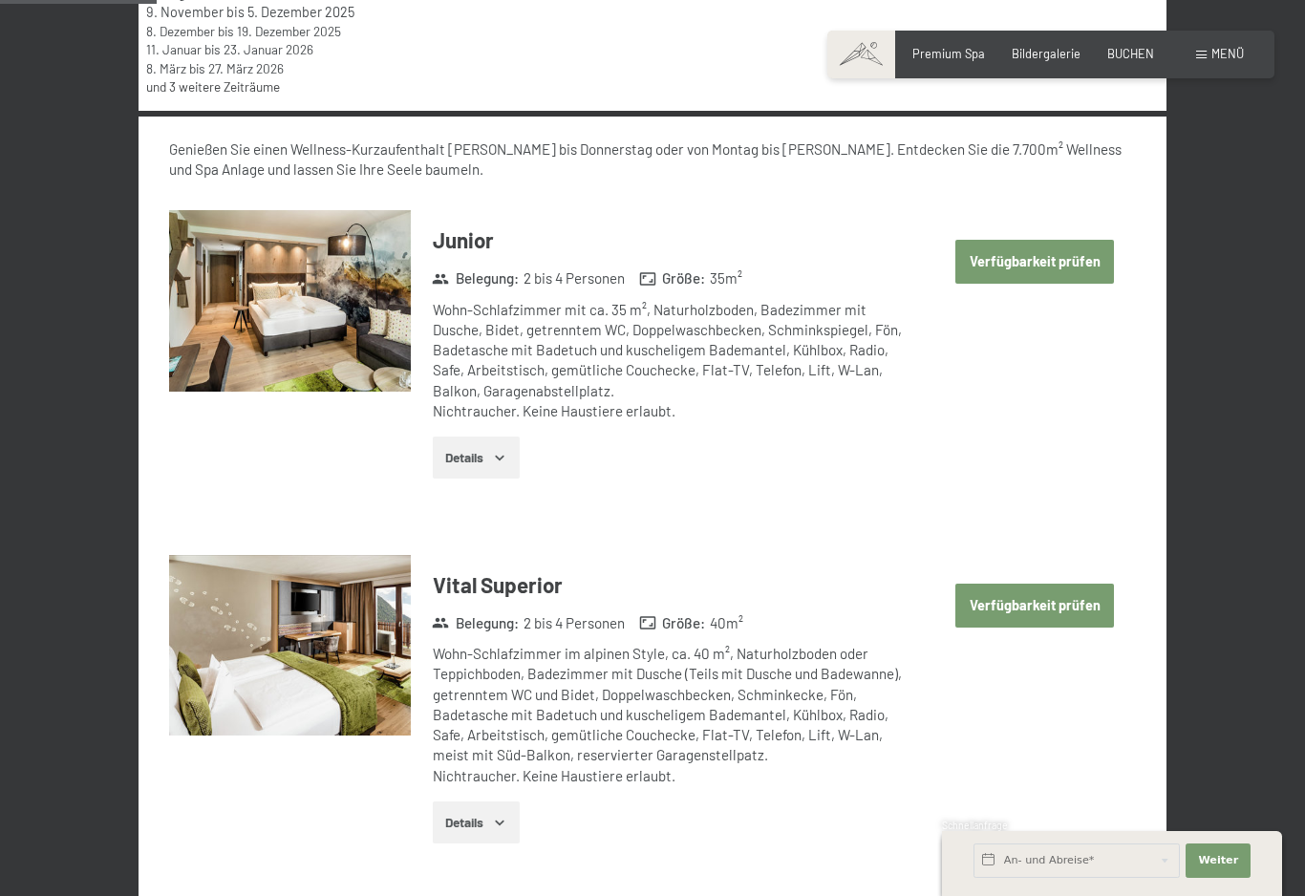
scroll to position [733, 0]
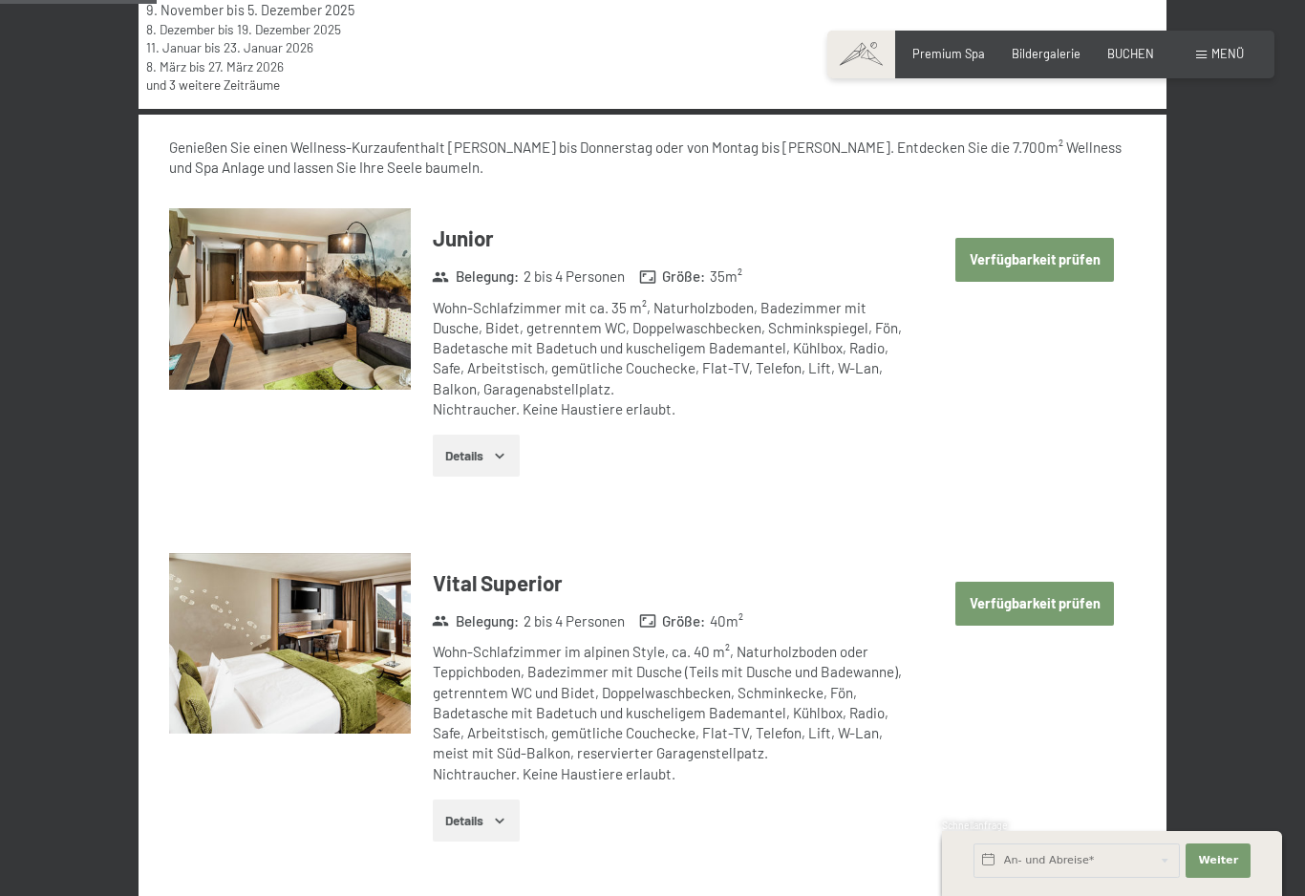
click at [1076, 261] on button "Verfügbarkeit prüfen" at bounding box center [1034, 260] width 159 height 44
select select "2026-02-01"
select select "2026-03-01"
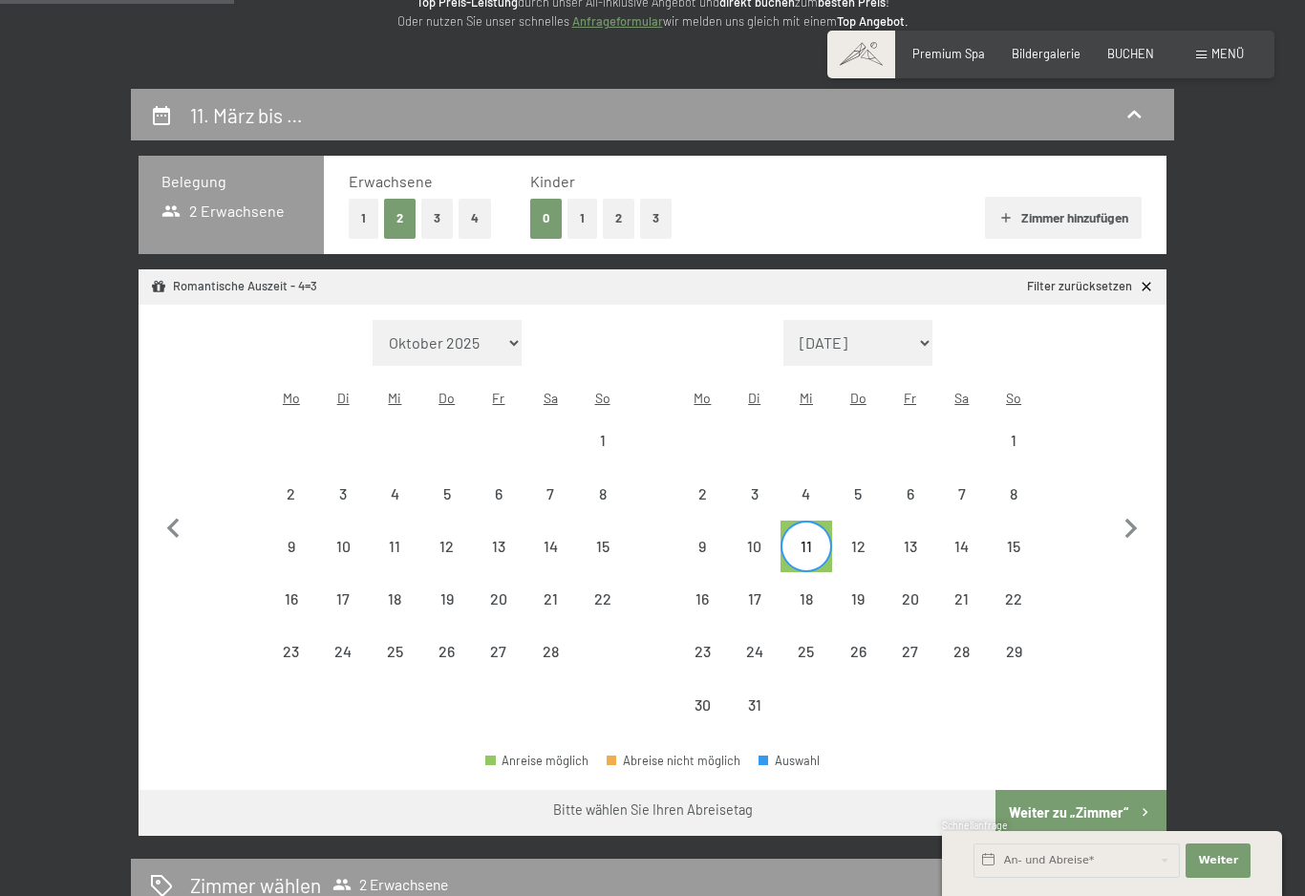
scroll to position [275, 0]
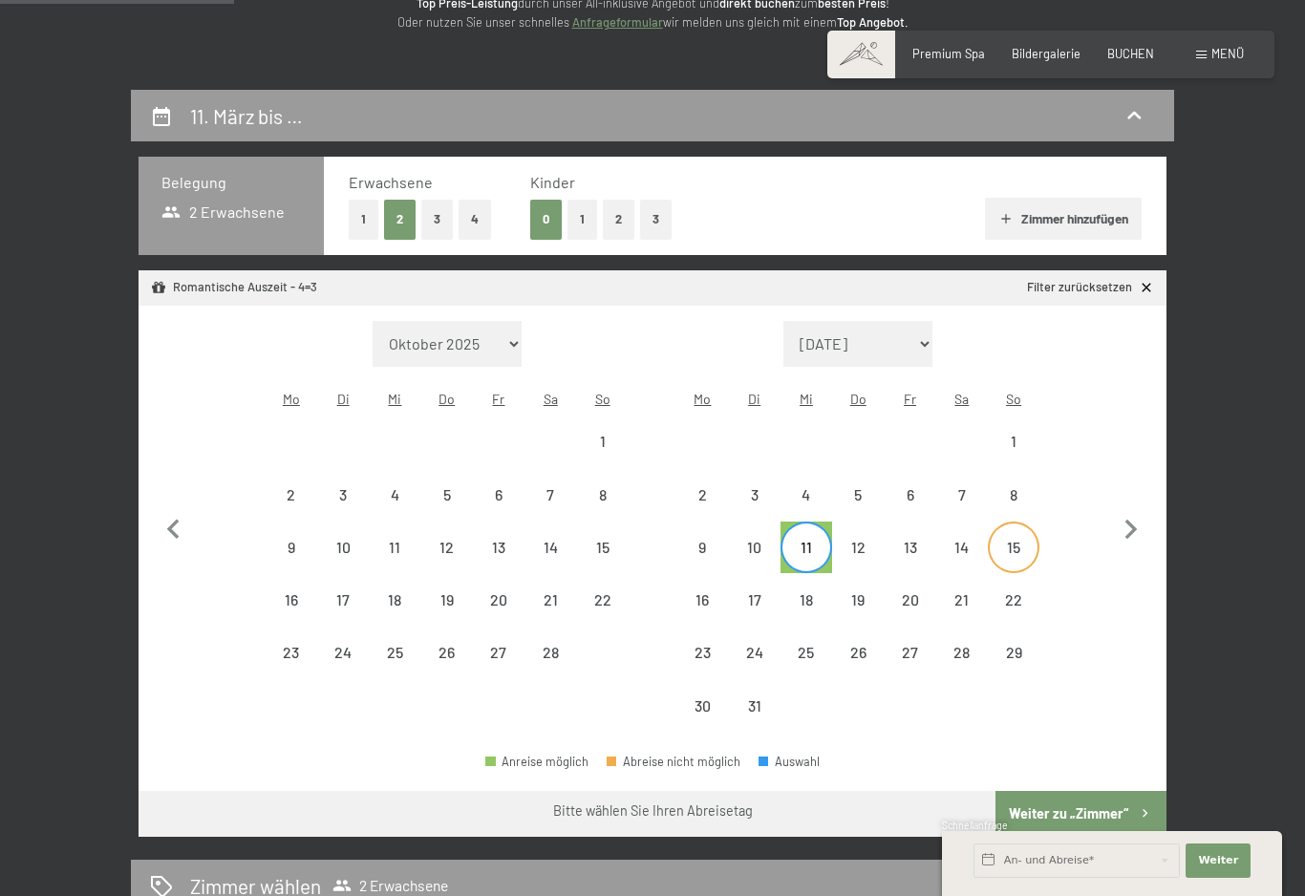
click at [1017, 540] on div "15" at bounding box center [1014, 564] width 48 height 48
select select "2026-02-01"
select select "2026-03-01"
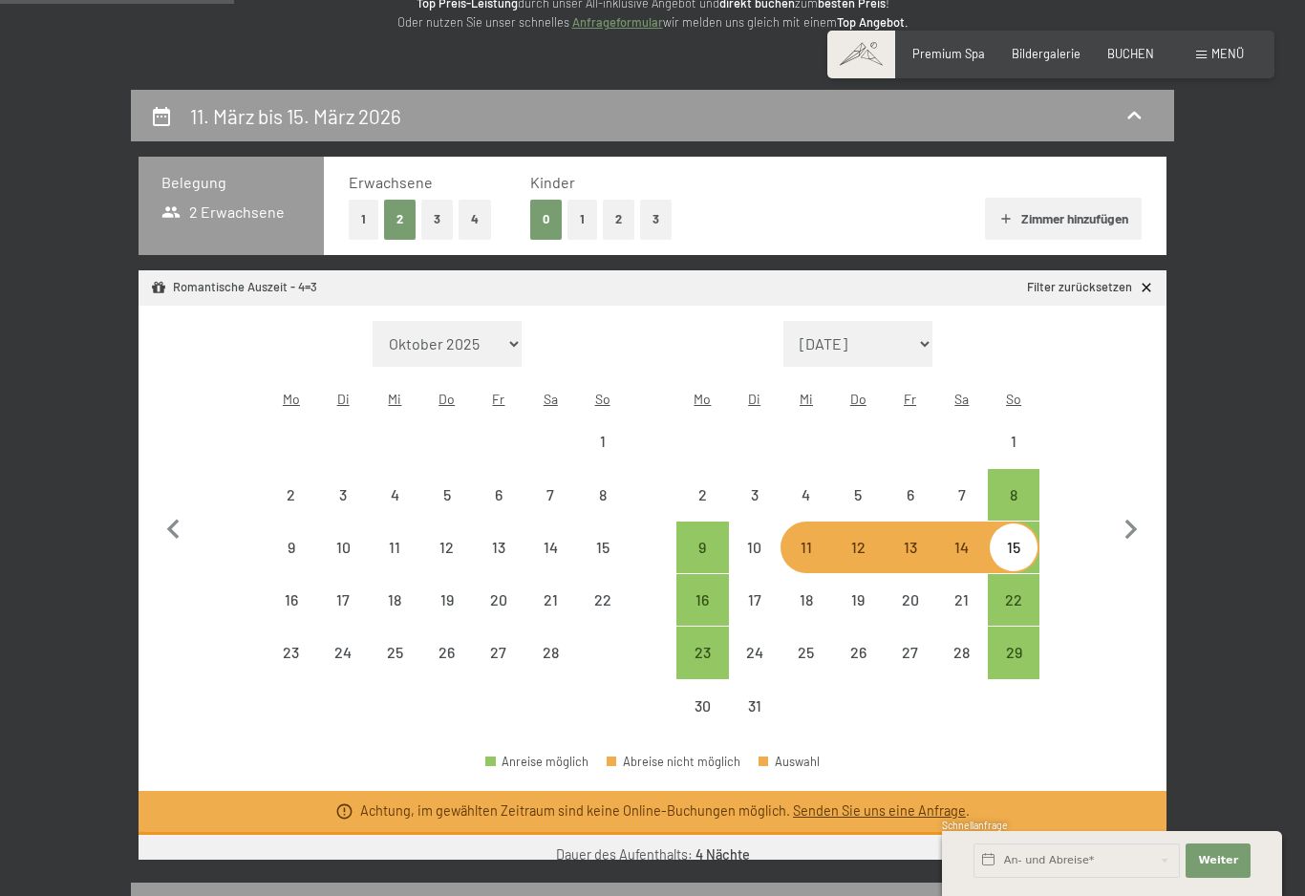
select select "2025-11-01"
select select "2025-12-01"
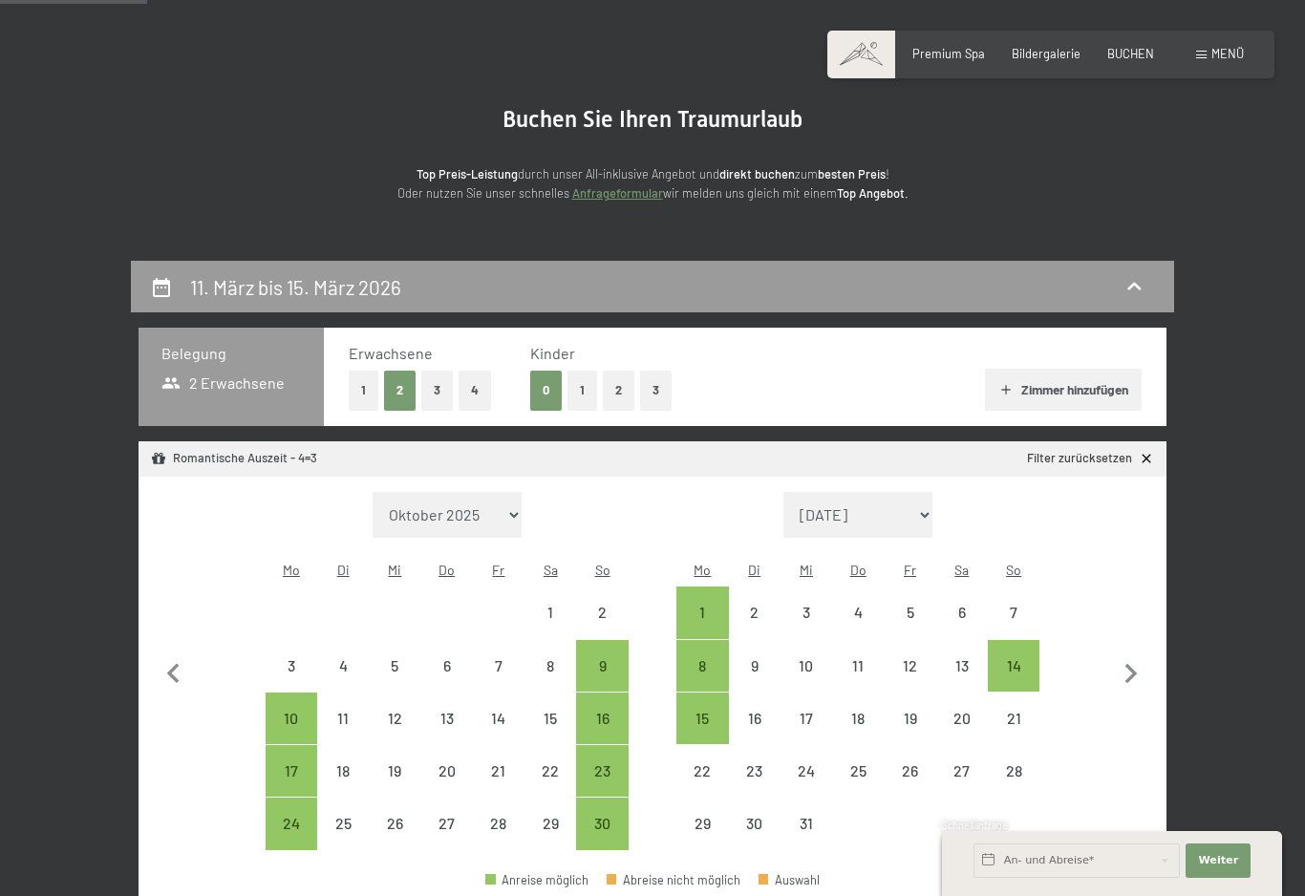
scroll to position [0, 0]
